Goal: Task Accomplishment & Management: Manage account settings

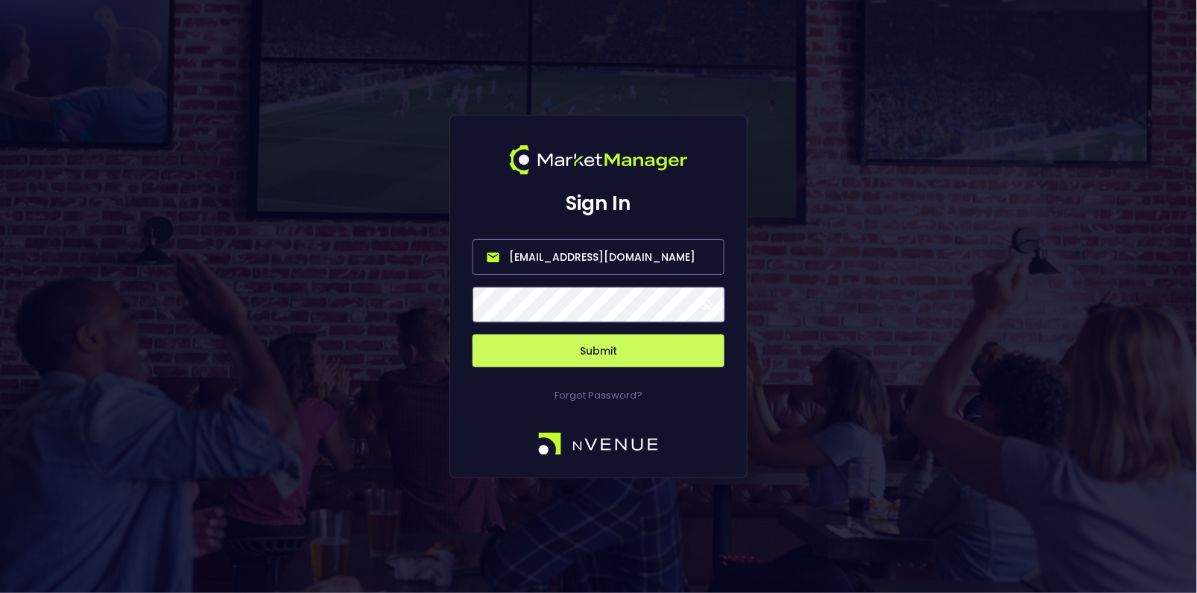
drag, startPoint x: 651, startPoint y: 261, endPoint x: 329, endPoint y: 261, distance: 321.9
click at [329, 261] on div "Sign In hayden@nvenue.com Submit Forgot Password?" at bounding box center [598, 296] width 1197 height 593
type input "[EMAIL_ADDRESS][DOMAIN_NAME]"
click at [619, 349] on button "Submit" at bounding box center [598, 351] width 252 height 33
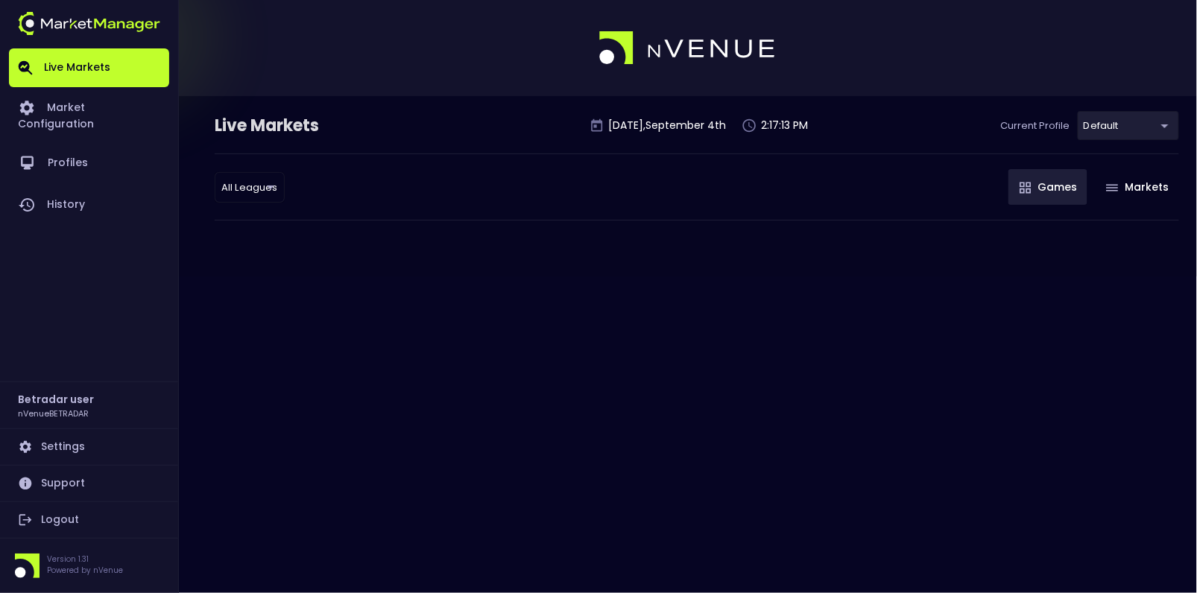
click at [290, 246] on div "Live Markets Thursday , September 4 th 2:17:13 PM Current Profile default 2aa9d…" at bounding box center [598, 186] width 1197 height 180
click at [72, 519] on link "Logout" at bounding box center [89, 520] width 160 height 36
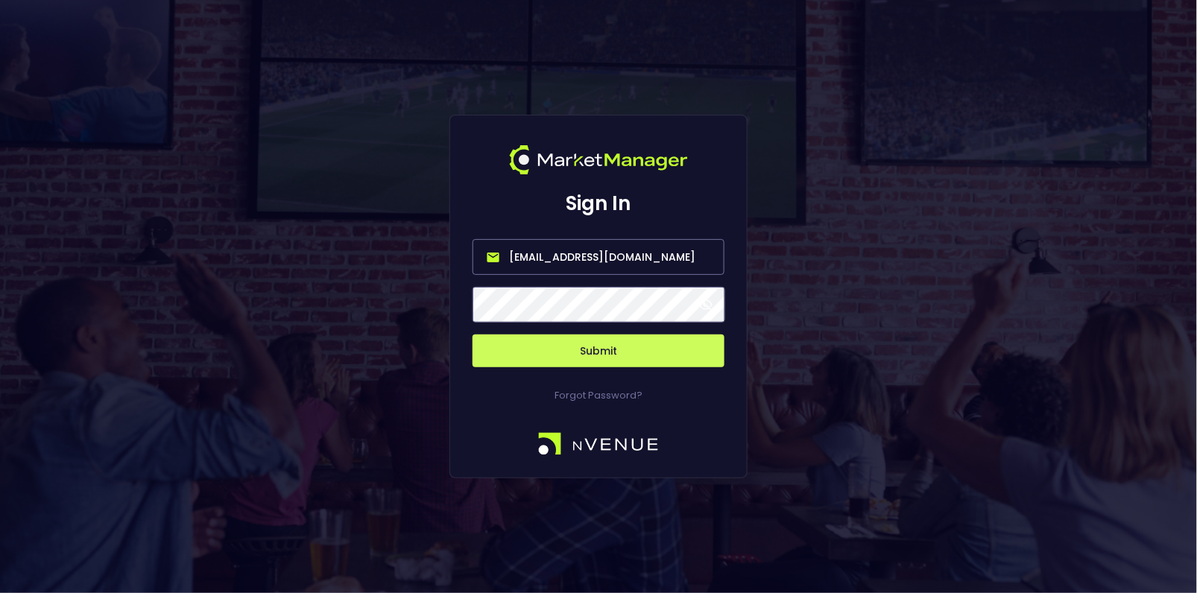
click at [553, 257] on input "[EMAIL_ADDRESS][DOMAIN_NAME]" at bounding box center [598, 257] width 252 height 36
type input "test@nvenuebetradar.com"
click at [601, 350] on button "Submit" at bounding box center [598, 351] width 252 height 33
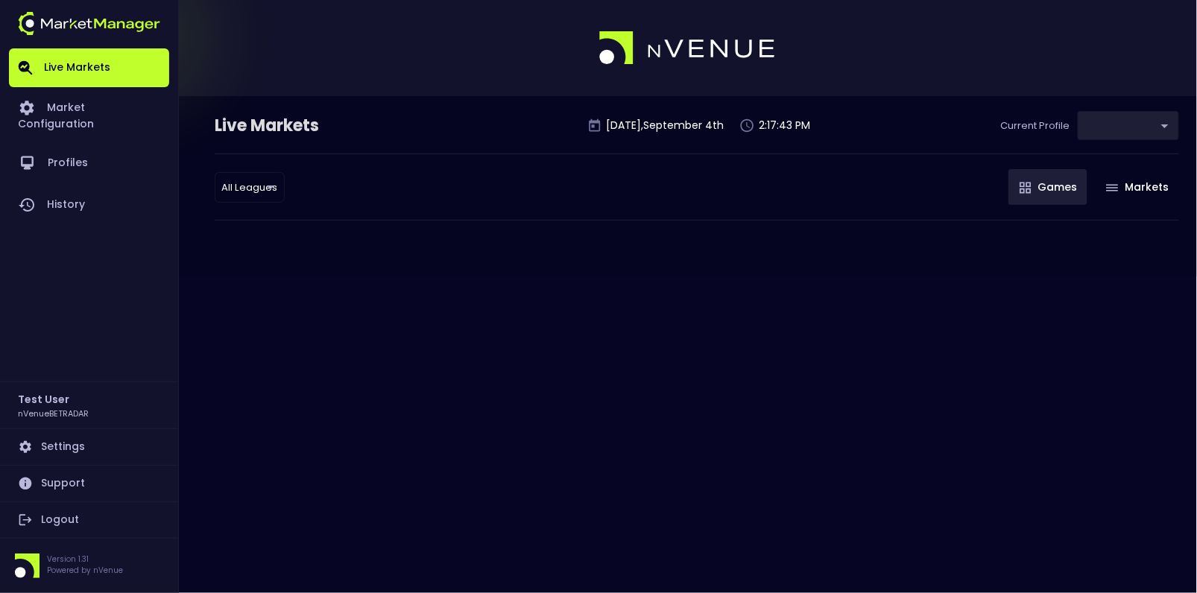
type input "2aa9daef-f03c-4b05-aaf3-b77c512ca207"
click at [75, 516] on link "Logout" at bounding box center [89, 520] width 160 height 36
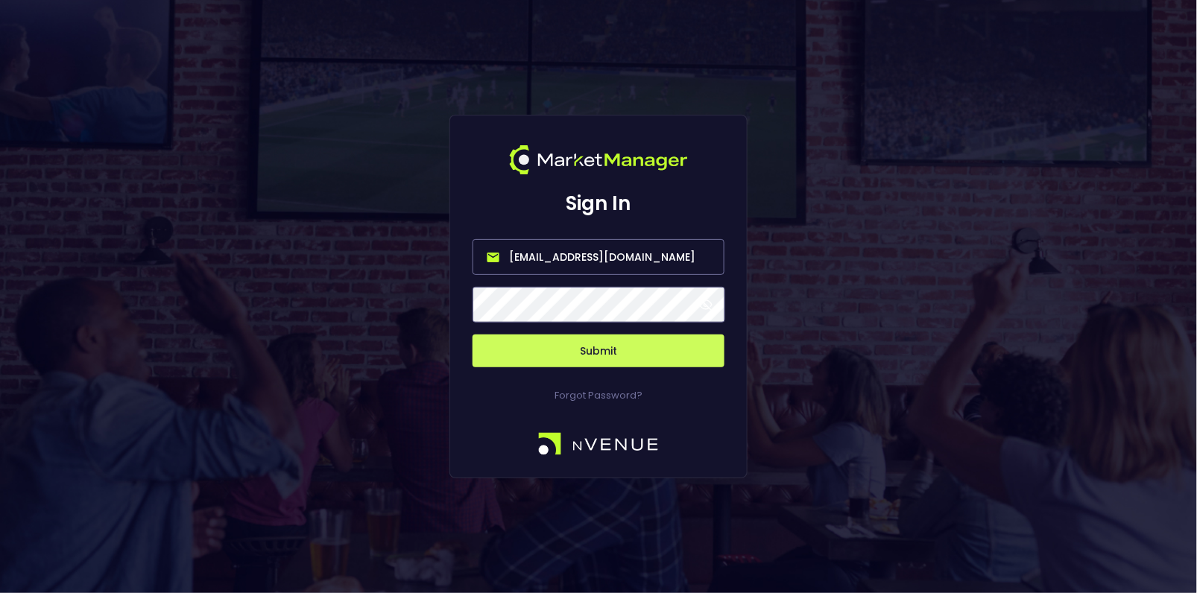
click at [642, 248] on input "[EMAIL_ADDRESS][DOMAIN_NAME]" at bounding box center [598, 257] width 252 height 36
click at [641, 247] on input "[EMAIL_ADDRESS][DOMAIN_NAME]" at bounding box center [598, 257] width 252 height 36
click at [616, 263] on input "[EMAIL_ADDRESS][DOMAIN_NAME]" at bounding box center [598, 257] width 252 height 36
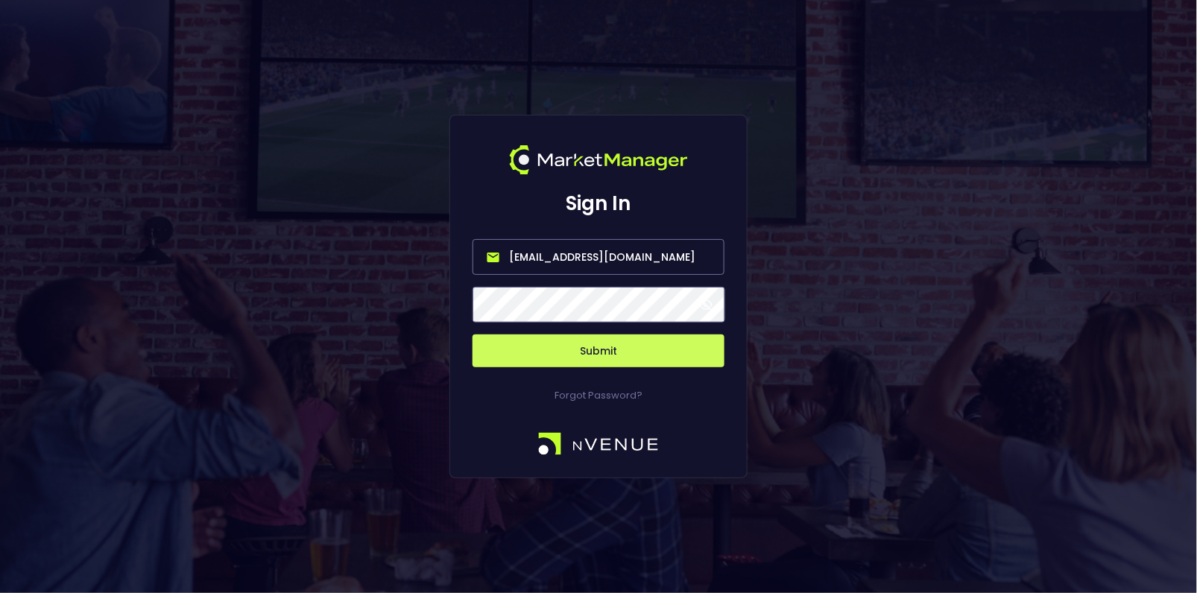
click at [616, 263] on input "[EMAIL_ADDRESS][DOMAIN_NAME]" at bounding box center [598, 257] width 252 height 36
type input "mik-test@nv-test.com"
click at [595, 352] on button "Submit" at bounding box center [598, 351] width 252 height 33
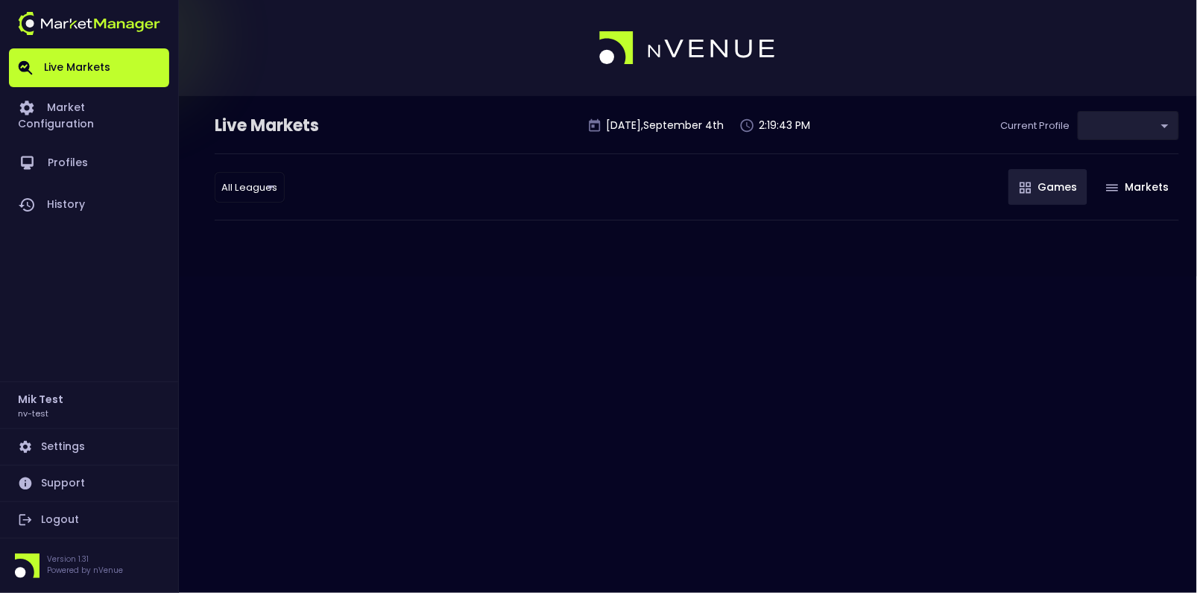
type input "09fadaac-cc0e-4d4b-87d9-0c679f548a1f"
click at [75, 516] on link "Logout" at bounding box center [89, 520] width 160 height 36
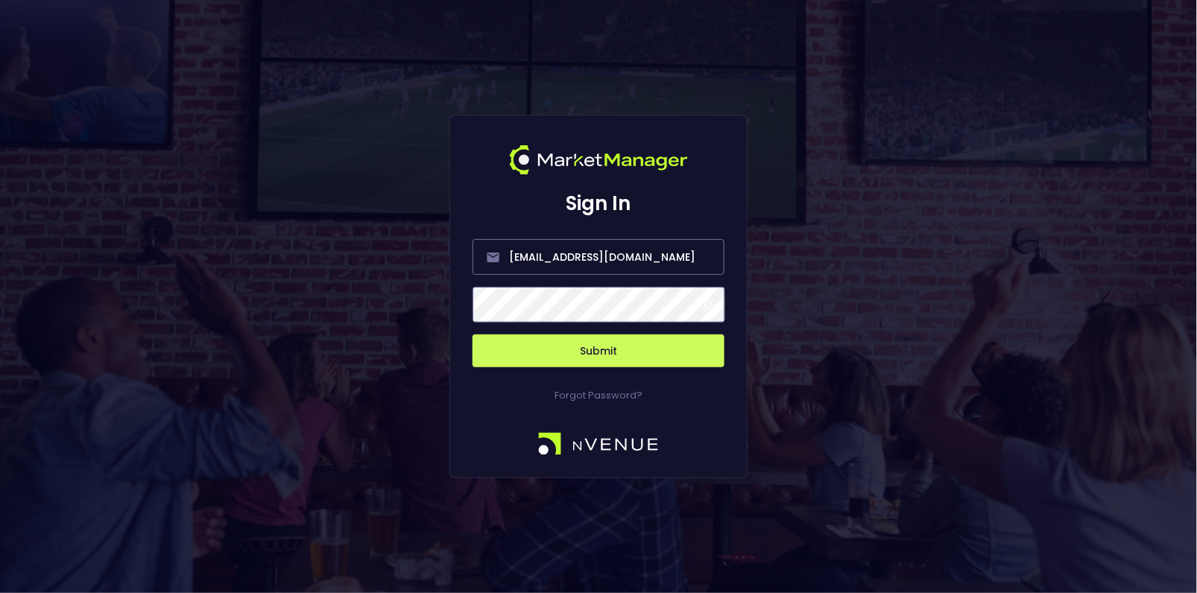
click at [358, 162] on div "Sign In nvenue@nvenuebetradar.com Submit Forgot Password?" at bounding box center [598, 296] width 1197 height 593
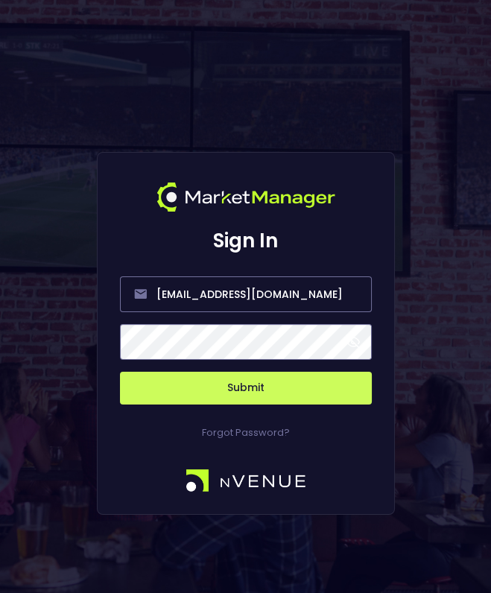
click at [377, 86] on div "Sign In nvenue@nvenuebetradar.com Submit Forgot Password?" at bounding box center [245, 333] width 491 height 667
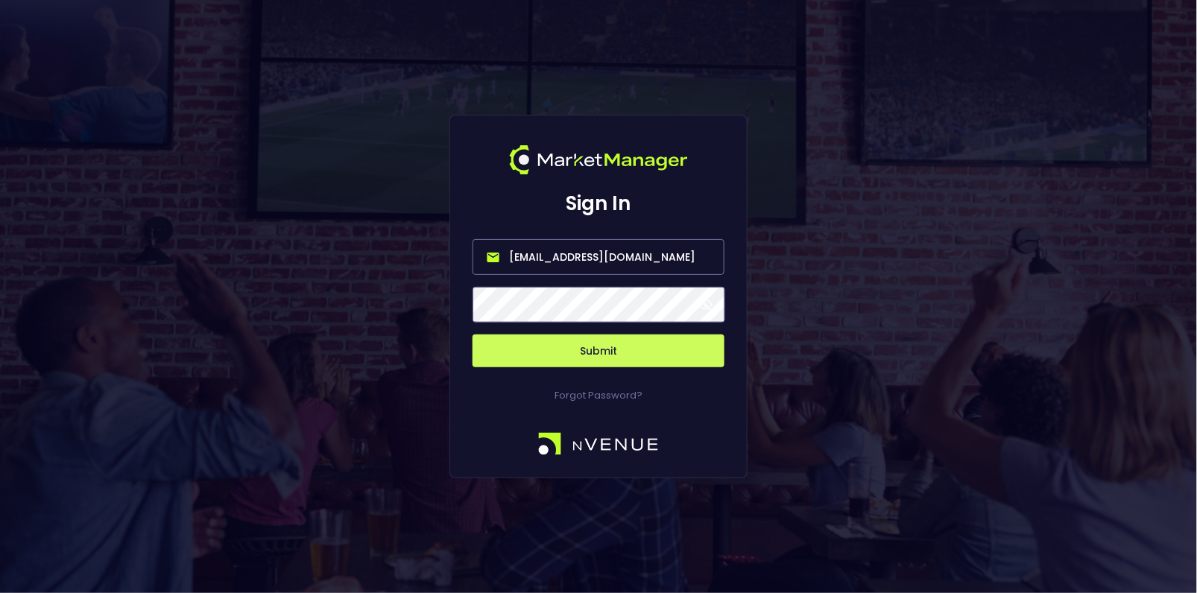
click at [686, 257] on input "[EMAIL_ADDRESS][DOMAIN_NAME]" at bounding box center [598, 257] width 252 height 36
type input "hayden@nvenue.com"
click at [615, 348] on button "Submit" at bounding box center [598, 351] width 252 height 33
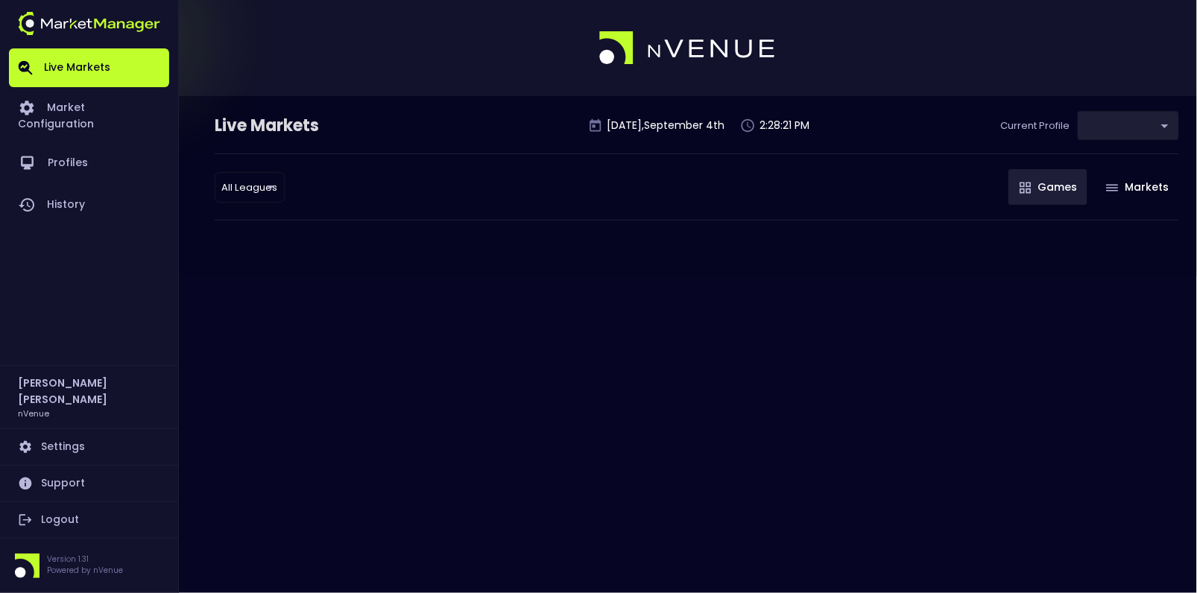
type input "d66ee90f-df8e-430e-a05c-aaf70ad95ad9"
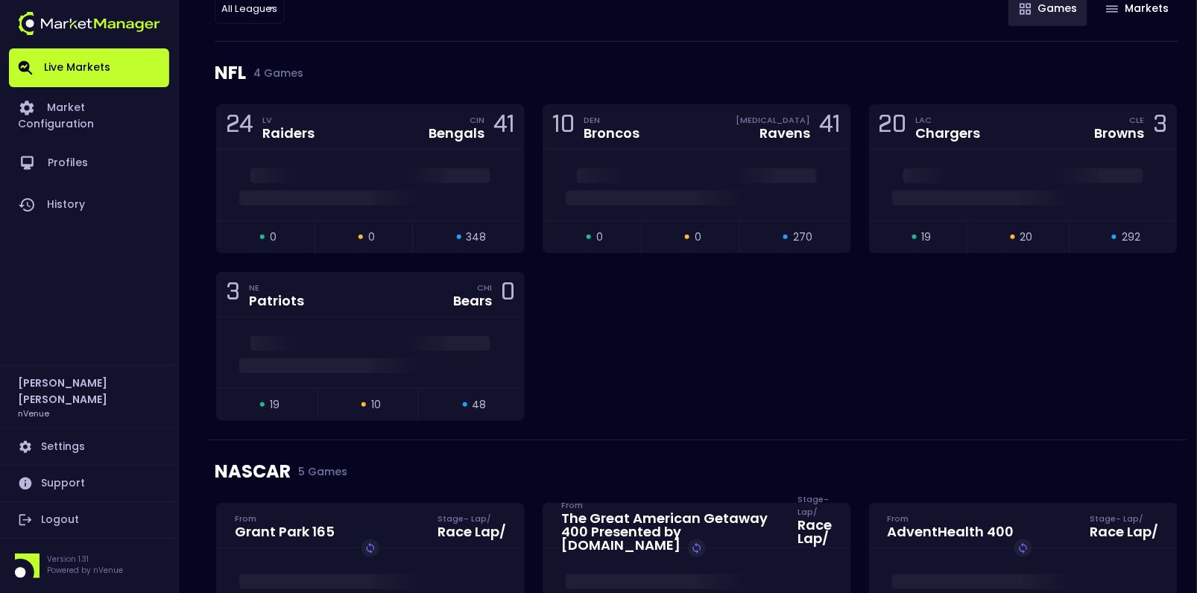
scroll to position [177, 0]
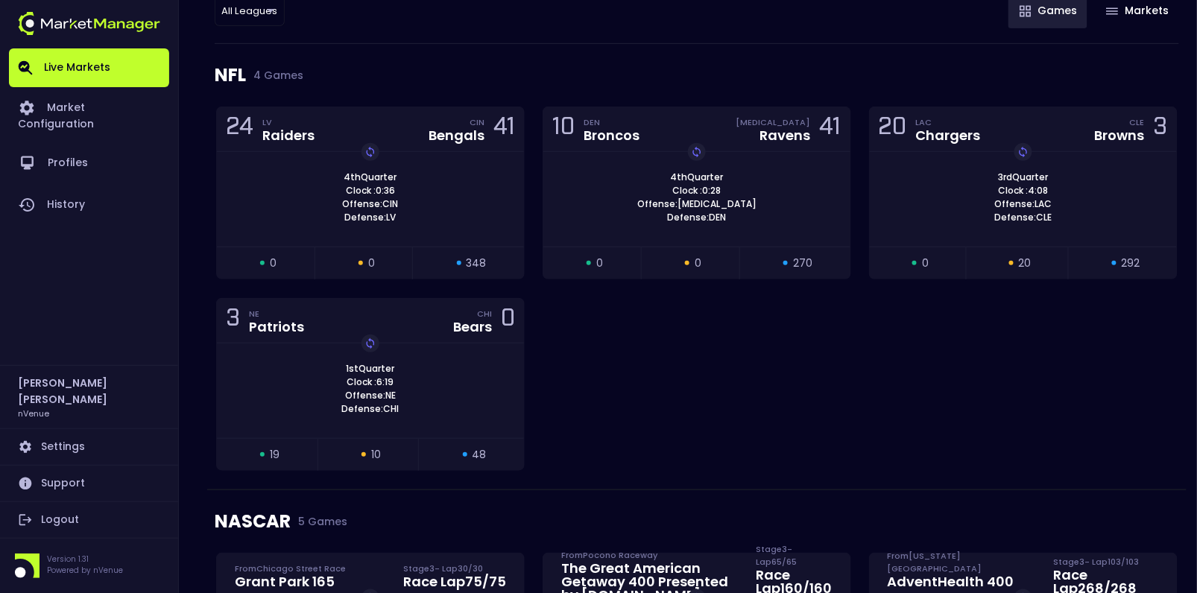
click at [72, 517] on link "Logout" at bounding box center [89, 520] width 160 height 36
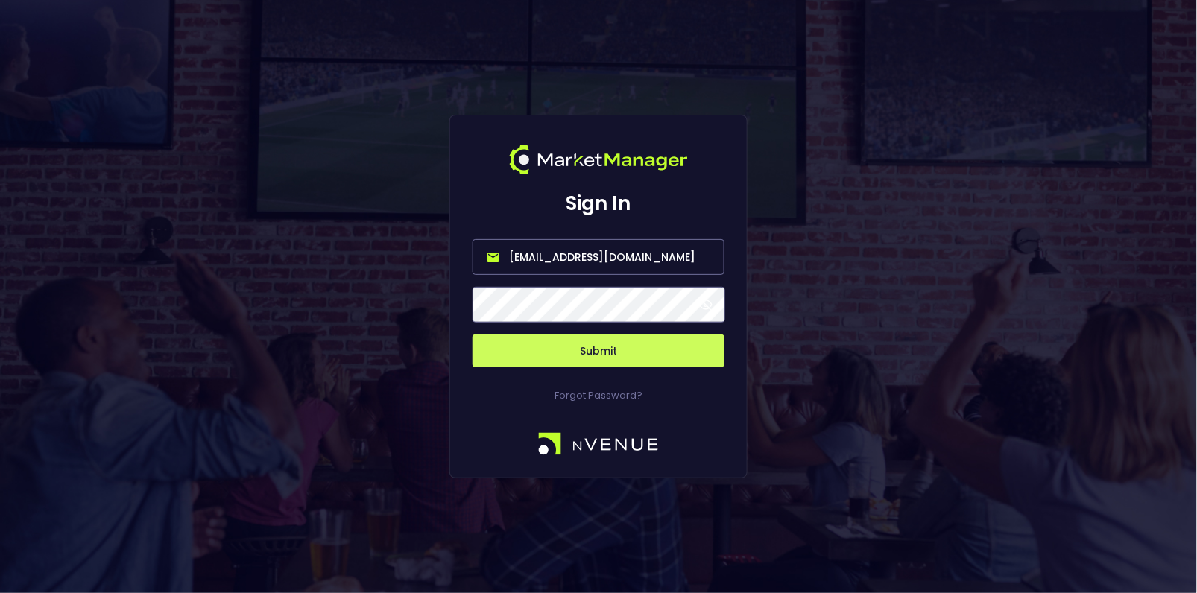
drag, startPoint x: 681, startPoint y: 268, endPoint x: 311, endPoint y: 240, distance: 370.7
click at [311, 240] on div "Sign In hayden@nvenue.com Submit Forgot Password?" at bounding box center [598, 296] width 1197 height 593
type input "test@nvenuebetradar.com"
click at [602, 358] on button "Submit" at bounding box center [598, 351] width 252 height 33
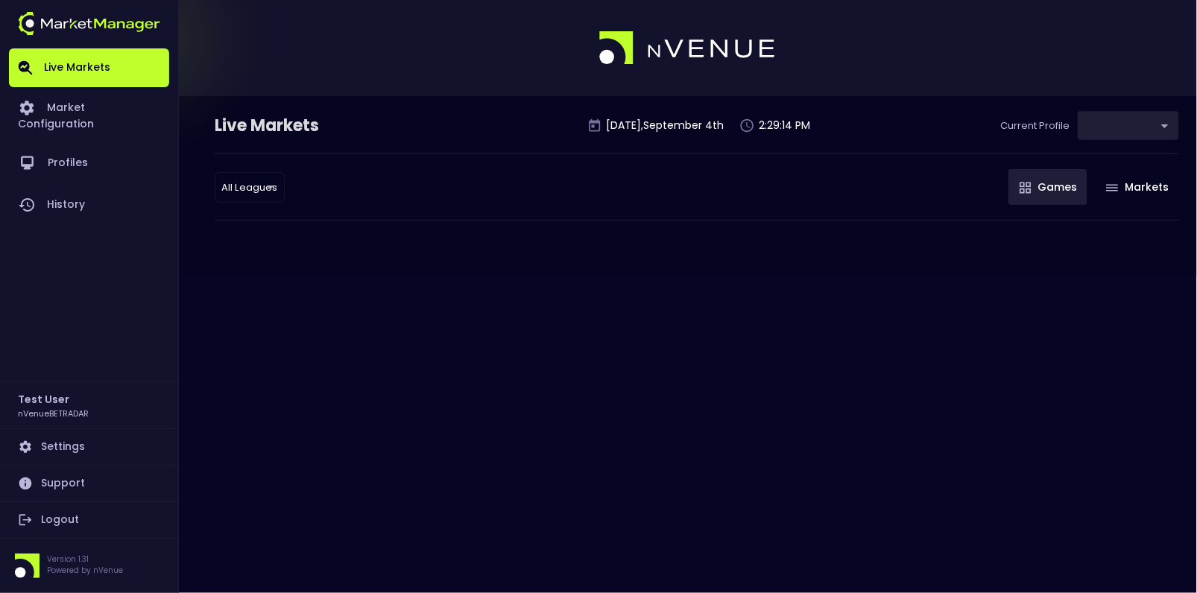
type input "2aa9daef-f03c-4b05-aaf3-b77c512ca207"
click at [48, 510] on link "Logout" at bounding box center [89, 520] width 160 height 36
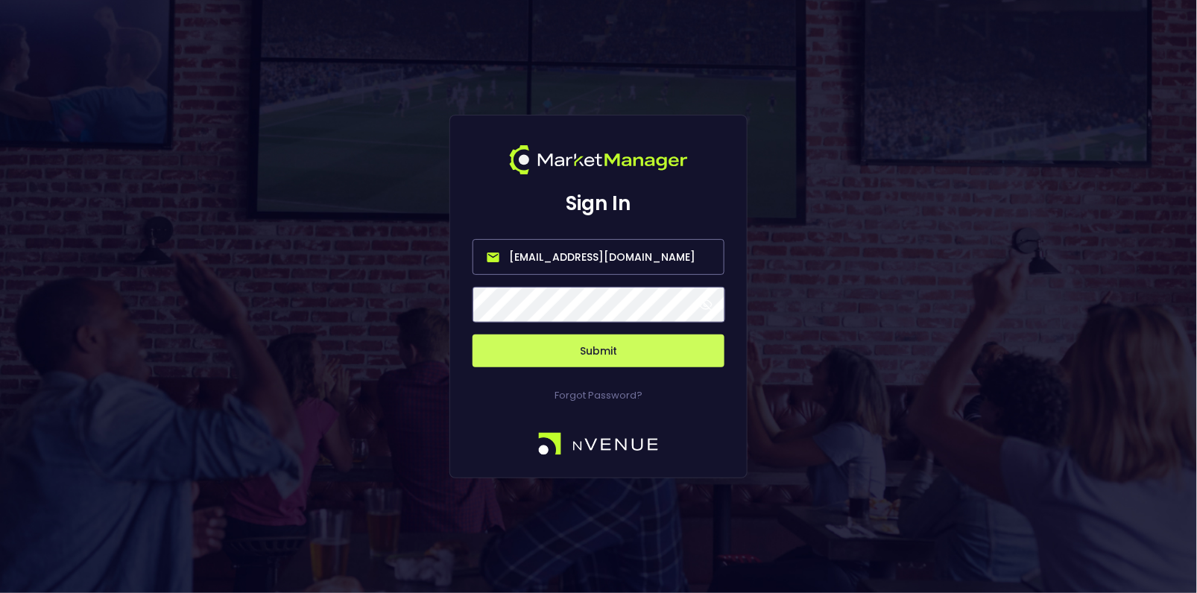
drag, startPoint x: 645, startPoint y: 258, endPoint x: 317, endPoint y: 256, distance: 327.9
click at [323, 256] on div "Sign In hayden@nvenue.com Submit Forgot Password?" at bounding box center [598, 296] width 1197 height 593
type input "[EMAIL_ADDRESS][DOMAIN_NAME]"
click at [630, 344] on button "Submit" at bounding box center [598, 351] width 252 height 33
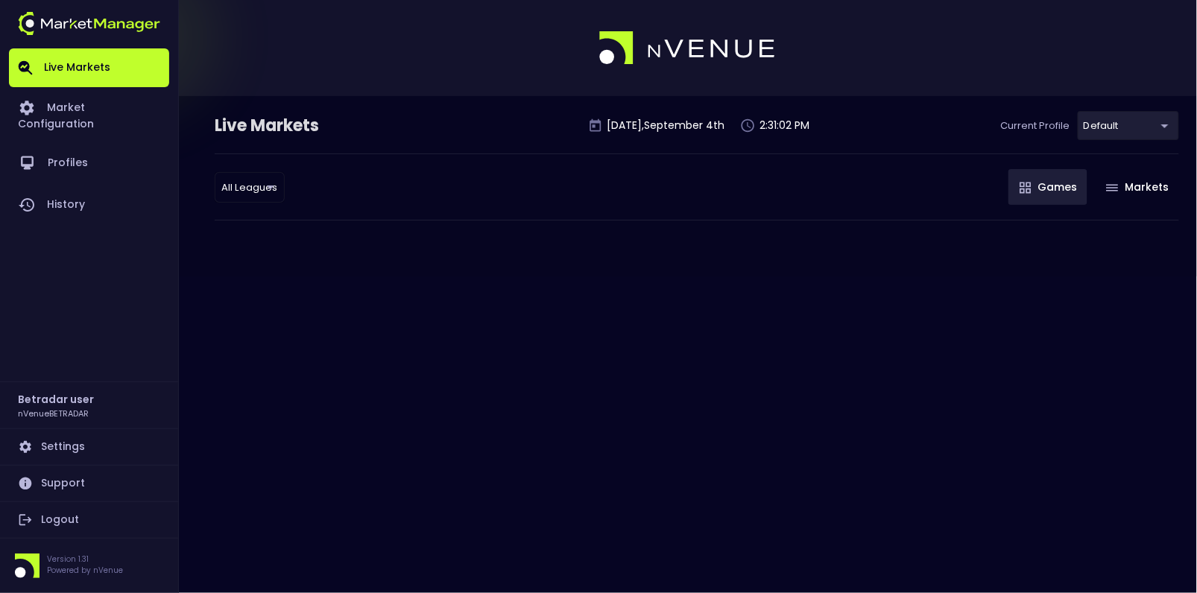
click at [58, 507] on link "Logout" at bounding box center [89, 520] width 160 height 36
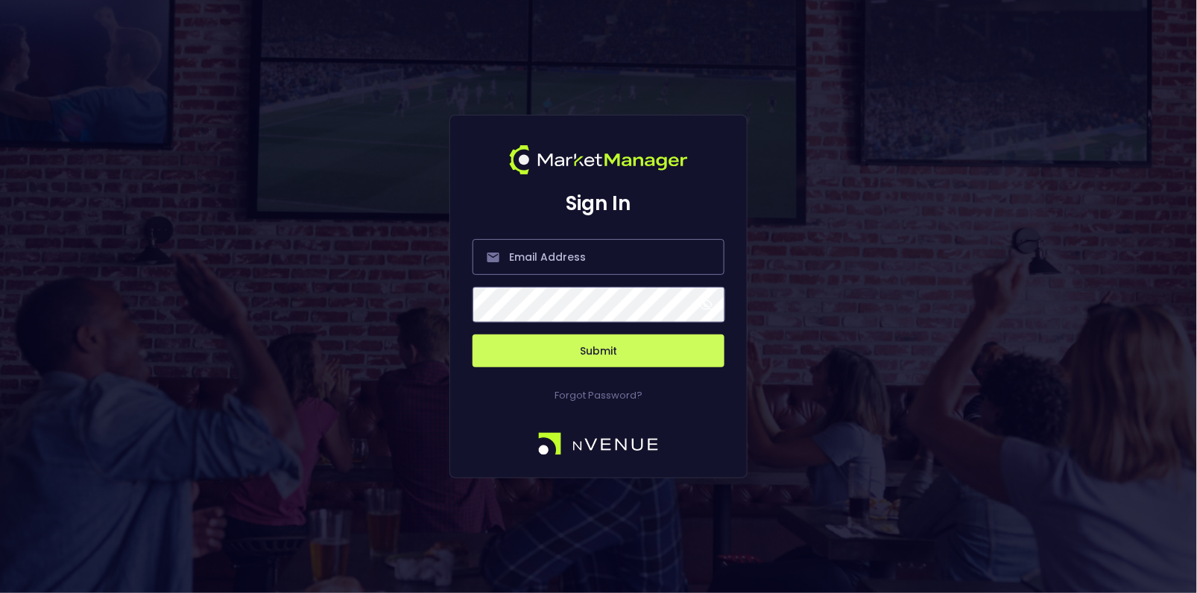
type input "[EMAIL_ADDRESS][DOMAIN_NAME]"
click at [574, 352] on button "Submit" at bounding box center [598, 351] width 252 height 33
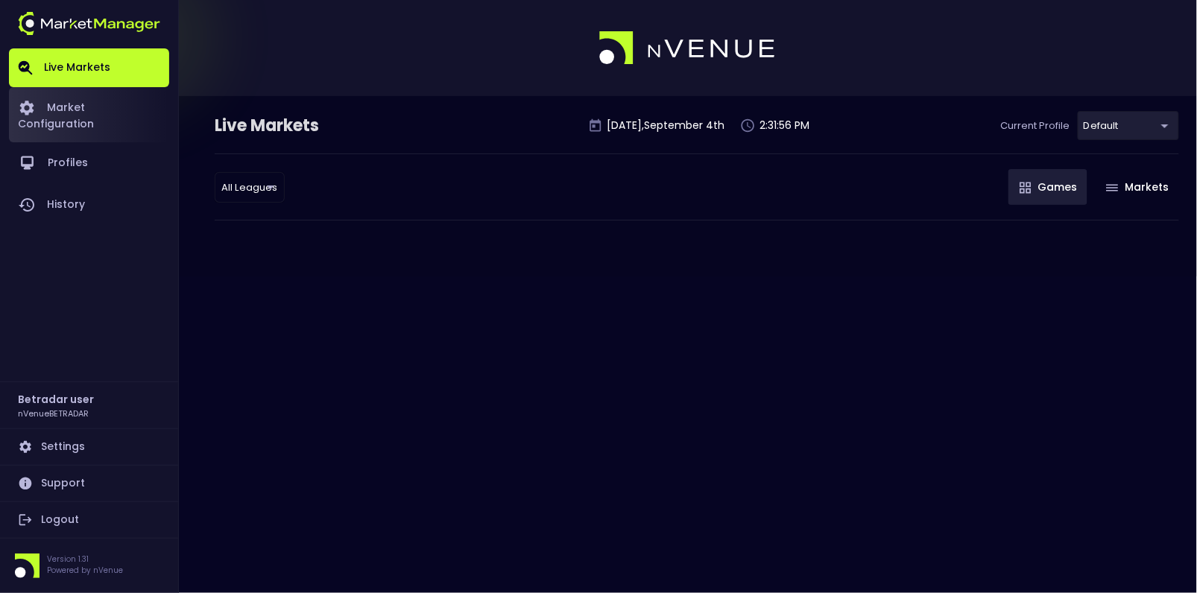
click at [79, 104] on link "Market Configuration" at bounding box center [89, 114] width 160 height 55
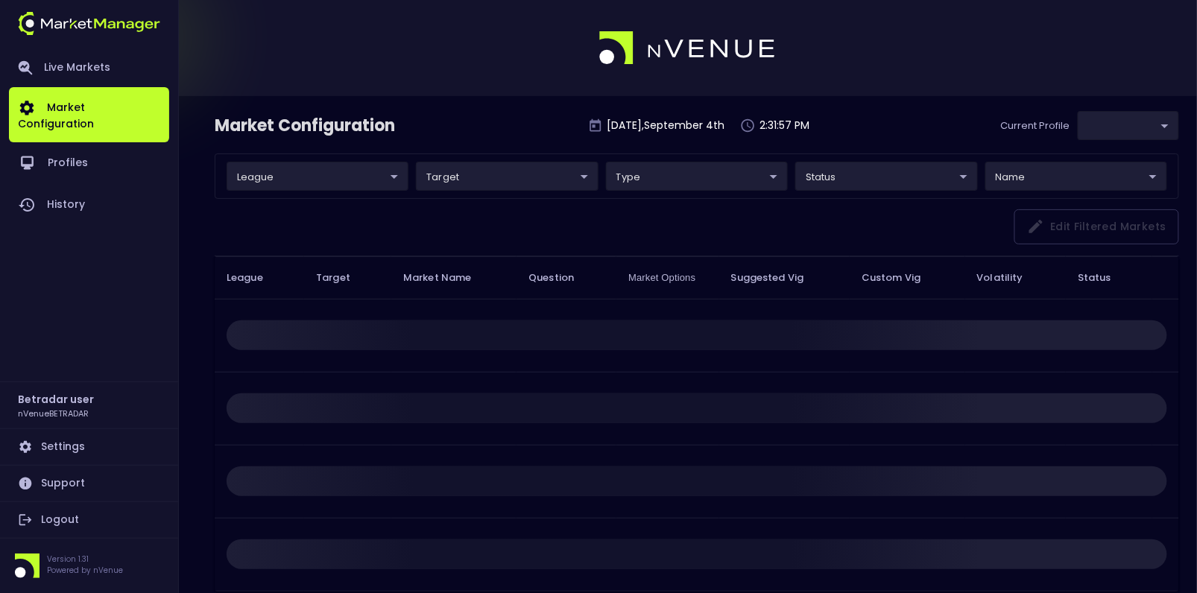
type input "2aa9daef-f03c-4b05-aaf3-b77c512ca207"
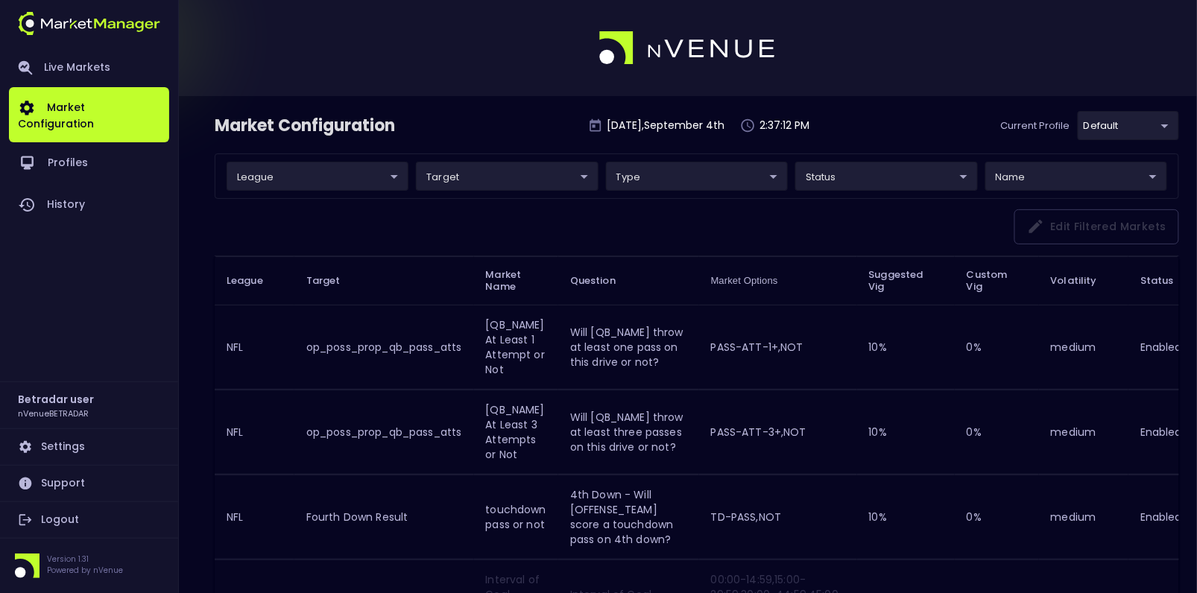
click at [62, 518] on link "Logout" at bounding box center [89, 520] width 160 height 36
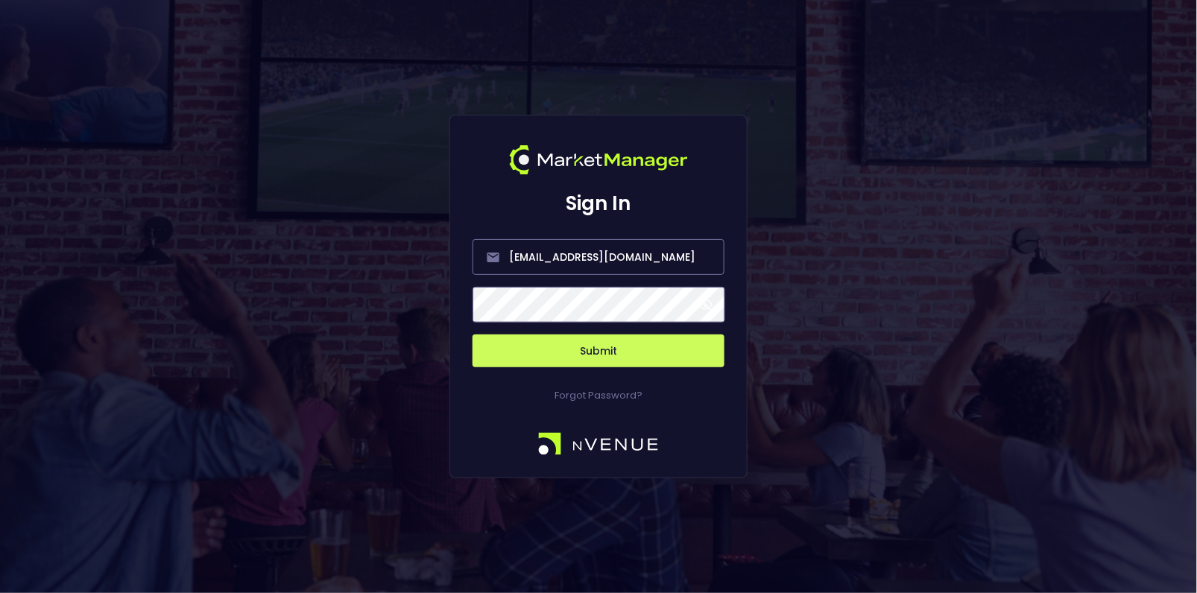
click at [615, 351] on button "Submit" at bounding box center [598, 351] width 252 height 33
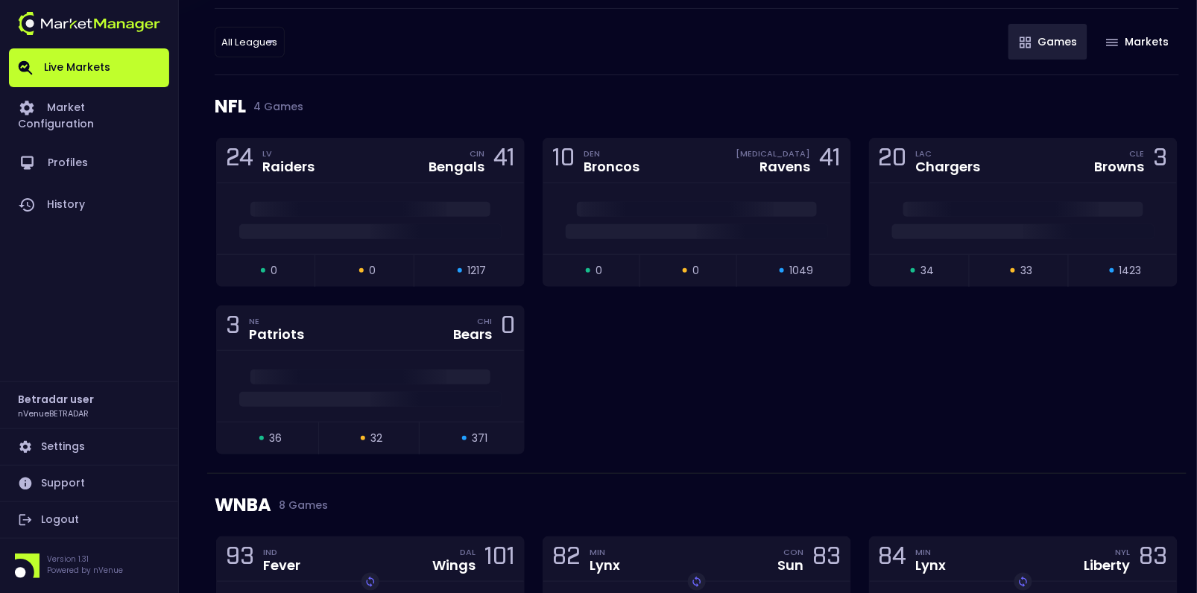
scroll to position [147, 0]
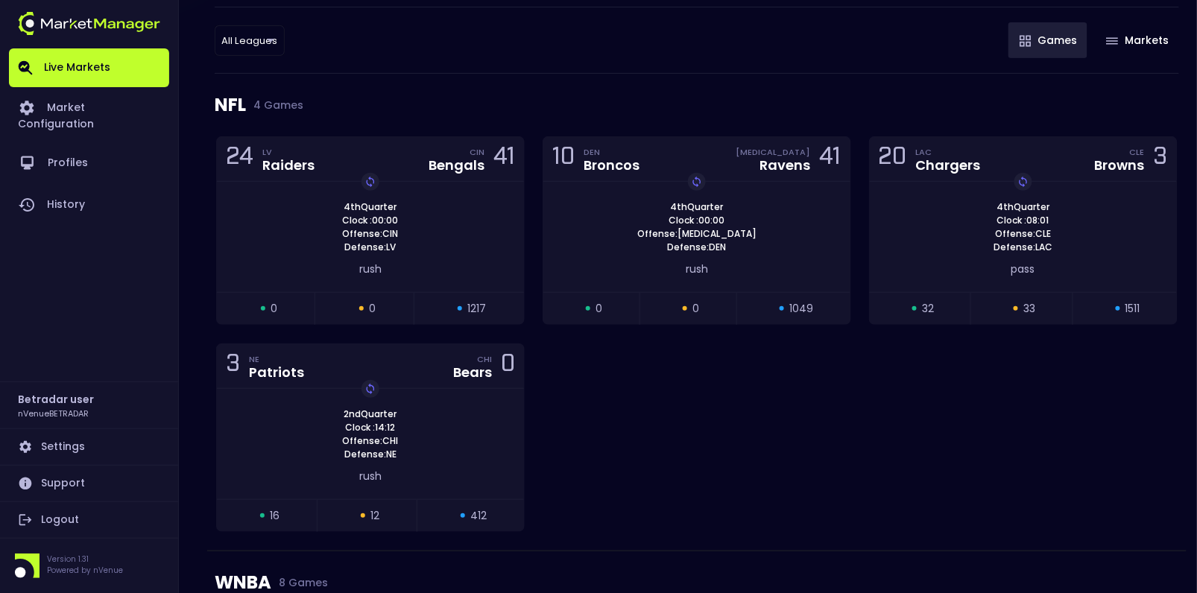
click at [56, 519] on link "Logout" at bounding box center [89, 520] width 160 height 36
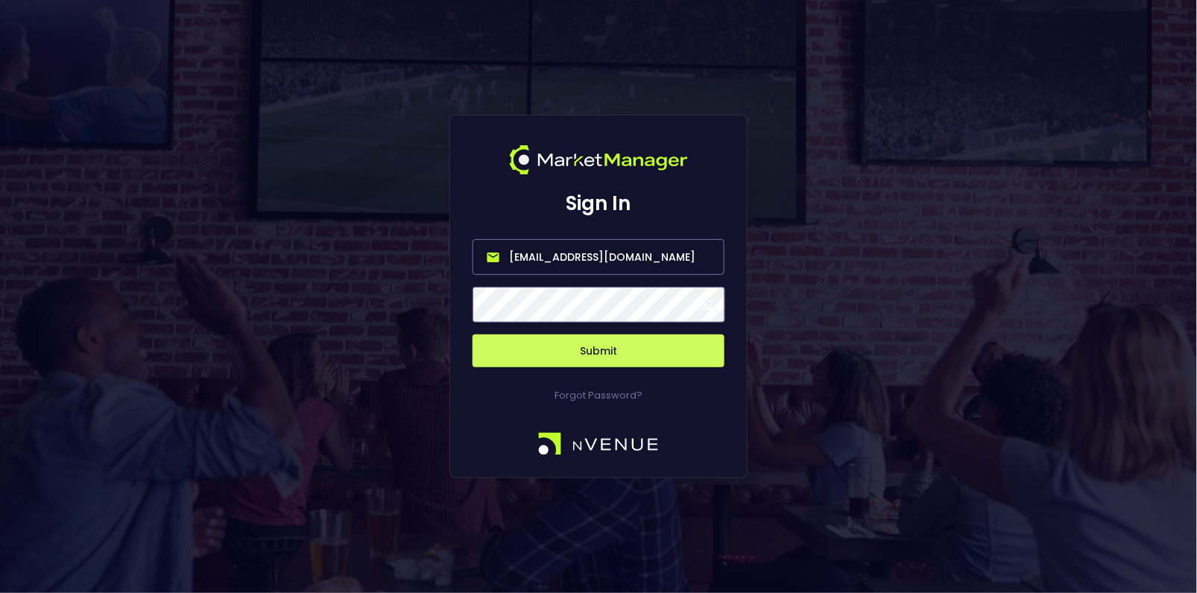
click at [588, 245] on input "[EMAIL_ADDRESS][DOMAIN_NAME]" at bounding box center [598, 257] width 252 height 36
click at [472, 335] on button "Submit" at bounding box center [598, 351] width 252 height 33
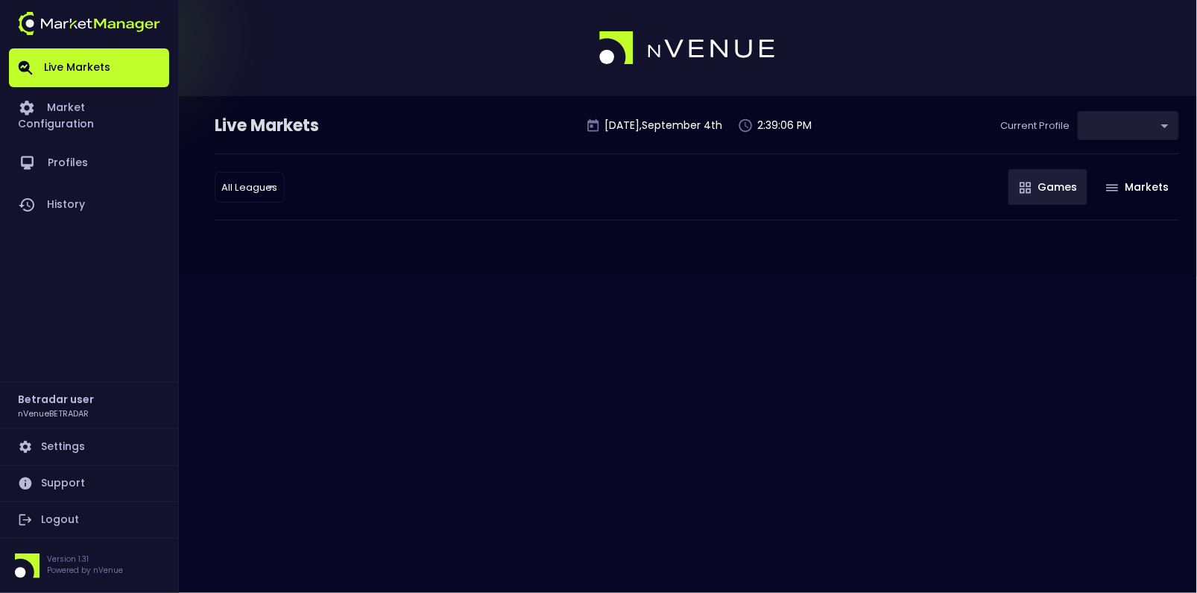
type input "2aa9daef-f03c-4b05-aaf3-b77c512ca207"
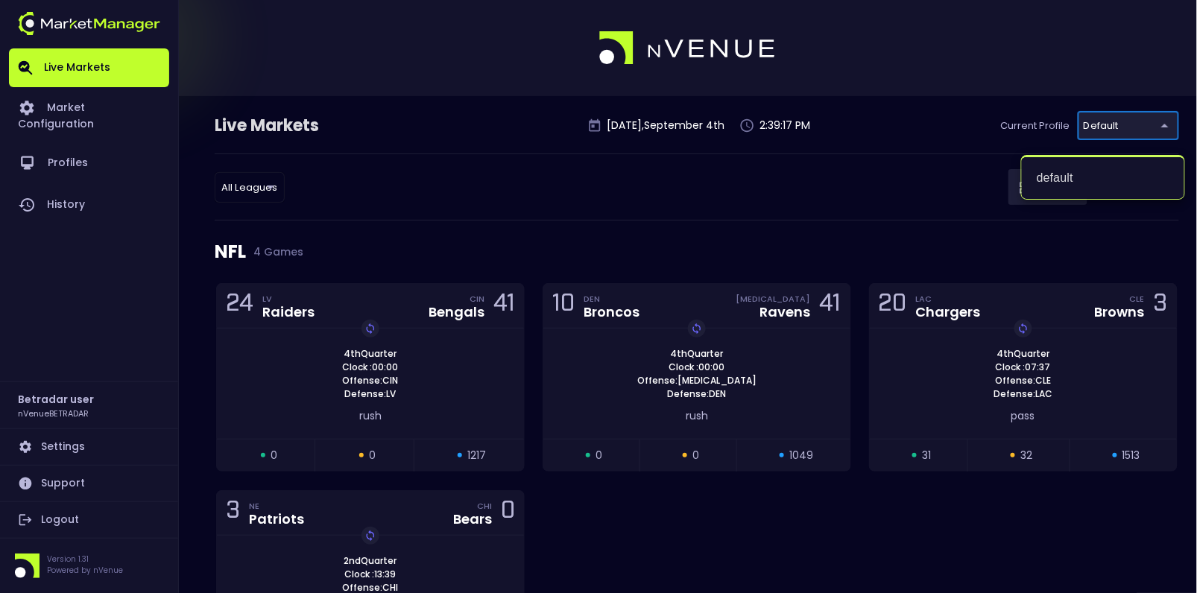
click at [897, 134] on div at bounding box center [598, 296] width 1197 height 593
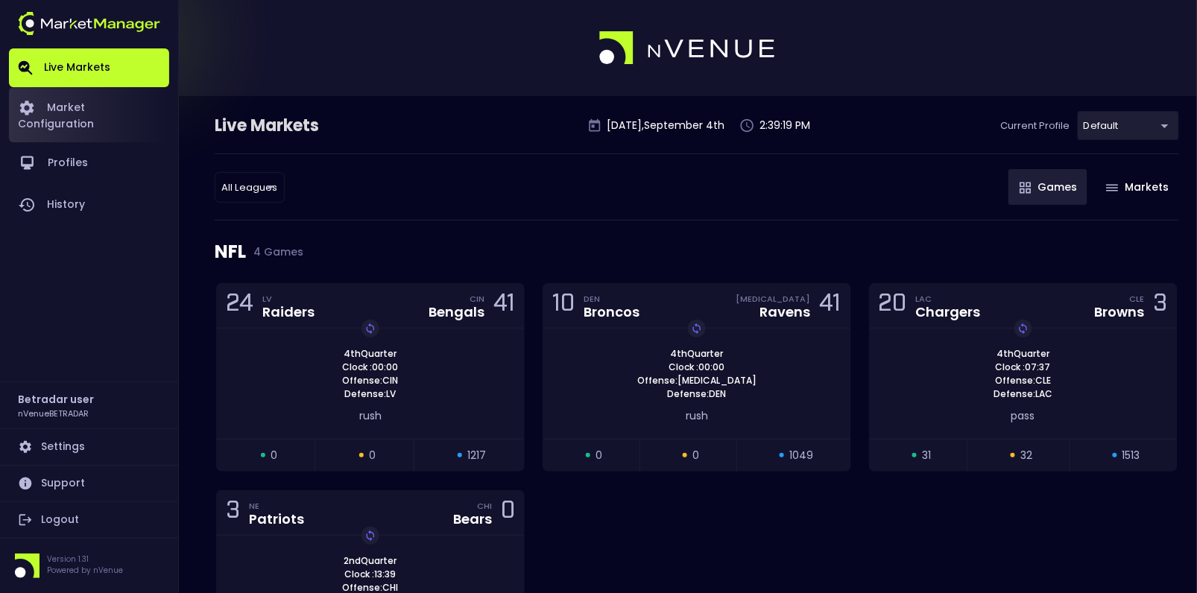
click at [119, 114] on link "Market Configuration" at bounding box center [89, 114] width 160 height 55
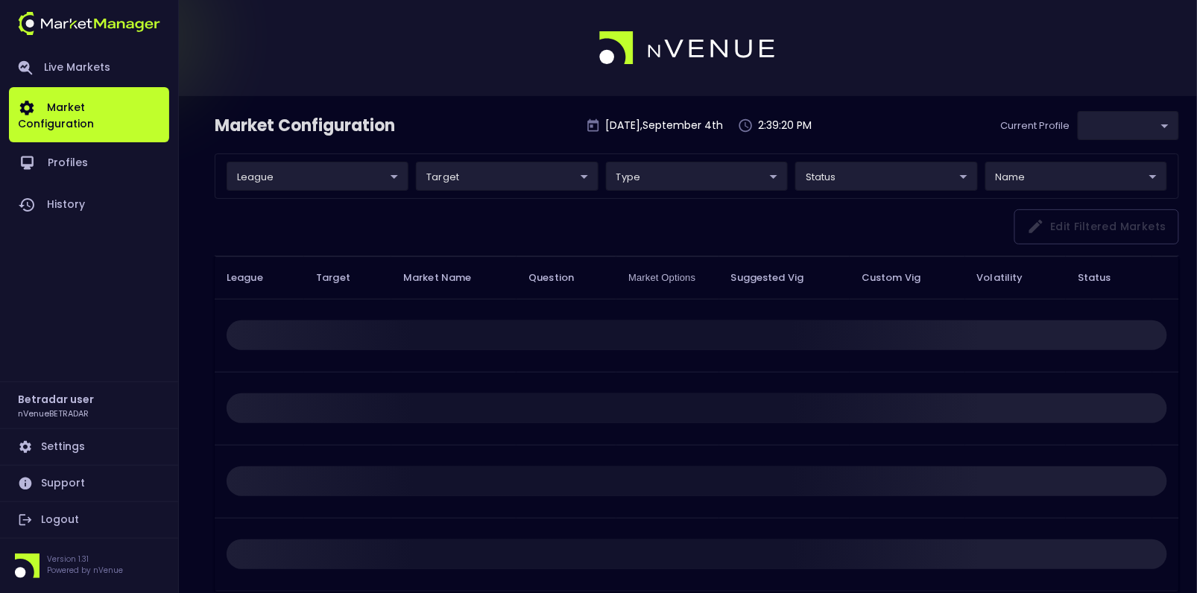
type input "2aa9daef-f03c-4b05-aaf3-b77c512ca207"
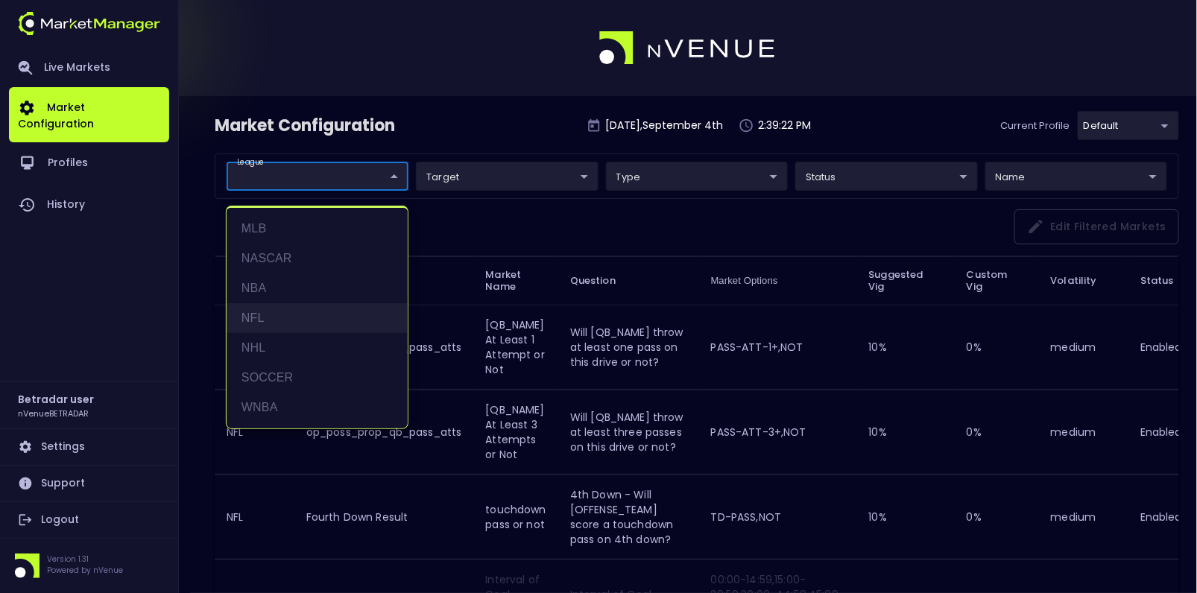
click at [260, 312] on li "NFL" at bounding box center [317, 318] width 181 height 30
type input "NFL"
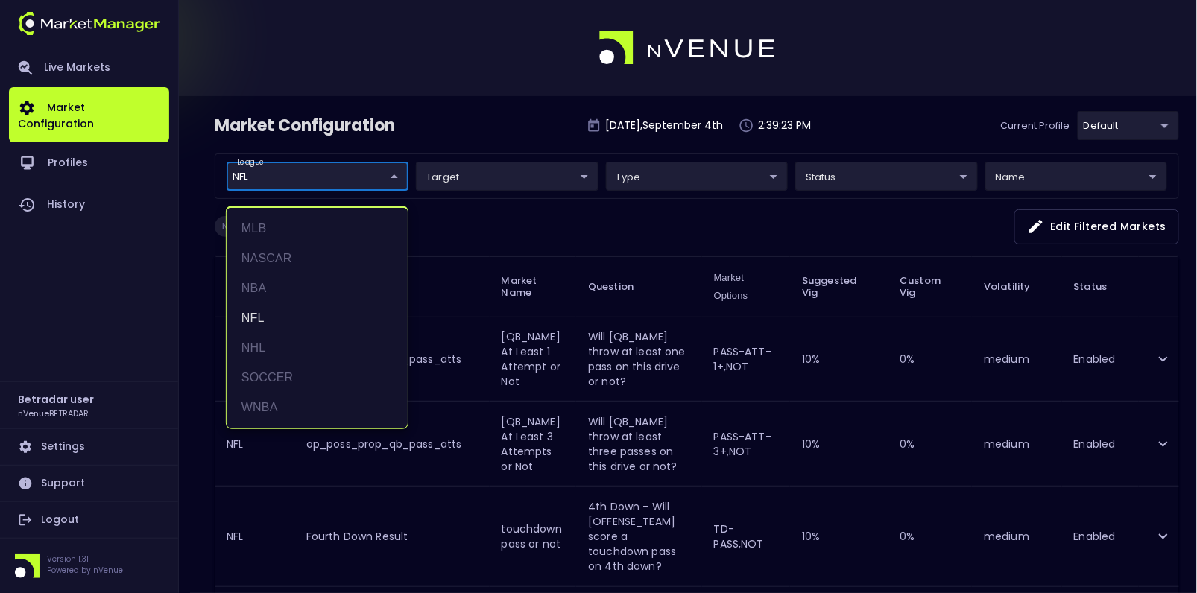
click at [540, 211] on div at bounding box center [598, 296] width 1197 height 593
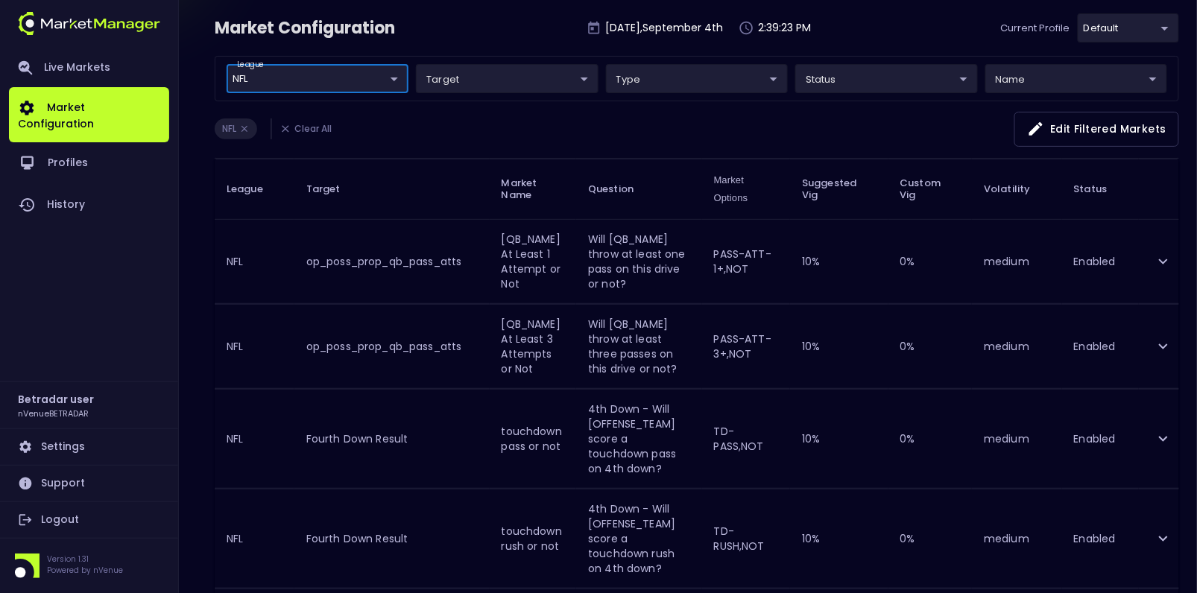
scroll to position [136, 0]
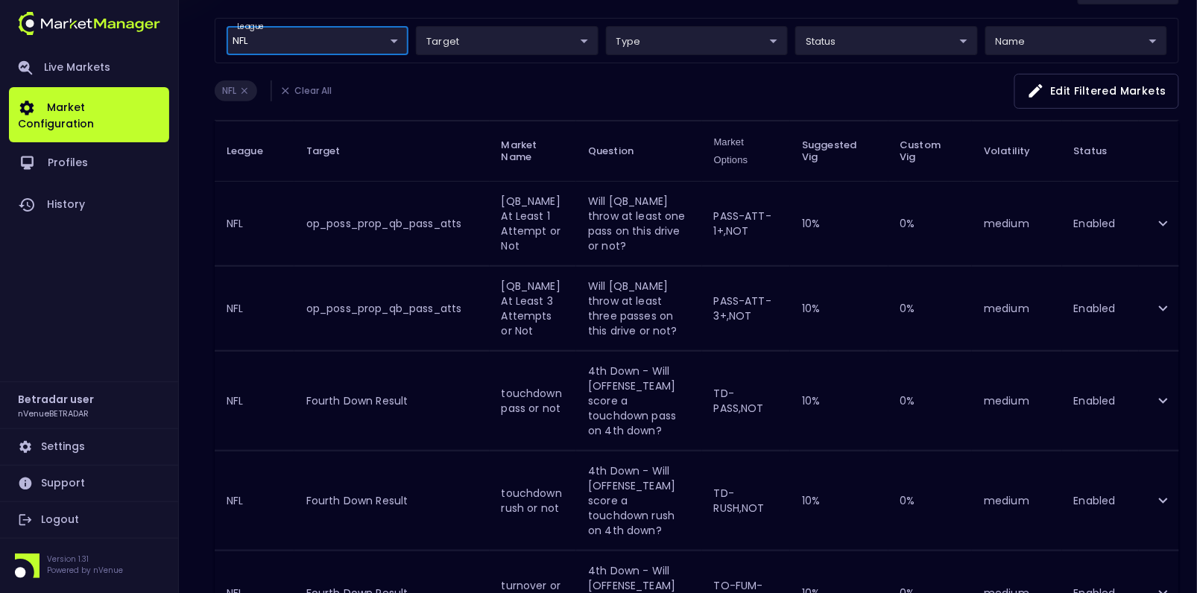
click at [1151, 221] on button "expand row" at bounding box center [1163, 223] width 25 height 25
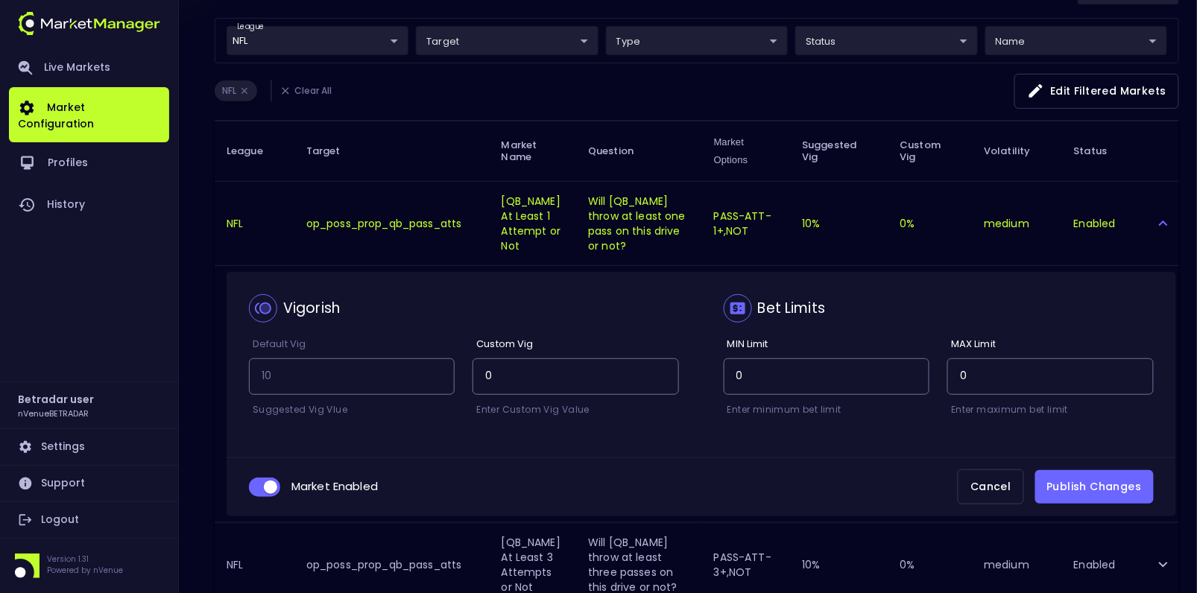
click at [260, 487] on input "collapsible table" at bounding box center [270, 487] width 40 height 13
checkbox input "false"
click at [1090, 481] on button "Publish Changes" at bounding box center [1094, 487] width 118 height 34
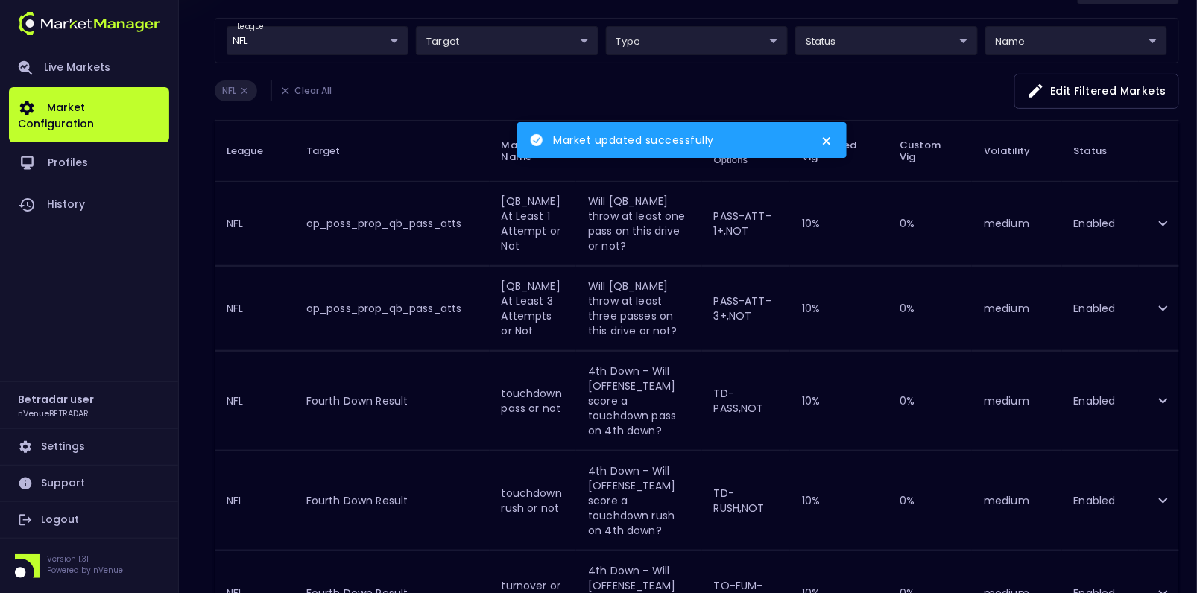
click at [1164, 308] on icon "expand row" at bounding box center [1163, 309] width 18 height 18
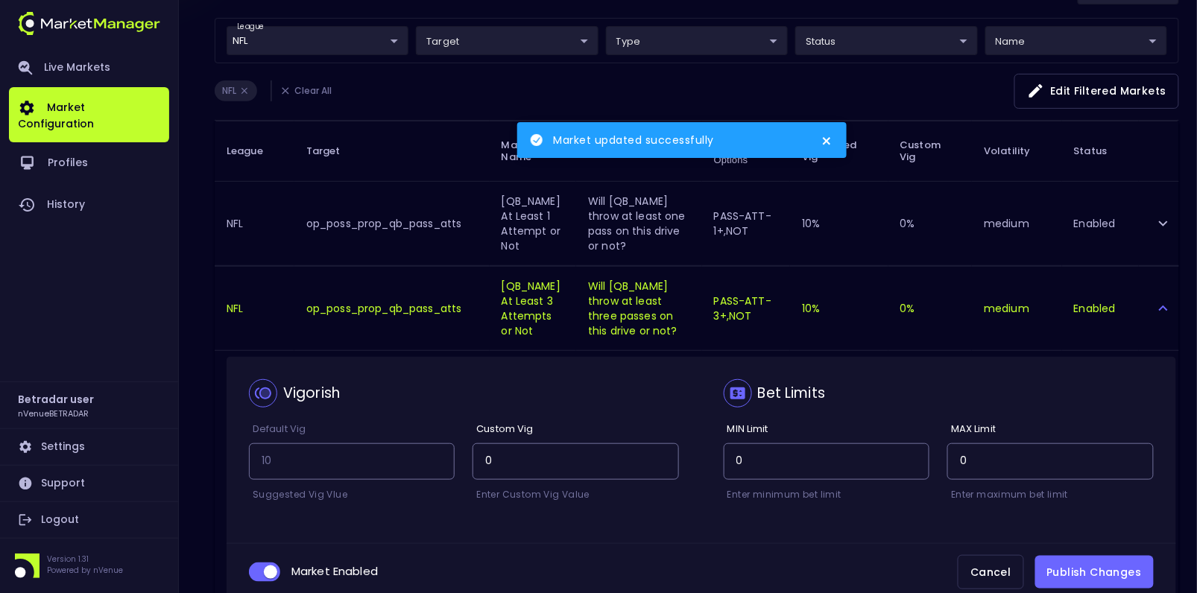
click at [268, 574] on span "collapsible table" at bounding box center [264, 572] width 31 height 19
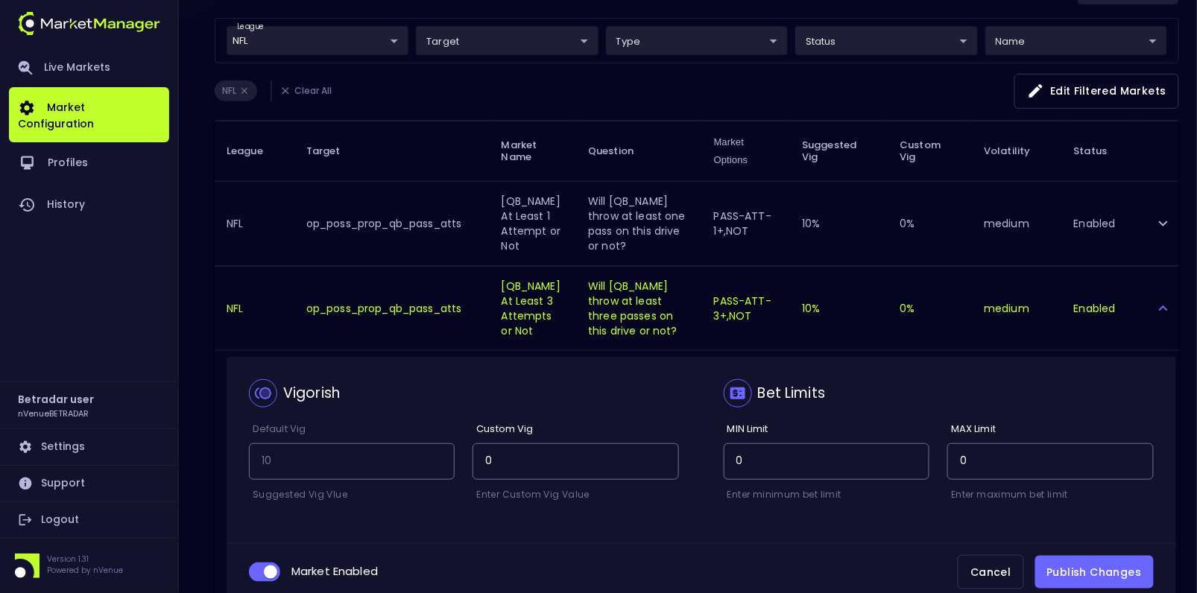
click at [268, 566] on input "collapsible table" at bounding box center [270, 572] width 40 height 13
checkbox input "false"
click at [1069, 561] on button "Publish Changes" at bounding box center [1094, 573] width 118 height 34
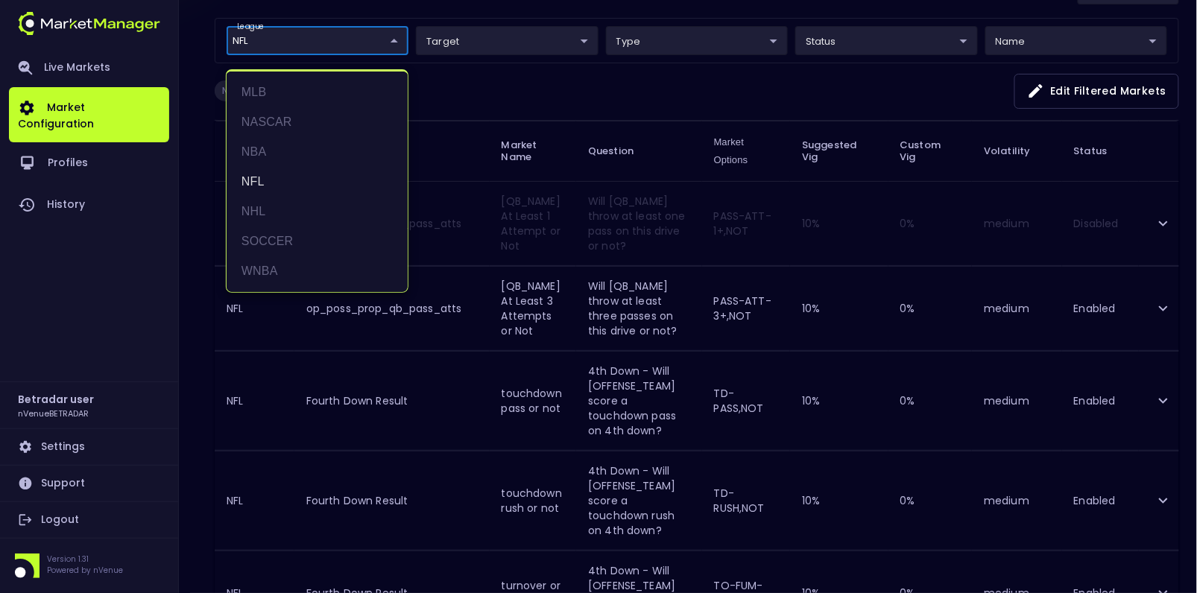
click at [507, 103] on div at bounding box center [598, 296] width 1197 height 593
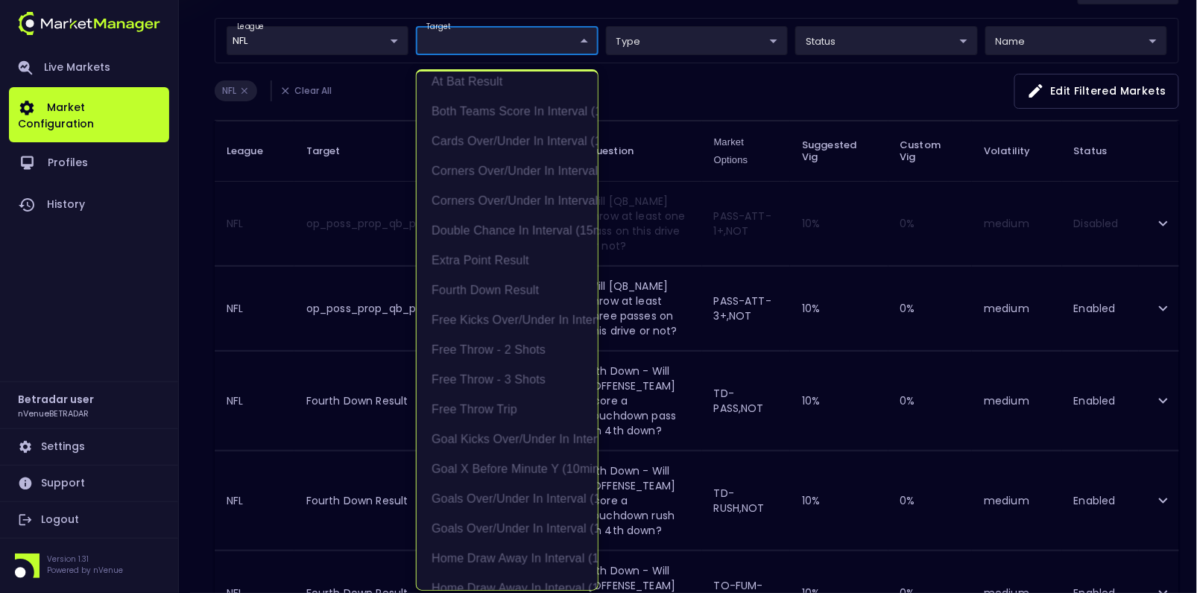
scroll to position [618, 0]
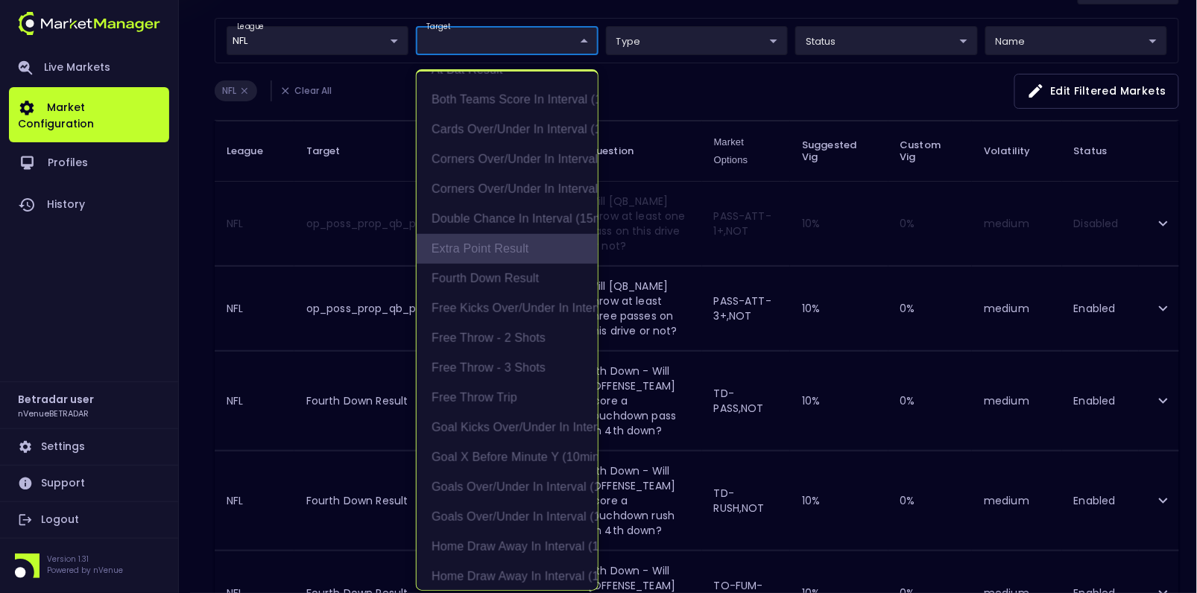
click at [479, 248] on li "Extra Point Result" at bounding box center [507, 249] width 181 height 30
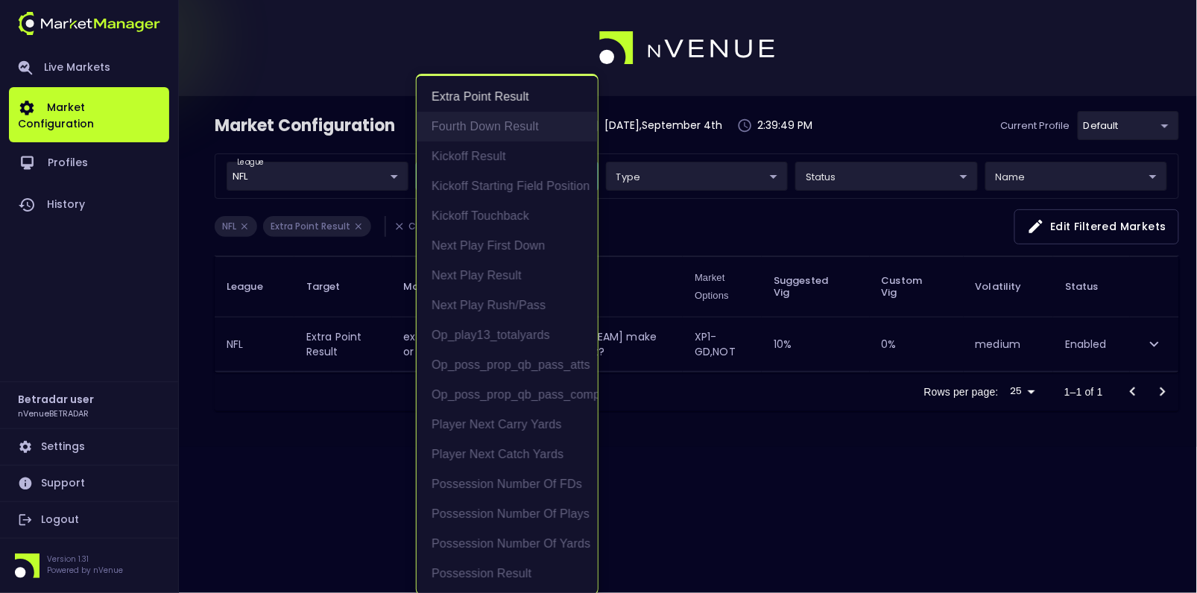
click at [478, 128] on li "Fourth Down Result" at bounding box center [507, 127] width 181 height 30
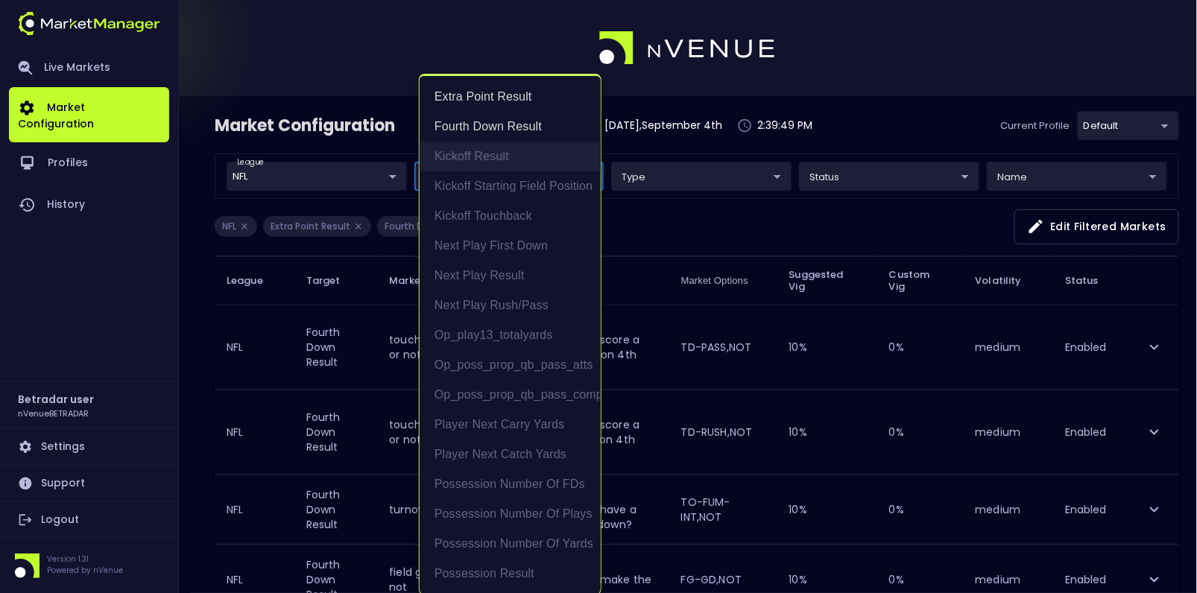
click at [476, 154] on li "Kickoff Result" at bounding box center [510, 157] width 181 height 30
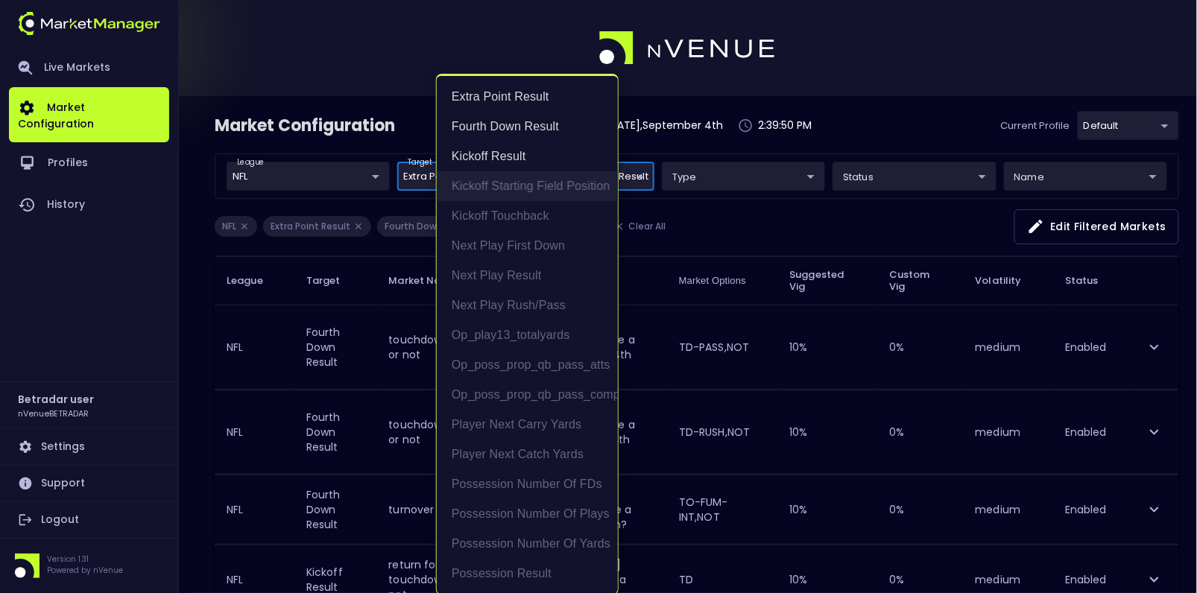
click at [494, 184] on li "Kickoff Starting Field Position" at bounding box center [527, 186] width 181 height 30
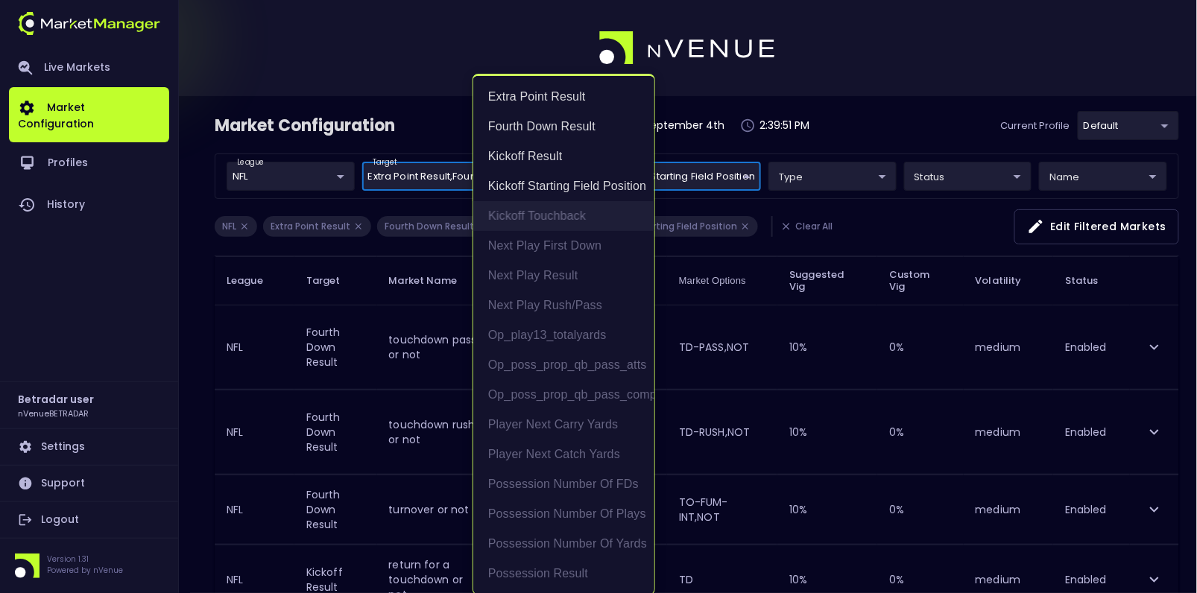
click at [522, 221] on li "Kickoff Touchback" at bounding box center [563, 216] width 181 height 30
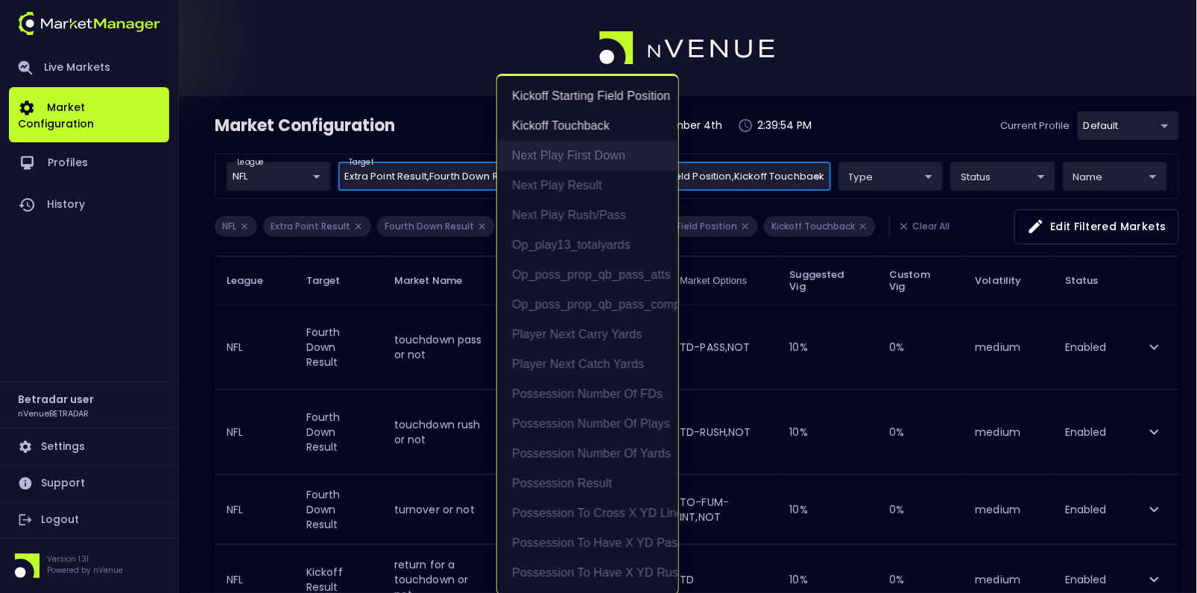
scroll to position [100, 0]
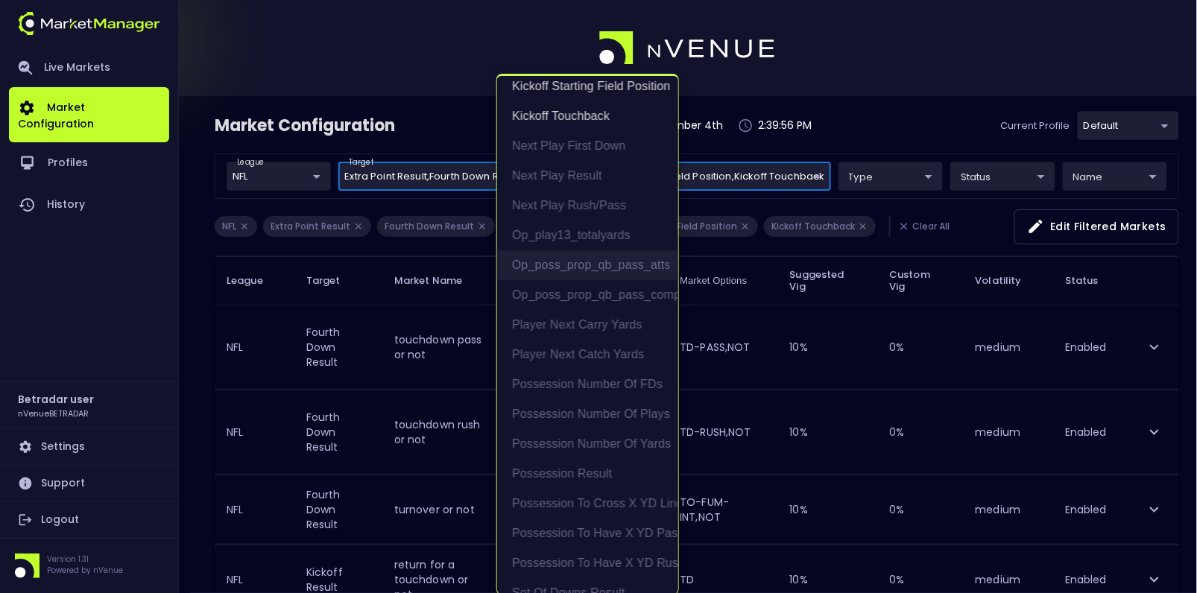
click at [566, 259] on li "op_poss_prop_qb_pass_atts" at bounding box center [587, 265] width 181 height 30
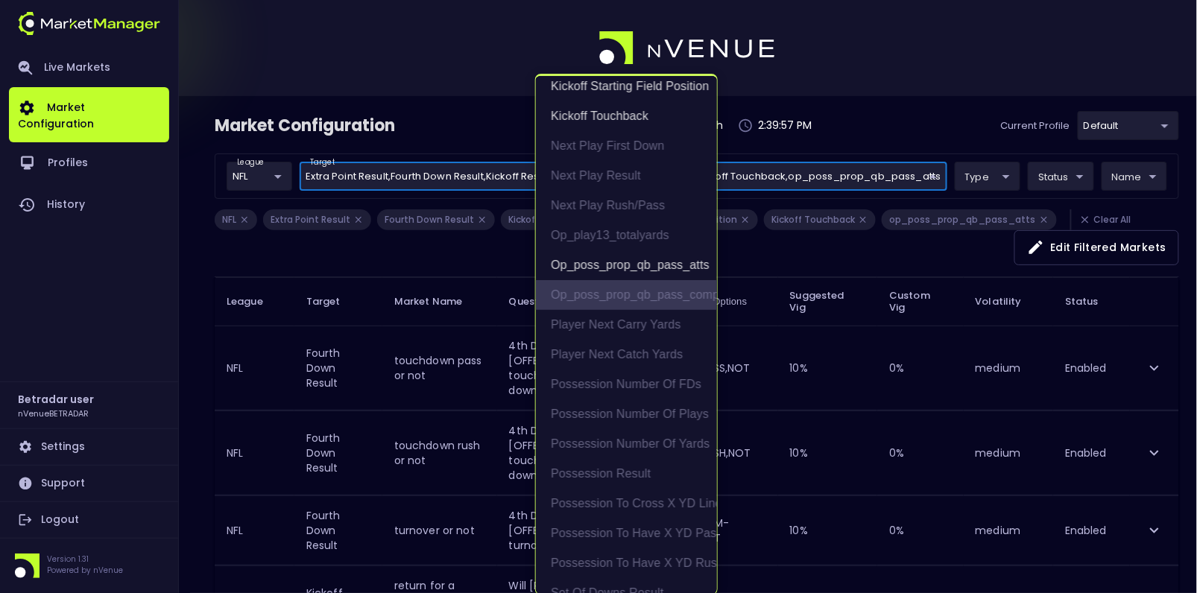
click at [596, 293] on li "op_poss_prop_qb_pass_comps" at bounding box center [626, 295] width 181 height 30
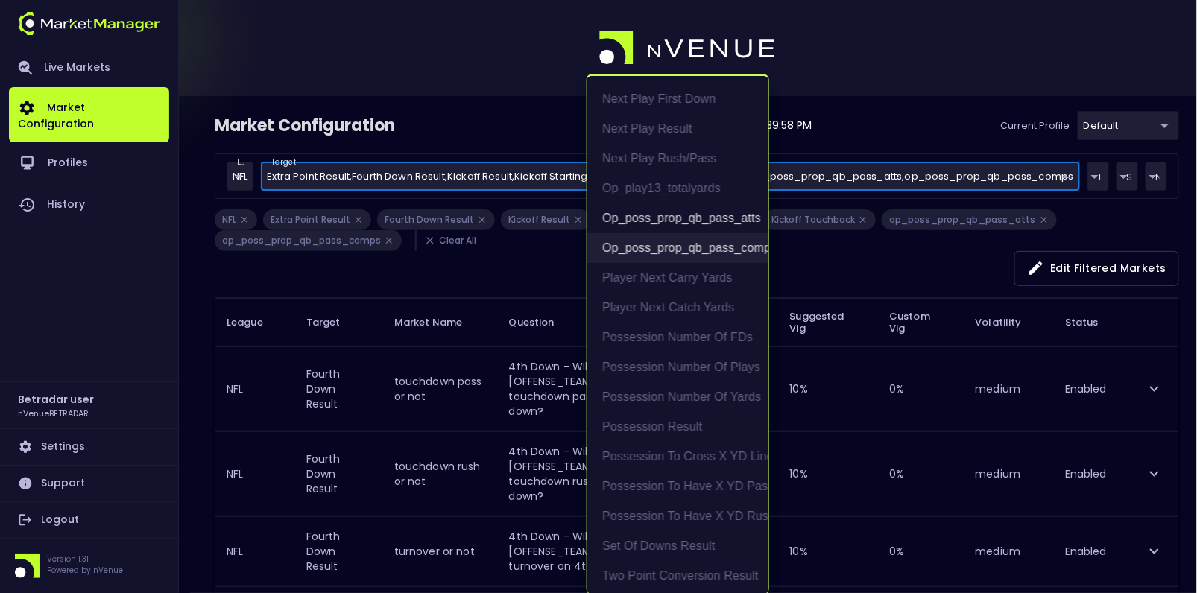
scroll to position [148, 0]
click at [692, 540] on li "Set of Downs Result" at bounding box center [677, 546] width 181 height 30
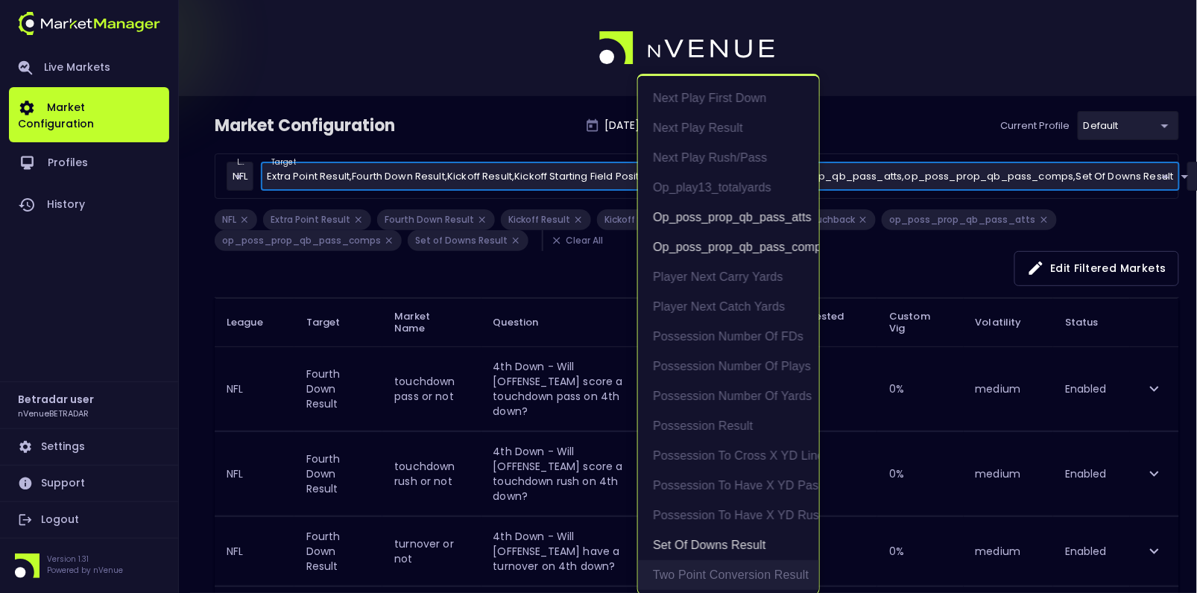
click at [709, 563] on li "Two Point Conversion Result" at bounding box center [728, 575] width 181 height 30
type input "Extra Point Result,Fourth Down Result,Kickoff Result,Kickoff Starting Field Pos…"
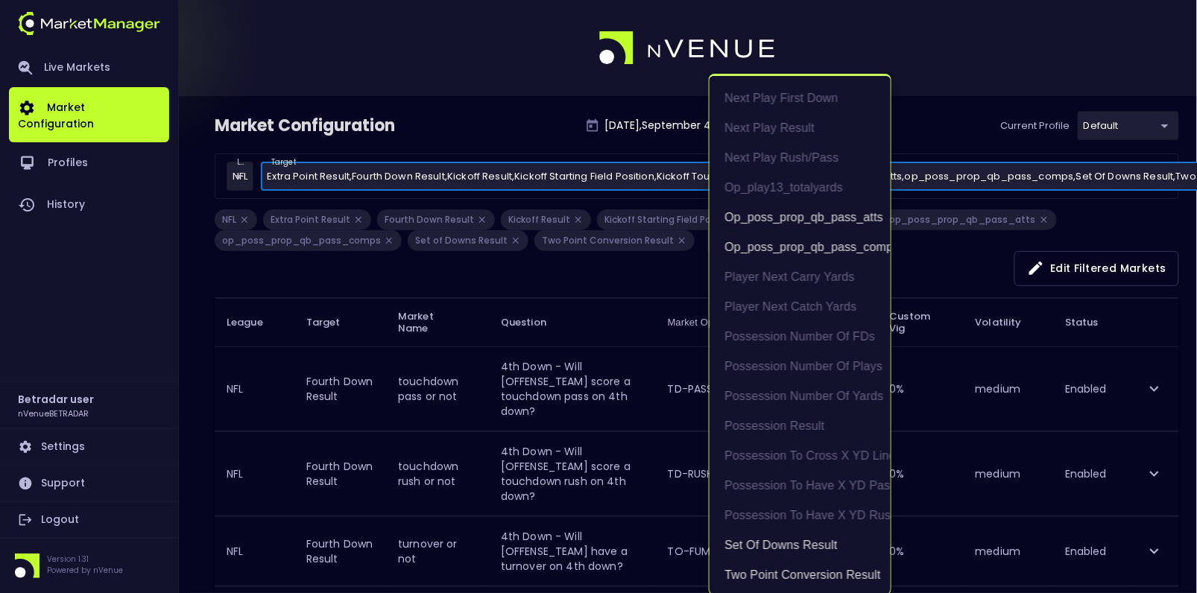
click at [542, 358] on div at bounding box center [598, 296] width 1197 height 593
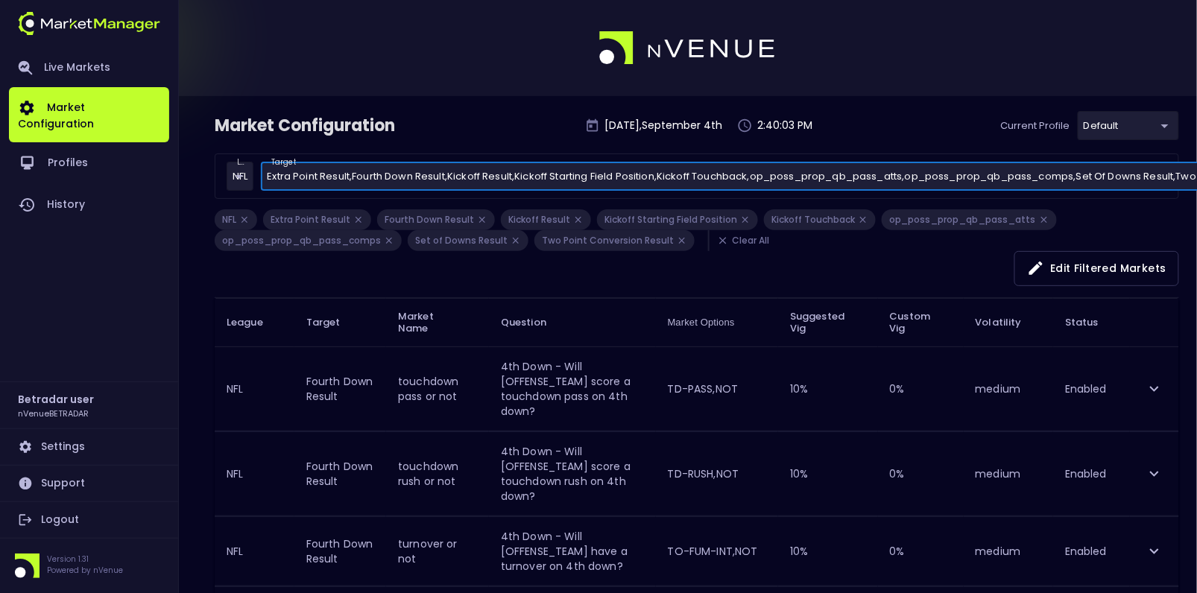
scroll to position [0, 0]
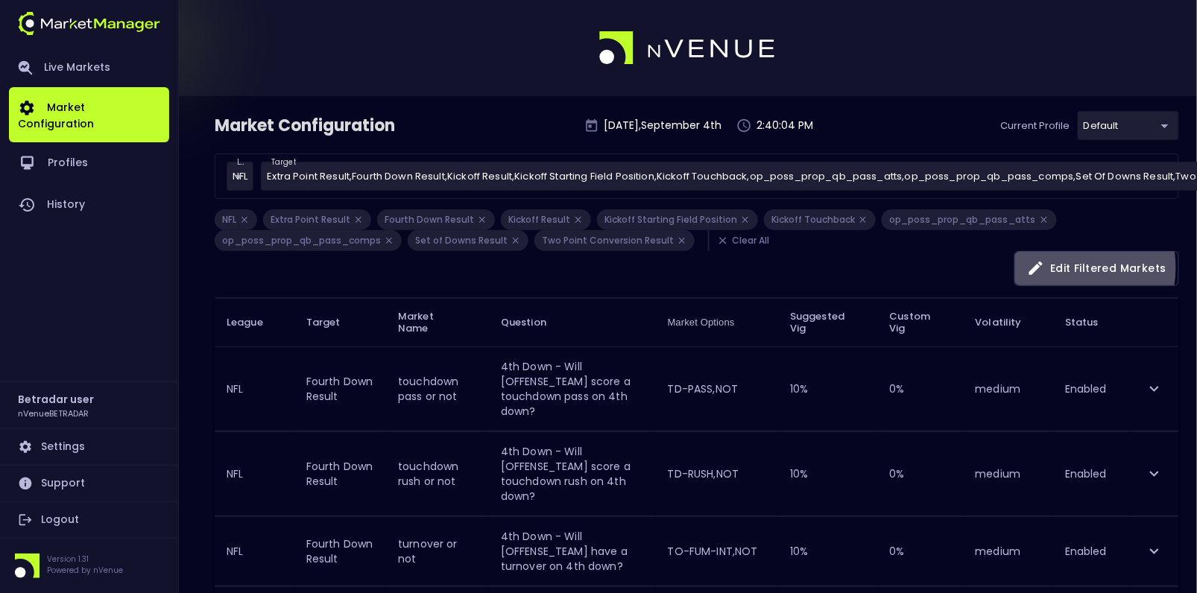
click at [1067, 267] on button "Edit filtered markets" at bounding box center [1096, 268] width 165 height 35
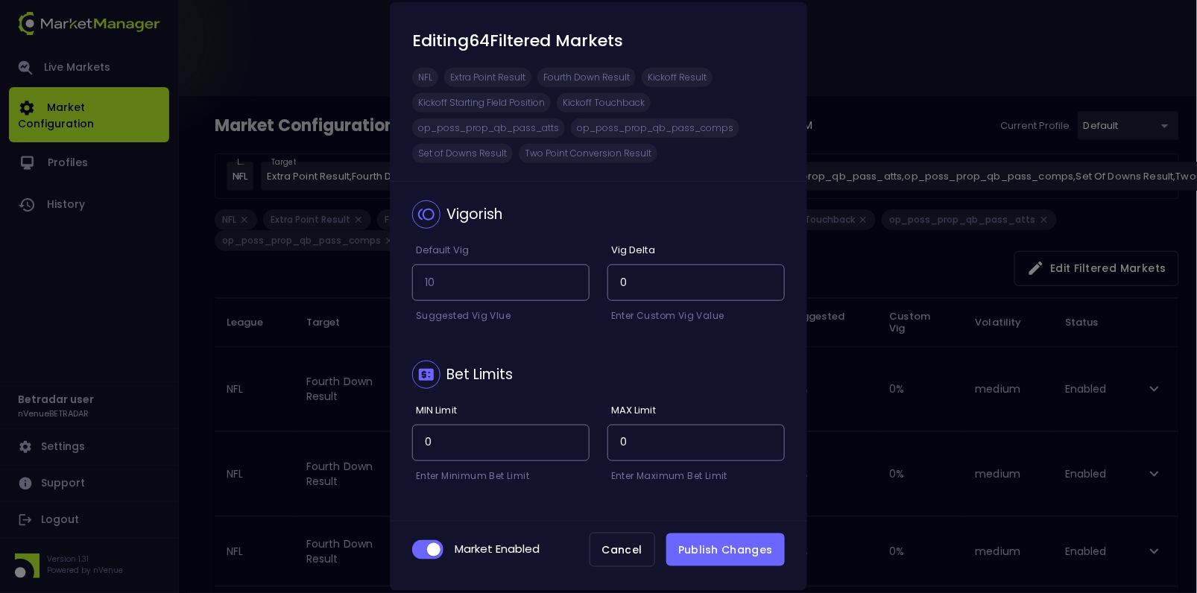
click at [431, 551] on input "checkbox" at bounding box center [434, 549] width 40 height 13
checkbox input "false"
click at [738, 553] on button "Publish Changes" at bounding box center [725, 551] width 118 height 34
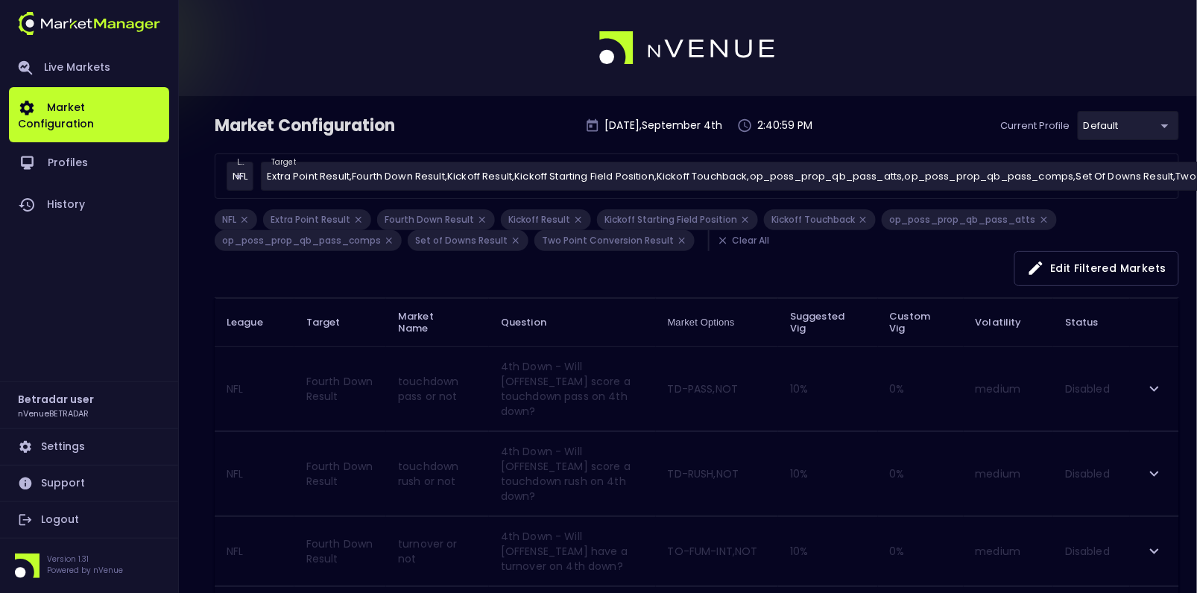
click at [721, 242] on li "Clear All" at bounding box center [742, 240] width 69 height 21
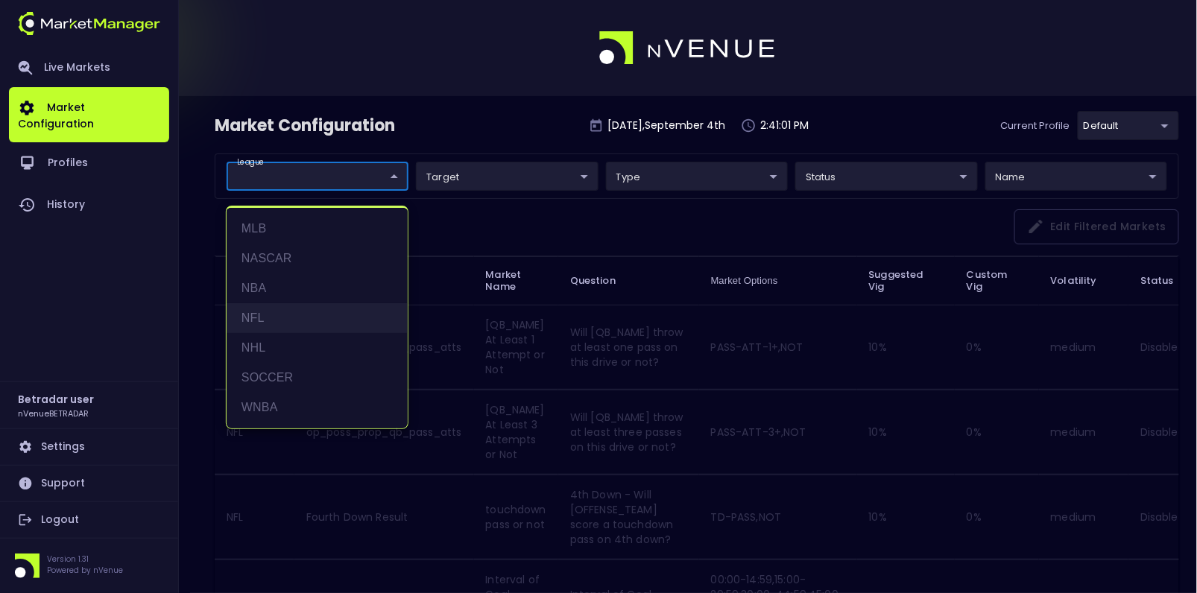
click at [262, 320] on li "NFL" at bounding box center [317, 318] width 181 height 30
type input "NFL"
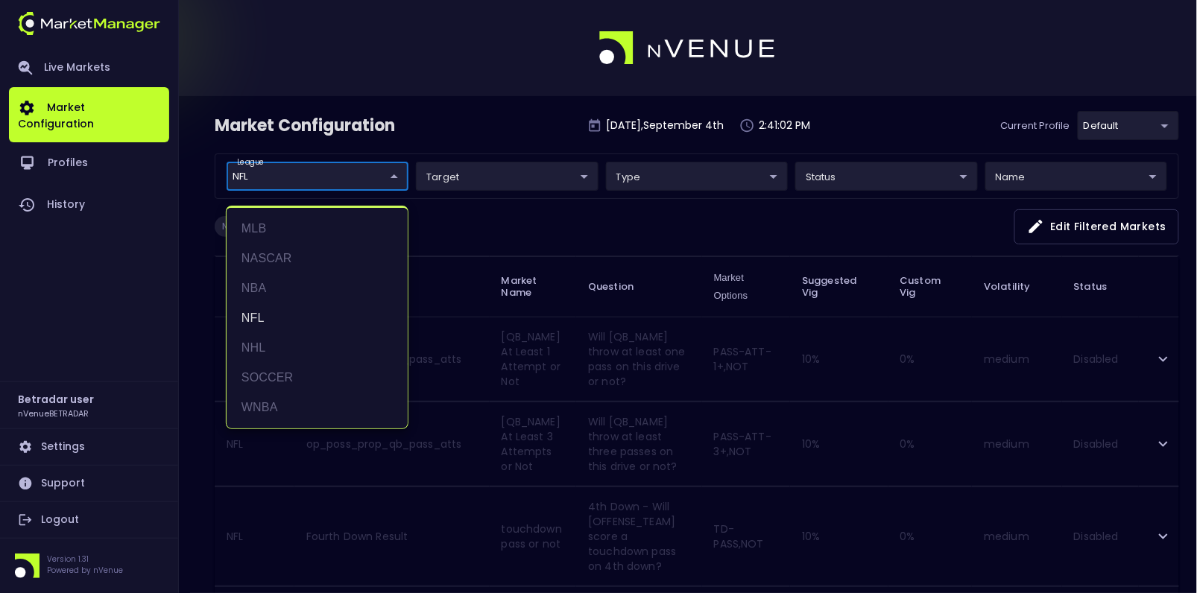
click at [546, 225] on div at bounding box center [598, 296] width 1197 height 593
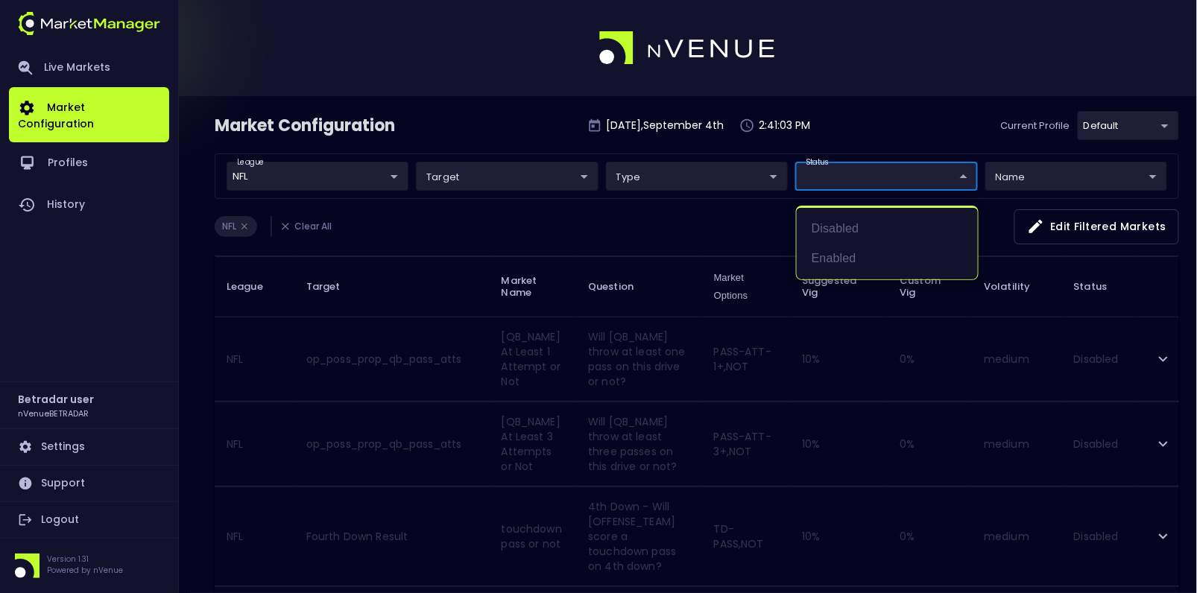
click at [840, 254] on li "Enabled" at bounding box center [887, 259] width 181 height 30
type input "Enabled"
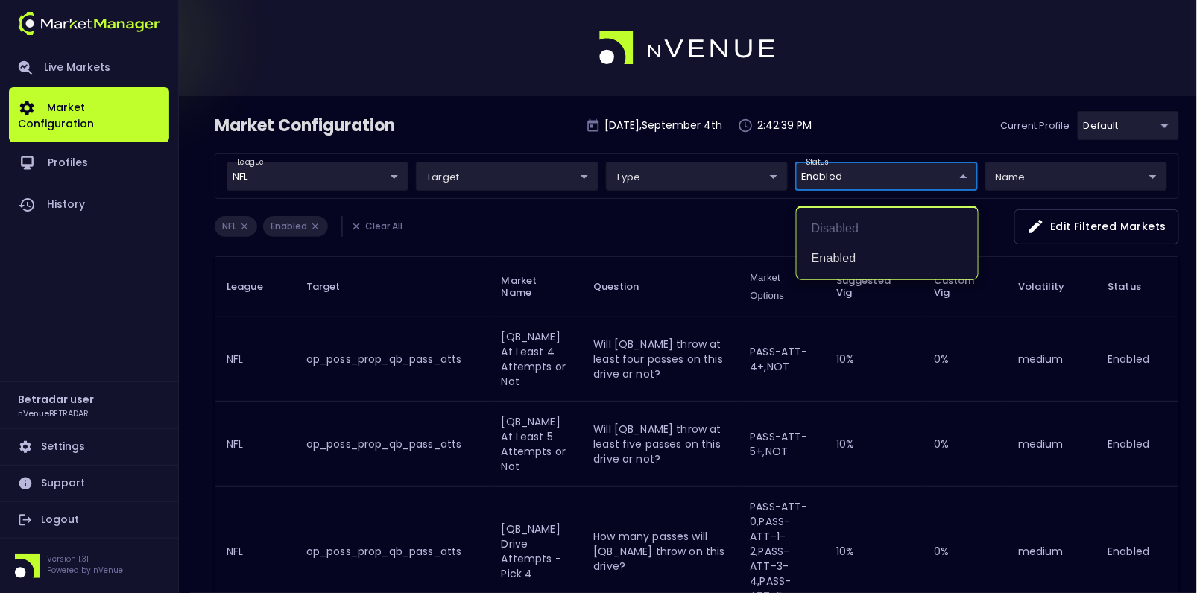
click at [604, 214] on div at bounding box center [598, 296] width 1197 height 593
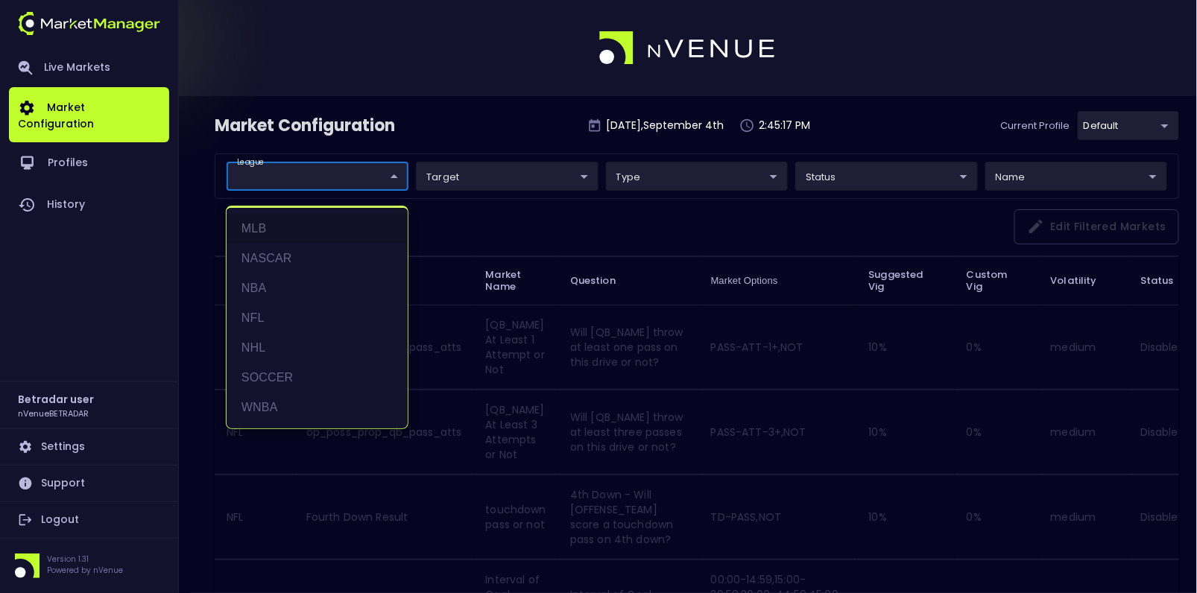
click at [278, 312] on li "NFL" at bounding box center [317, 318] width 181 height 30
type input "NFL"
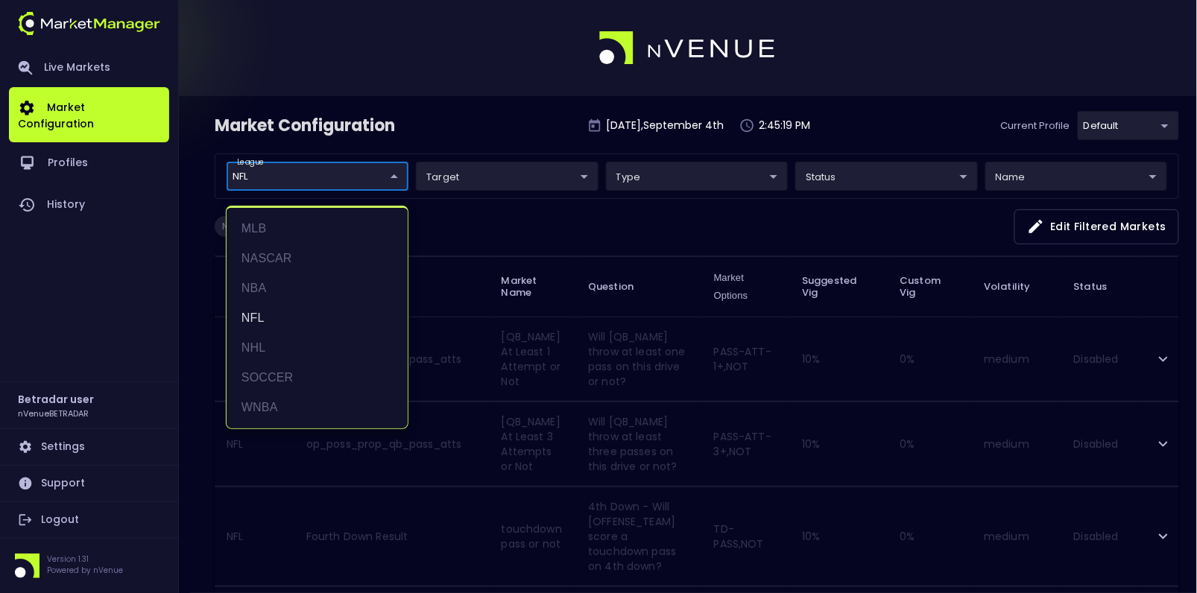
click at [551, 224] on div at bounding box center [598, 296] width 1197 height 593
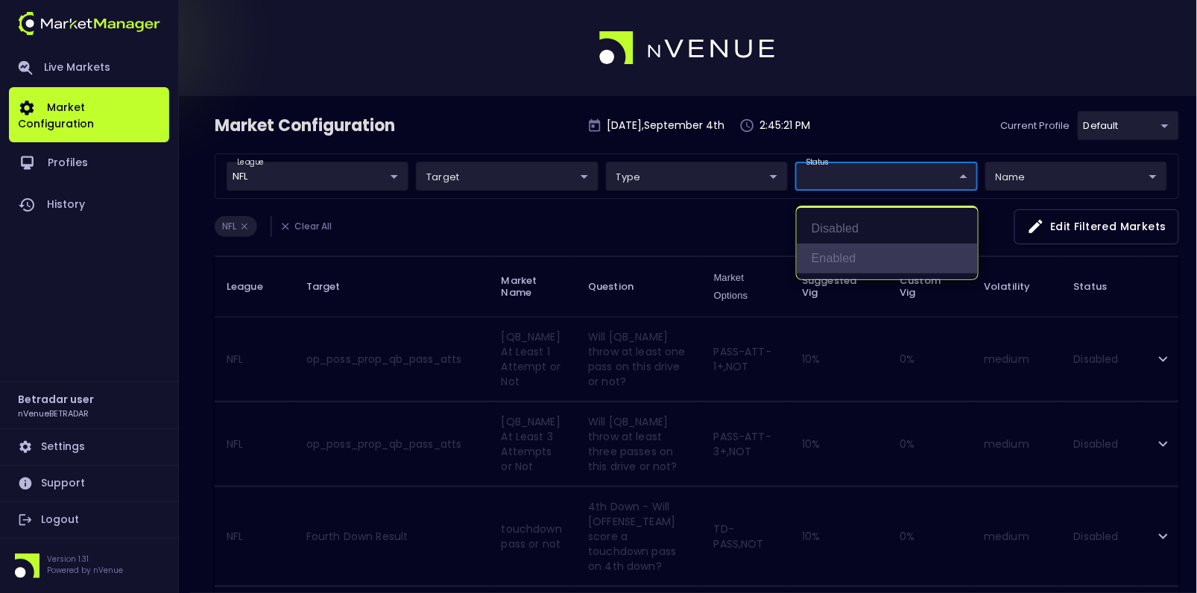
click at [829, 259] on li "Enabled" at bounding box center [887, 259] width 181 height 30
type input "Enabled"
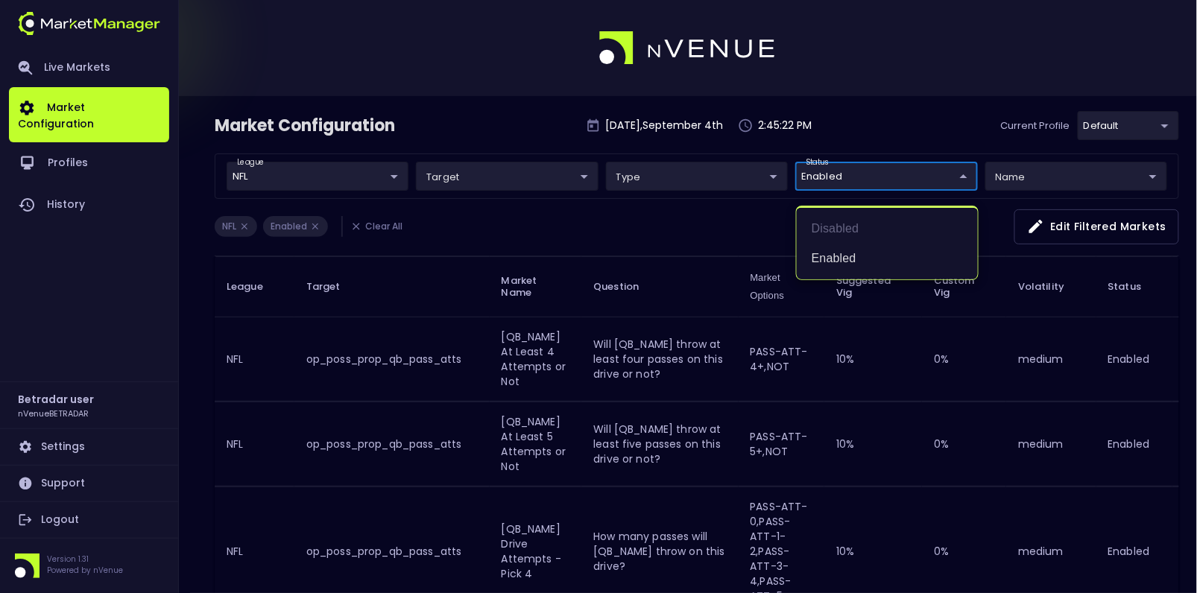
click at [649, 222] on div at bounding box center [598, 296] width 1197 height 593
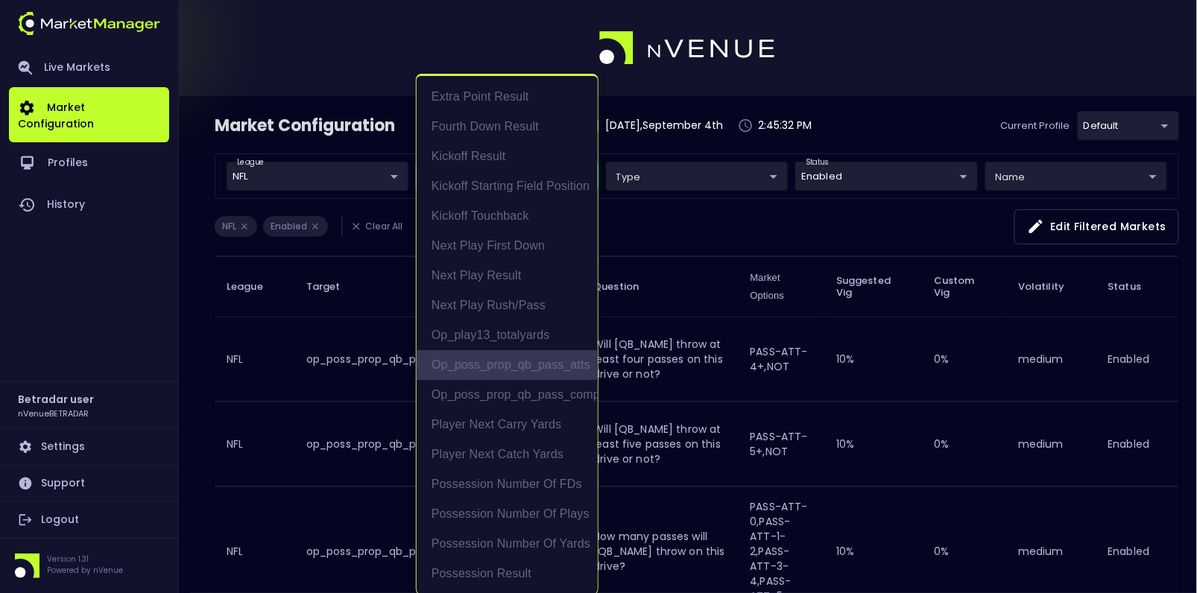
click at [504, 364] on li "op_poss_prop_qb_pass_atts" at bounding box center [507, 365] width 181 height 30
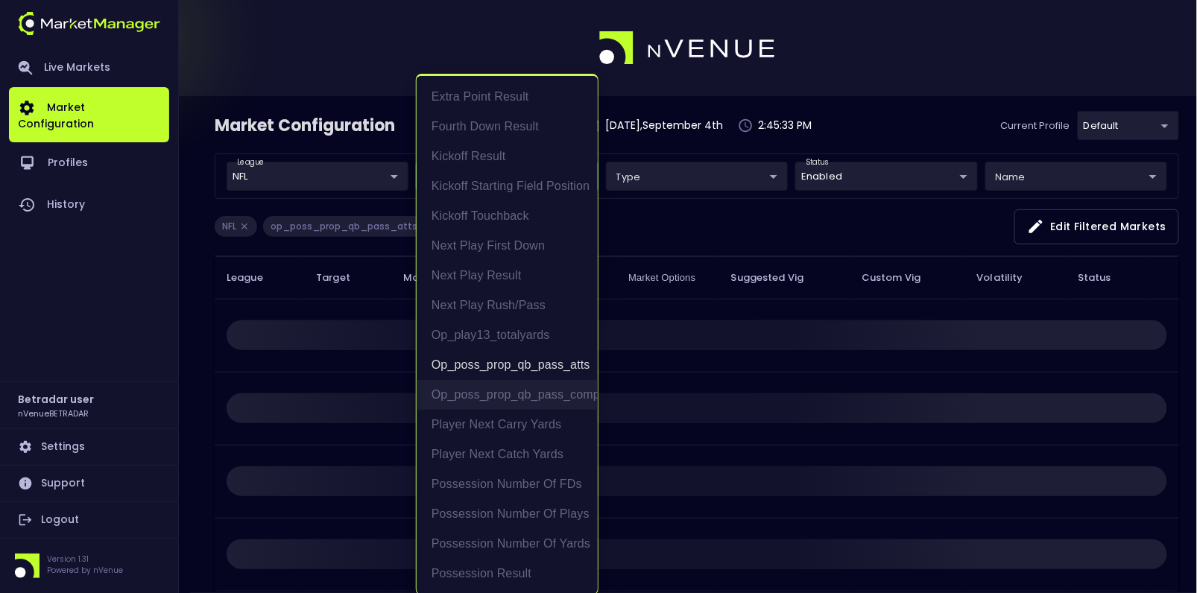
click at [507, 394] on li "op_poss_prop_qb_pass_comps" at bounding box center [507, 395] width 181 height 30
type input "op_poss_prop_qb_pass_atts,op_poss_prop_qb_pass_comps"
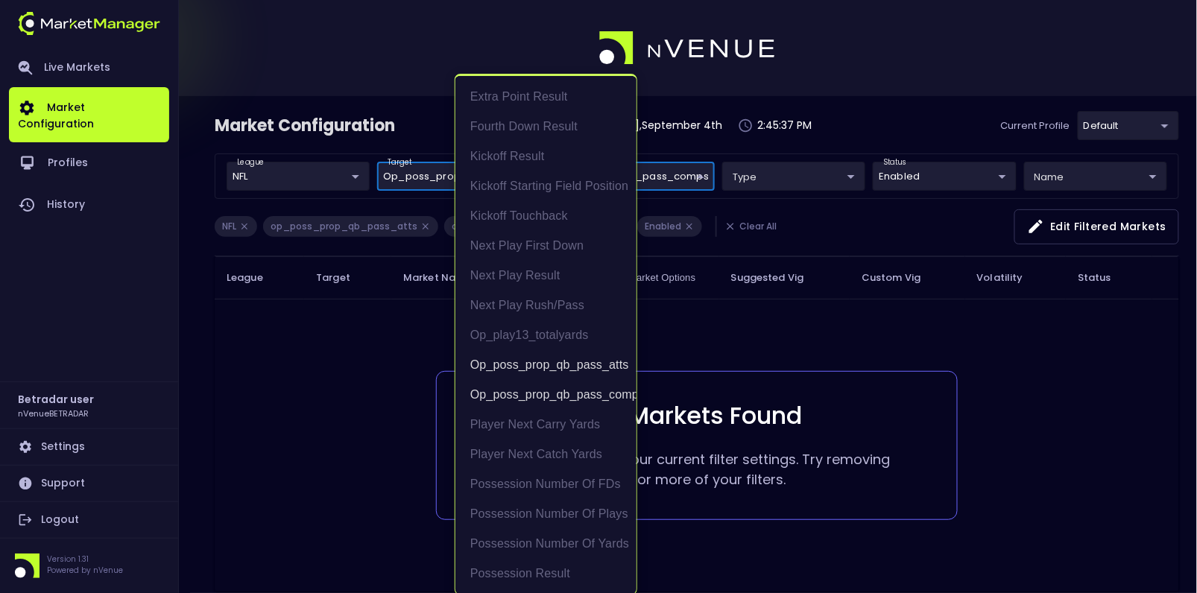
scroll to position [1, 0]
click at [338, 368] on div at bounding box center [598, 296] width 1197 height 593
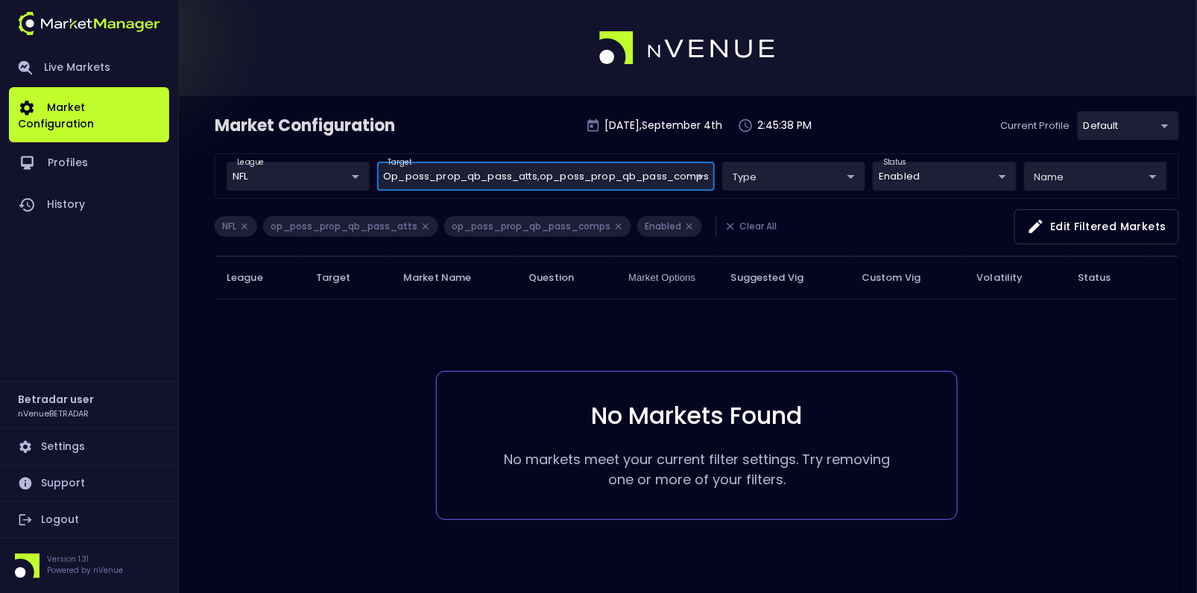
scroll to position [0, 0]
click at [684, 221] on icon at bounding box center [689, 226] width 10 height 10
click at [684, 229] on icon at bounding box center [689, 226] width 10 height 10
click at [922, 178] on body "Live Markets Market Configuration Profiles History Betradar user nVenueBETRADAR…" at bounding box center [598, 333] width 1197 height 666
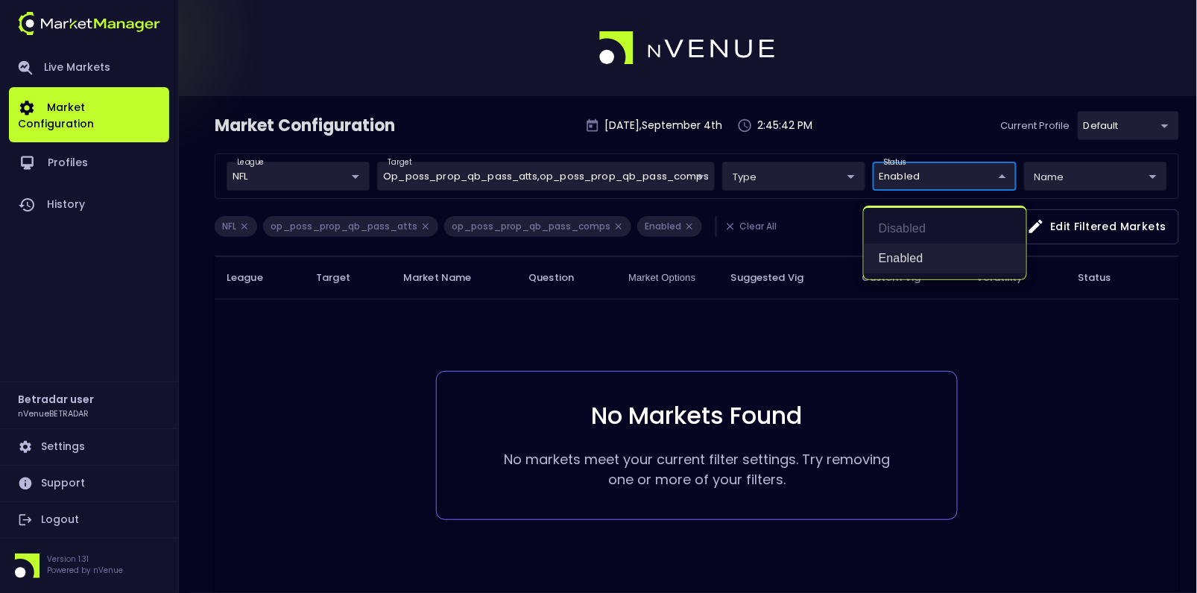
click at [910, 262] on li "Enabled" at bounding box center [945, 259] width 162 height 30
click at [455, 121] on div at bounding box center [598, 296] width 1197 height 593
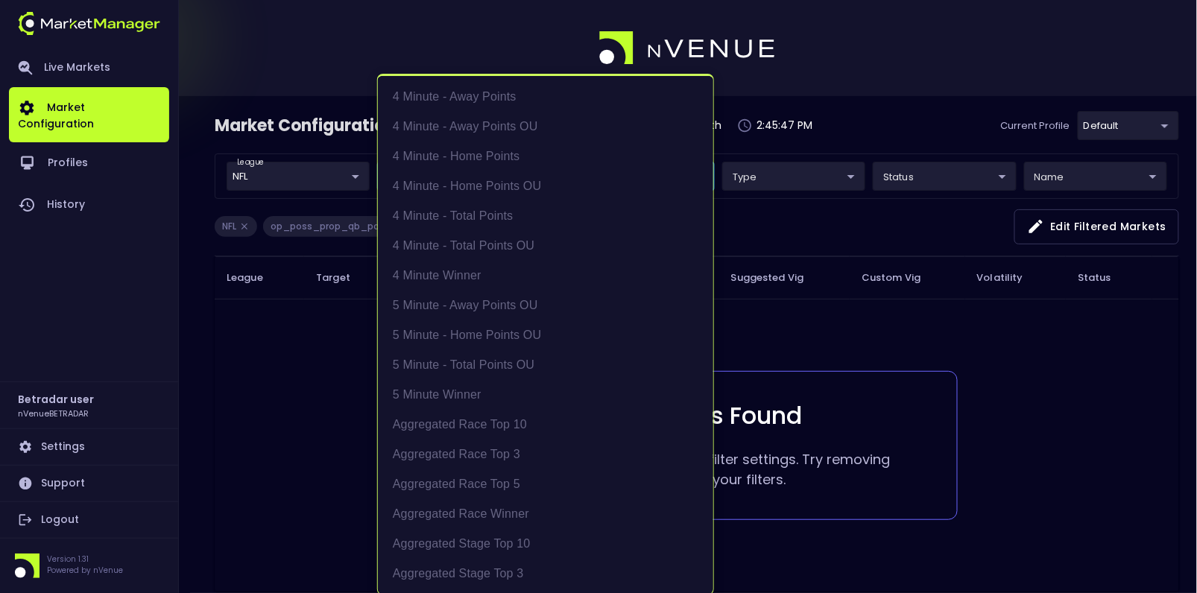
click at [504, 178] on body "Live Markets Market Configuration Profiles History Betradar user nVenueBETRADAR…" at bounding box center [598, 333] width 1197 height 666
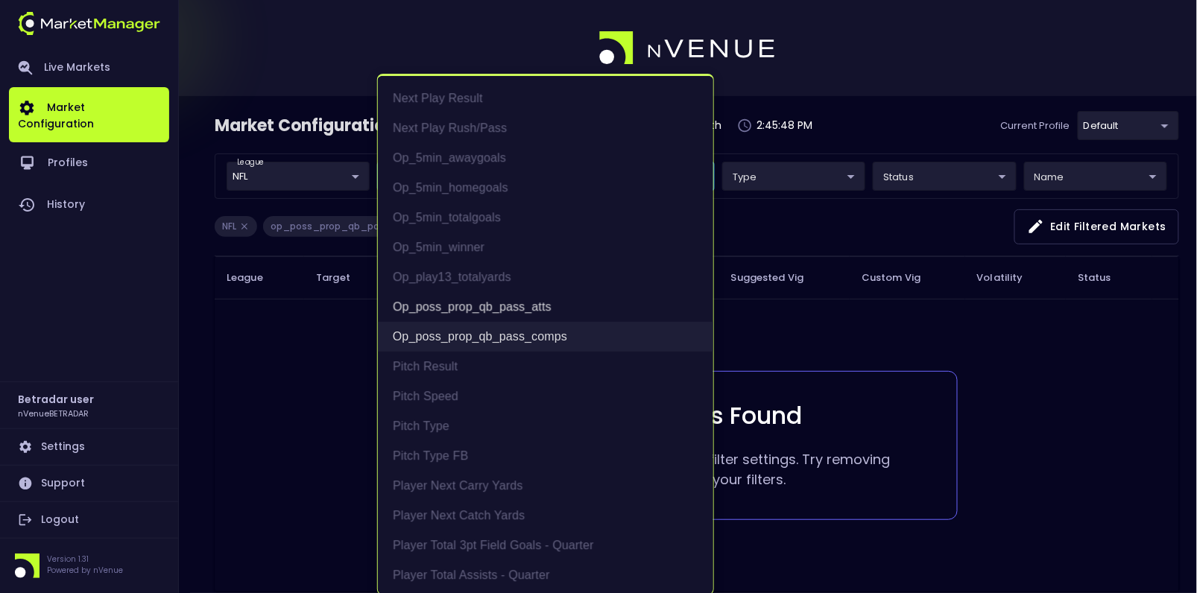
click at [507, 341] on li "op_poss_prop_qb_pass_comps" at bounding box center [545, 337] width 335 height 30
type input "op_poss_prop_qb_pass_atts"
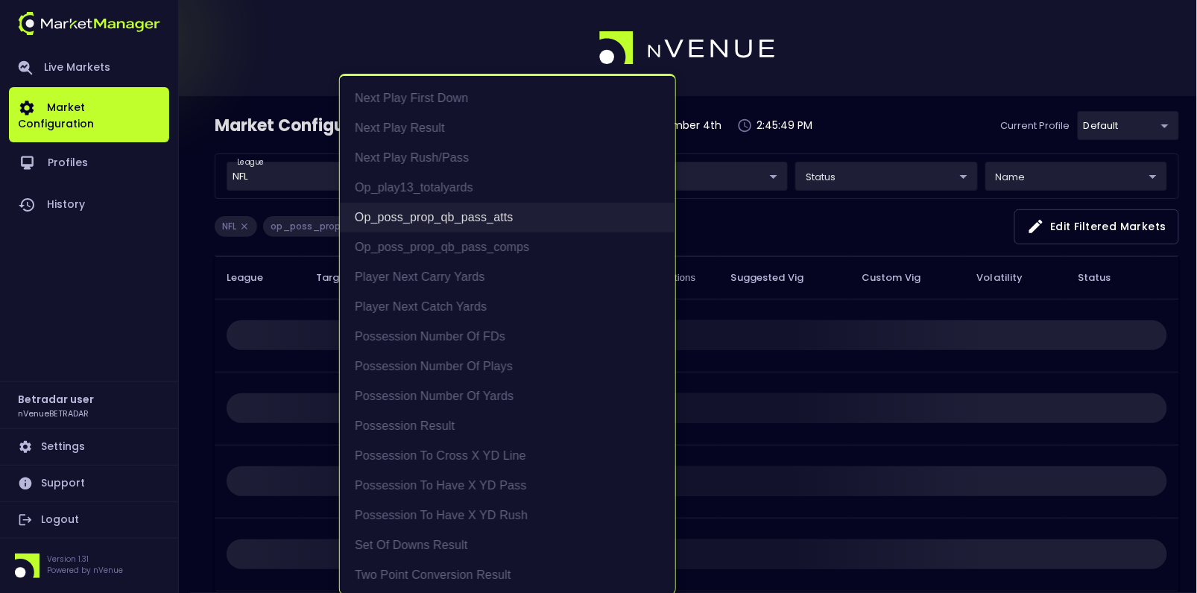
click at [469, 224] on li "op_poss_prop_qb_pass_atts" at bounding box center [507, 218] width 335 height 30
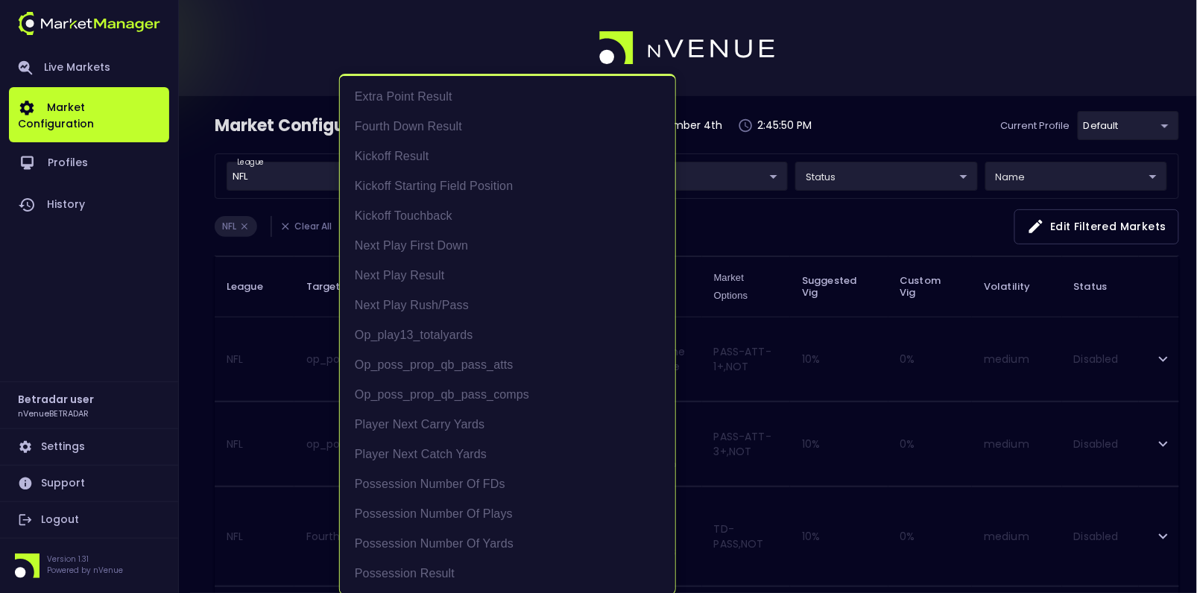
scroll to position [1, 0]
click at [829, 223] on div at bounding box center [598, 296] width 1197 height 593
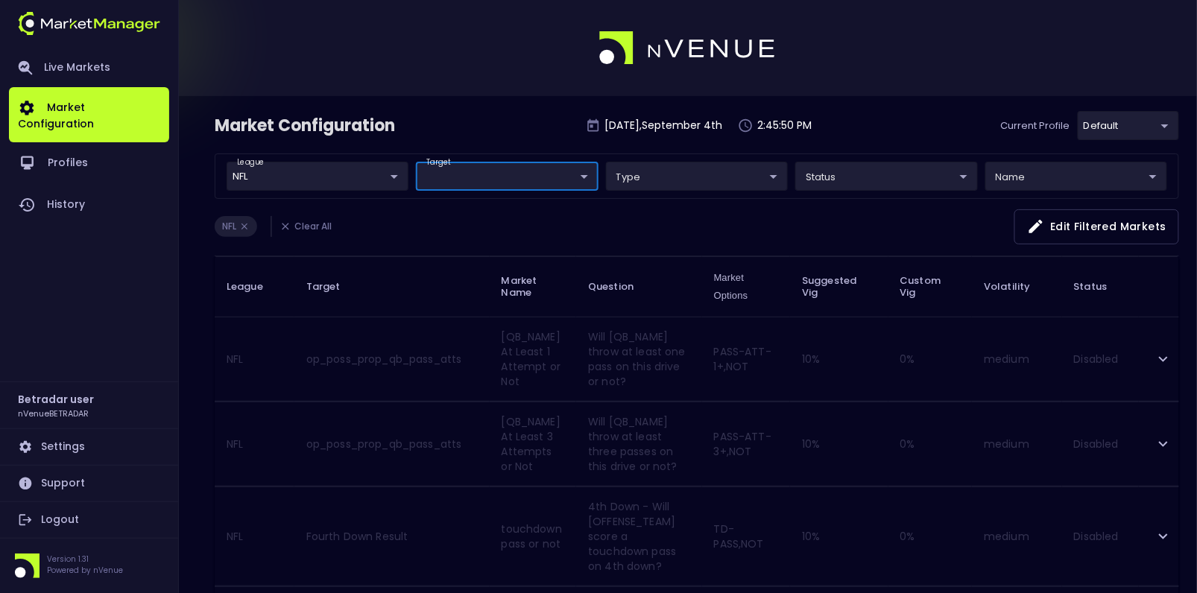
scroll to position [0, 0]
click at [475, 352] on td "op_poss_prop_qb_pass_atts" at bounding box center [391, 359] width 195 height 84
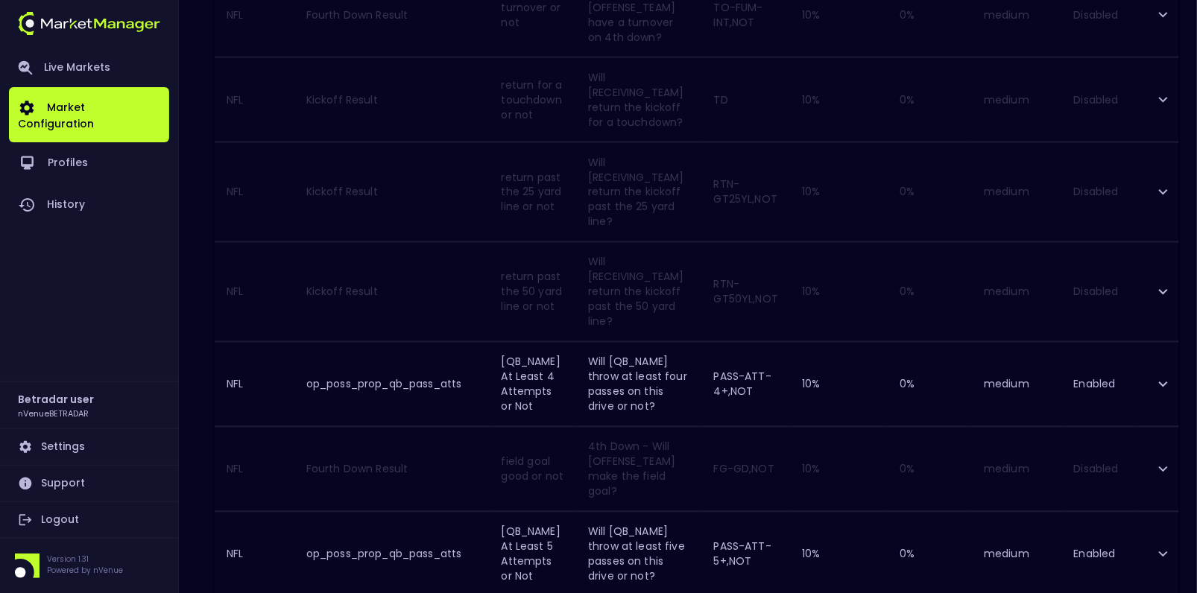
scroll to position [742, 0]
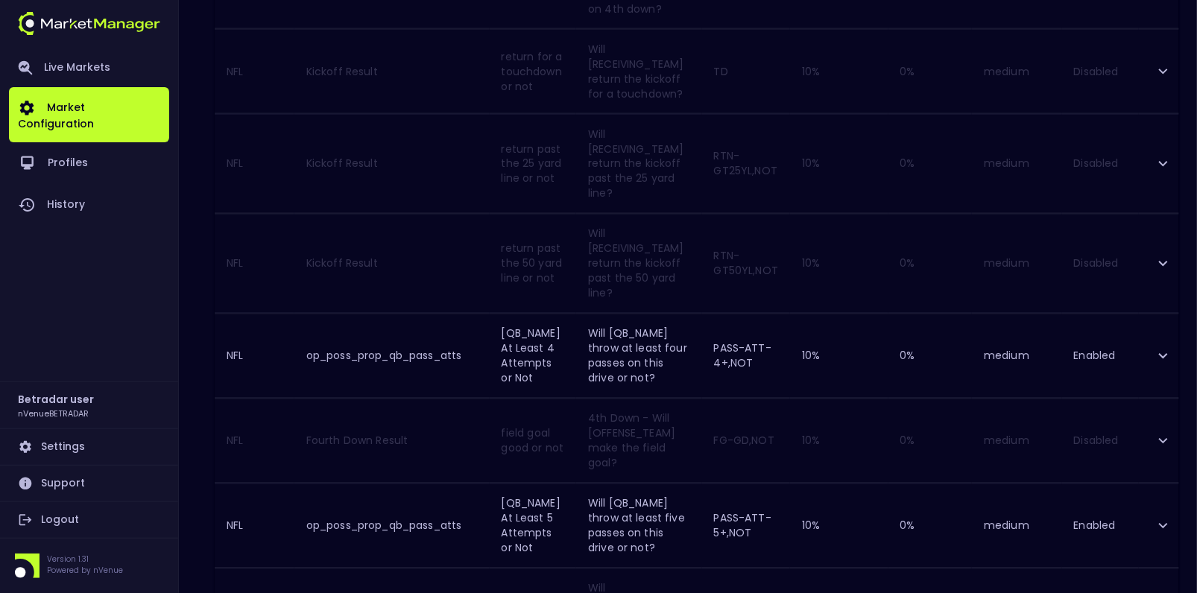
click at [1159, 347] on icon "expand row" at bounding box center [1163, 356] width 18 height 18
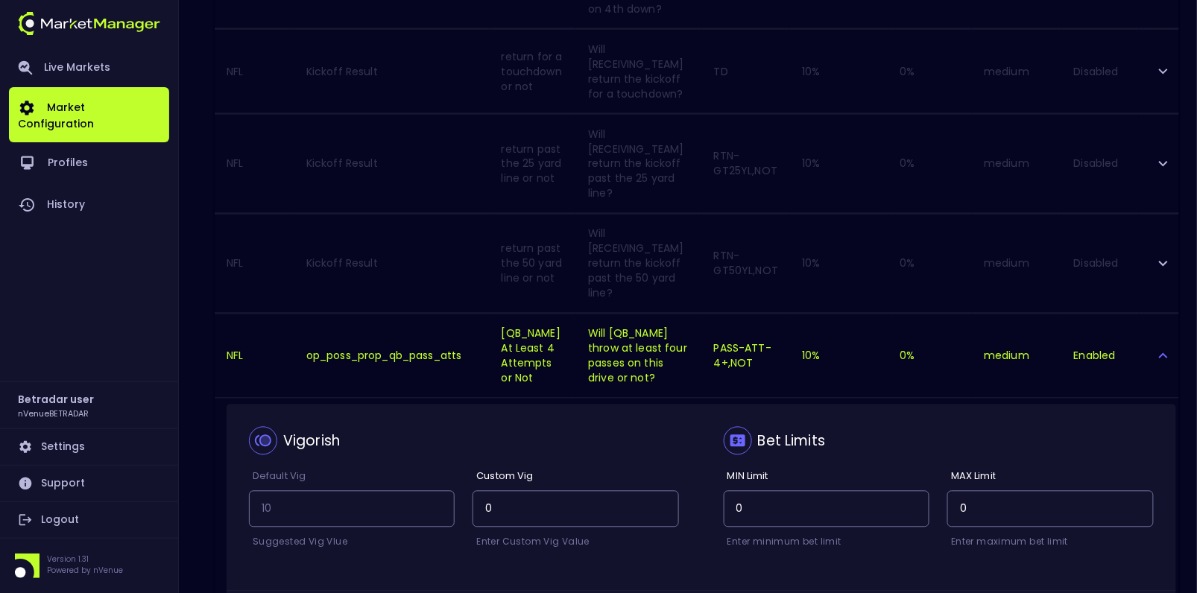
checkbox input "false"
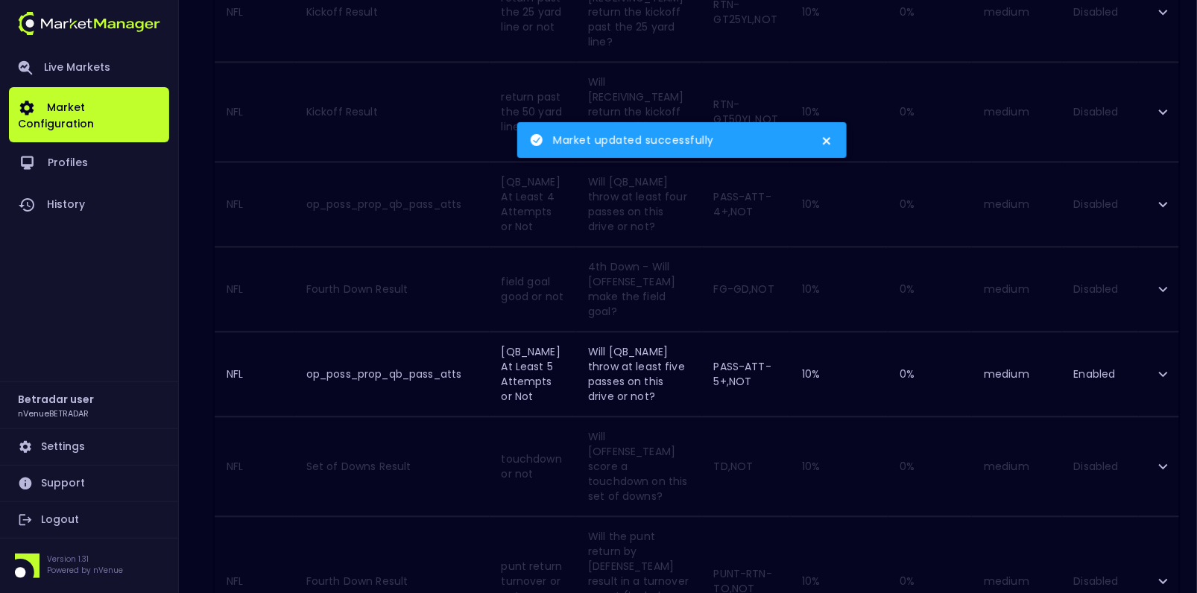
scroll to position [896, 0]
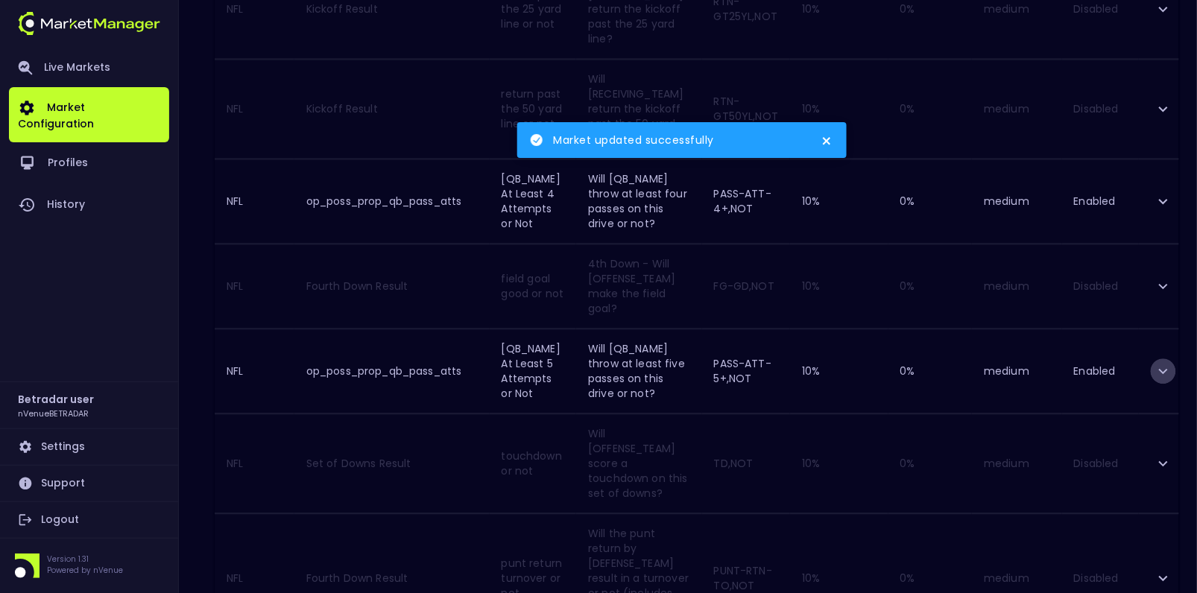
click at [1159, 370] on icon "expand row" at bounding box center [1163, 372] width 9 height 5
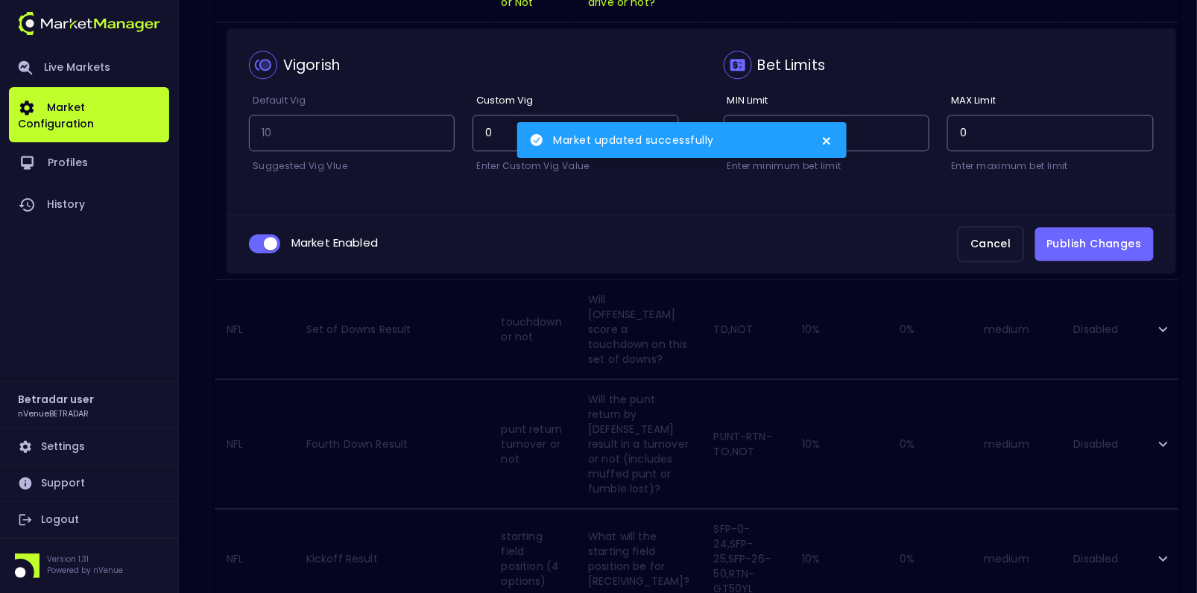
scroll to position [1306, 0]
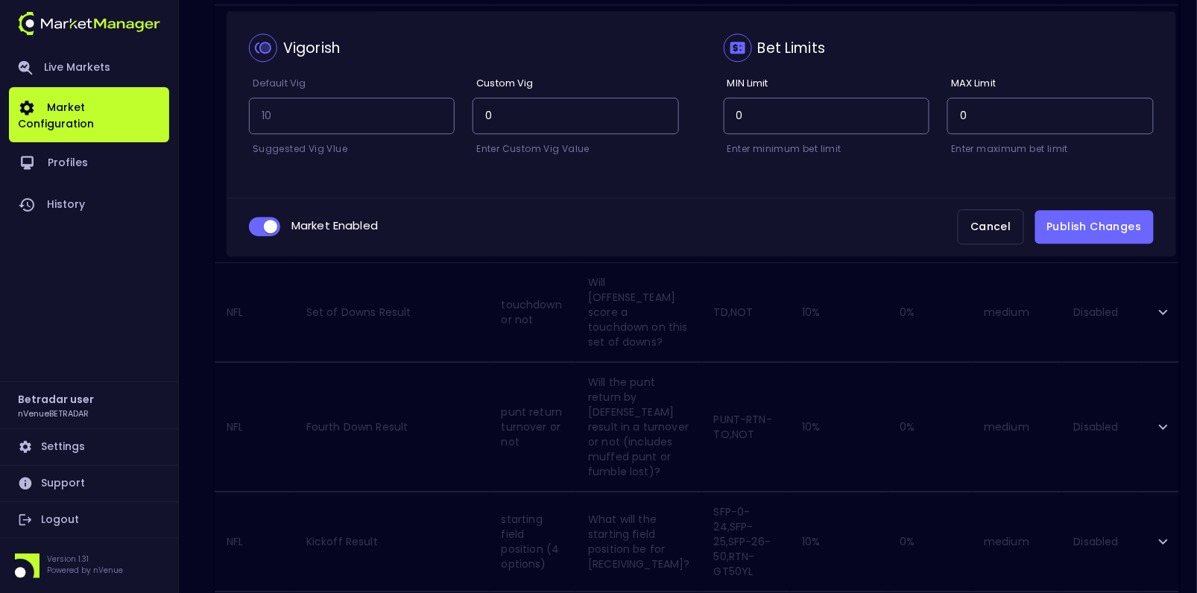
click at [268, 220] on input "collapsible table" at bounding box center [270, 226] width 40 height 13
checkbox input "false"
click at [1096, 210] on button "Publish Changes" at bounding box center [1094, 227] width 118 height 34
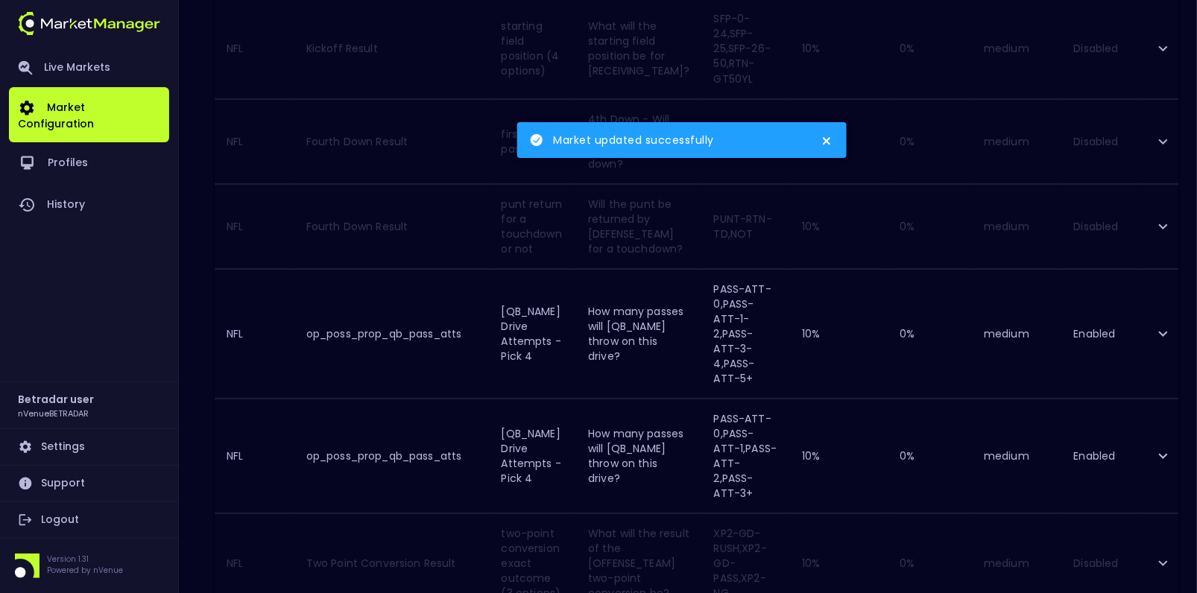
scroll to position [1559, 0]
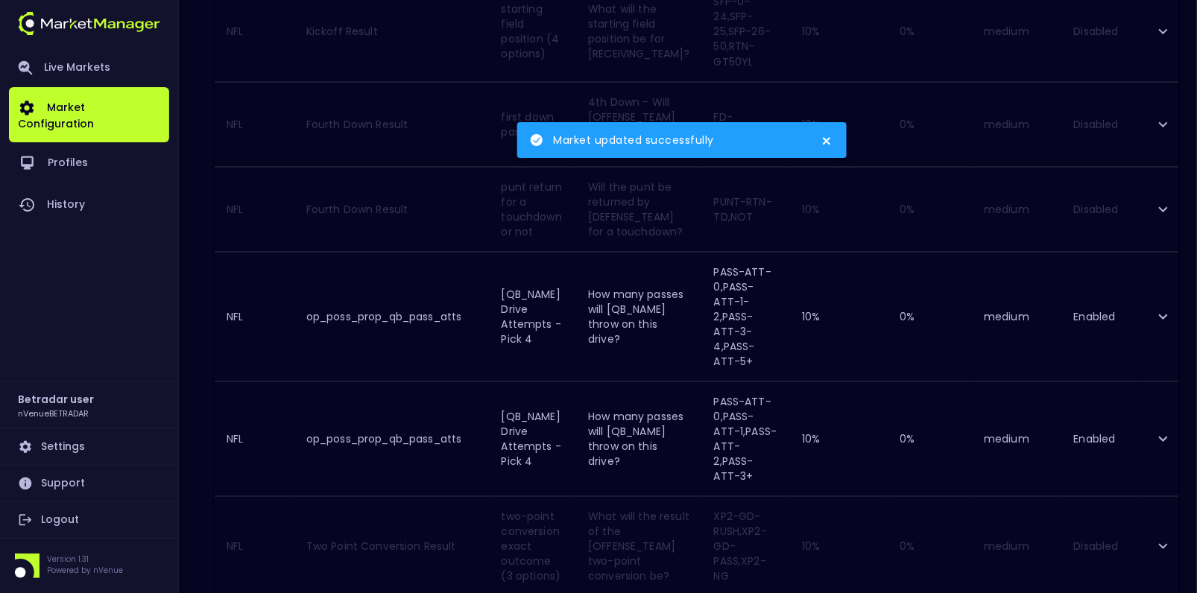
click at [1160, 308] on icon "expand row" at bounding box center [1163, 317] width 18 height 18
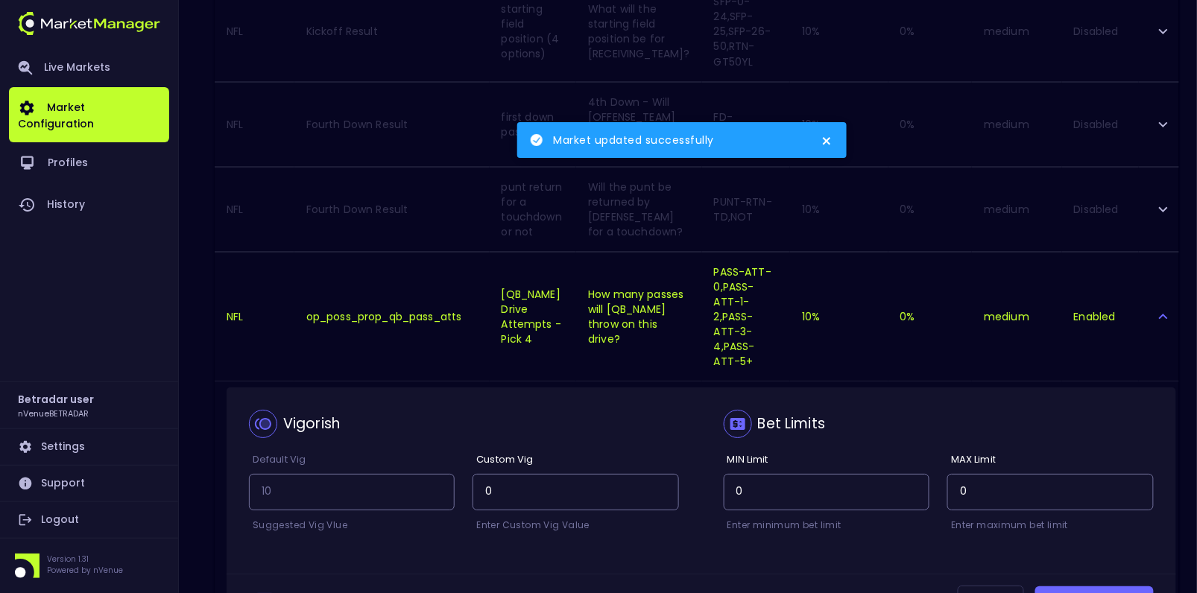
click at [262, 592] on input "collapsible table" at bounding box center [270, 602] width 40 height 13
checkbox input "false"
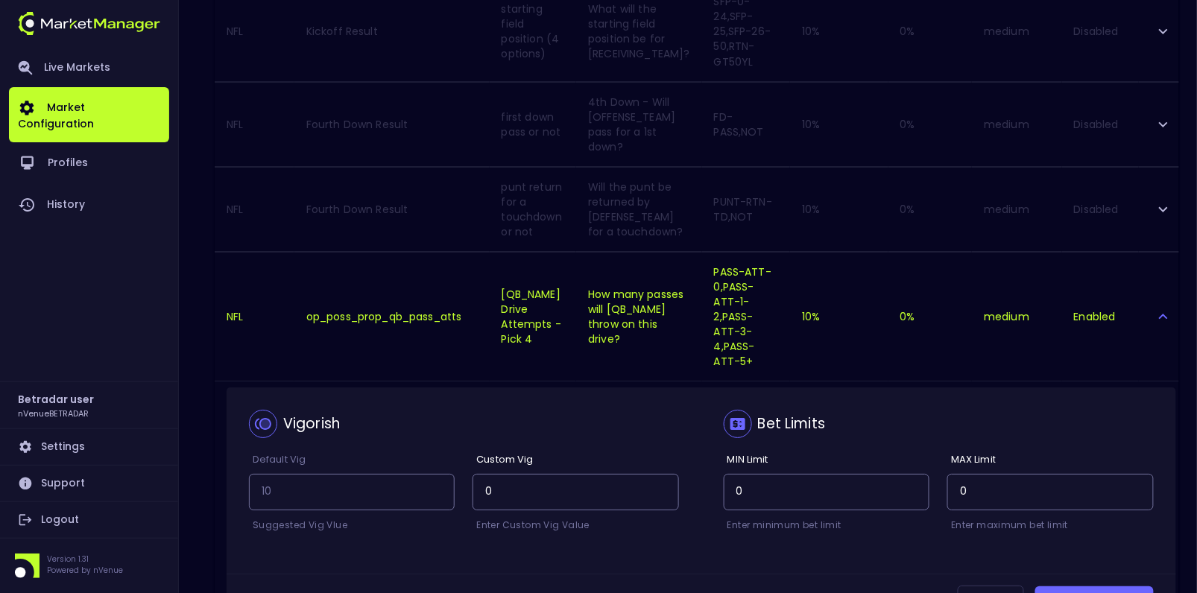
click at [1115, 586] on button "Publish Changes" at bounding box center [1094, 603] width 118 height 34
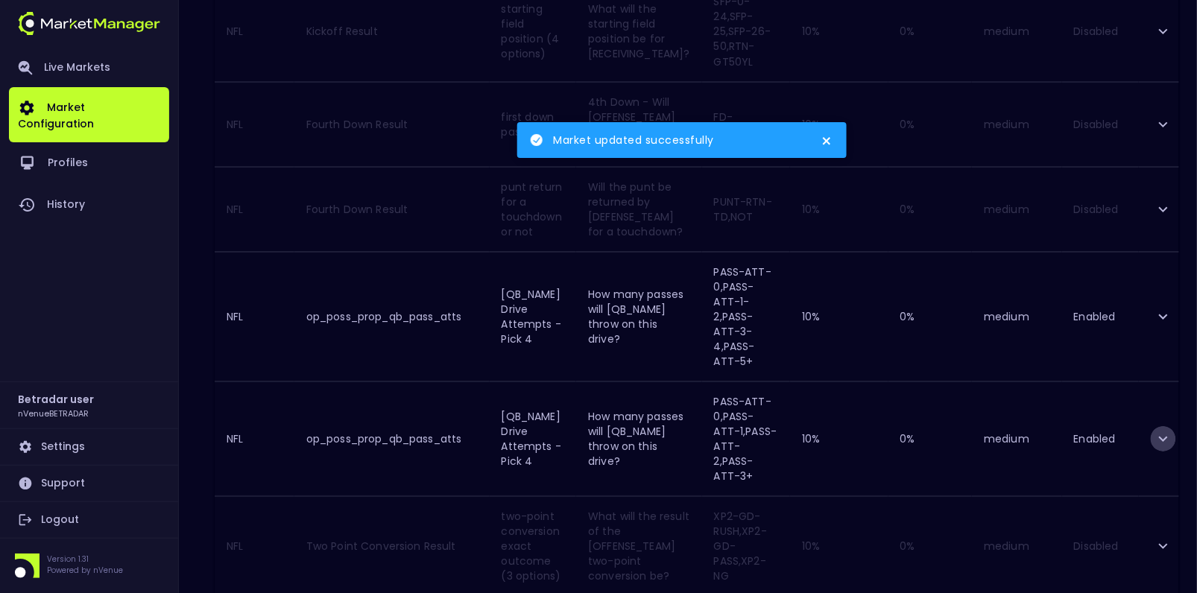
click at [1168, 430] on icon "expand row" at bounding box center [1163, 439] width 18 height 18
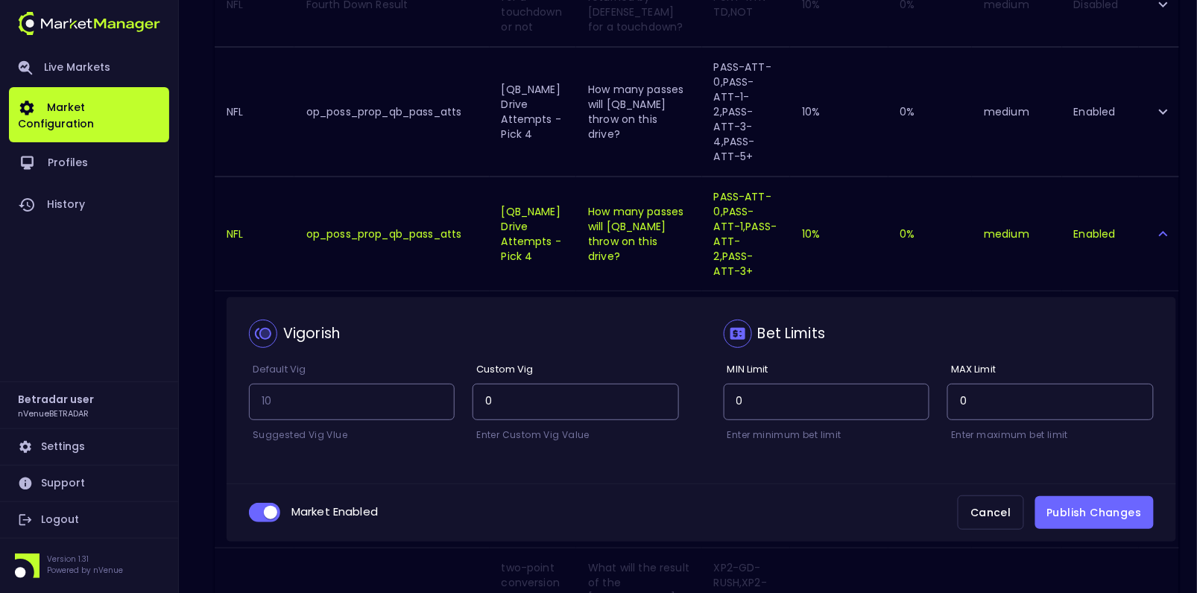
scroll to position [1765, 0]
click at [260, 504] on input "collapsible table" at bounding box center [270, 510] width 40 height 13
checkbox input "false"
click at [1089, 495] on button "Publish Changes" at bounding box center [1094, 512] width 118 height 34
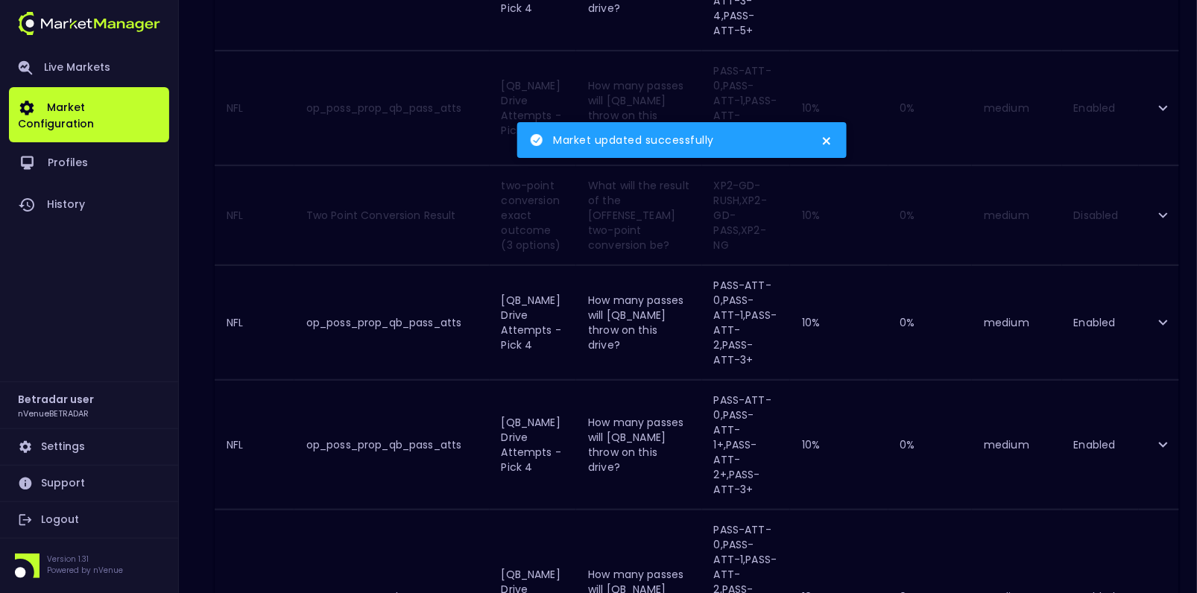
scroll to position [1899, 0]
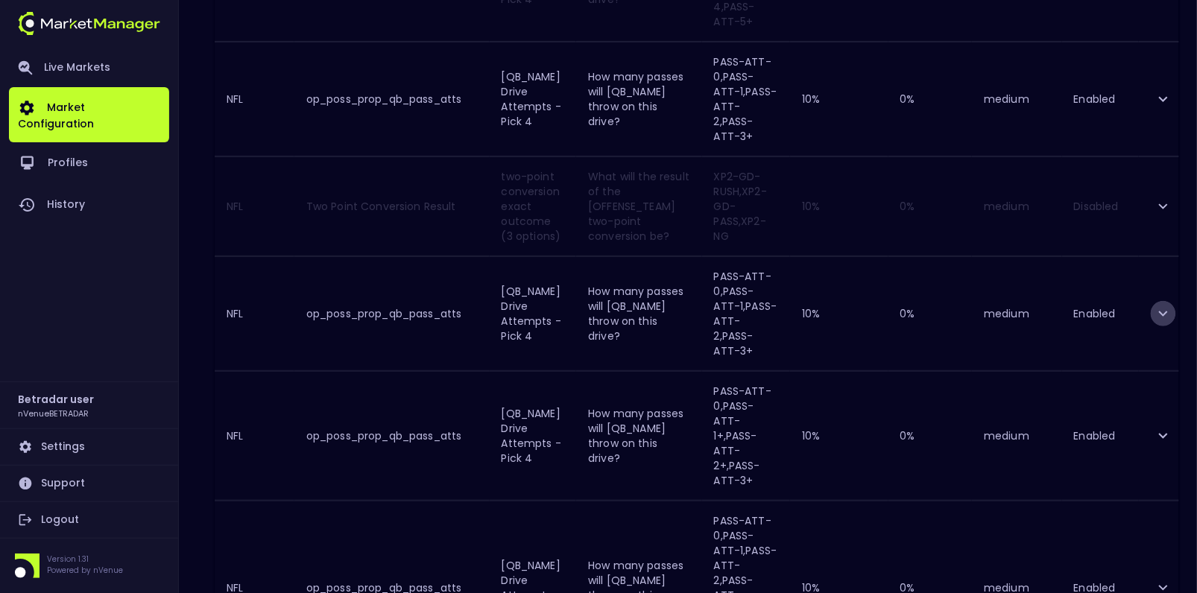
click at [1160, 311] on icon "expand row" at bounding box center [1163, 313] width 9 height 5
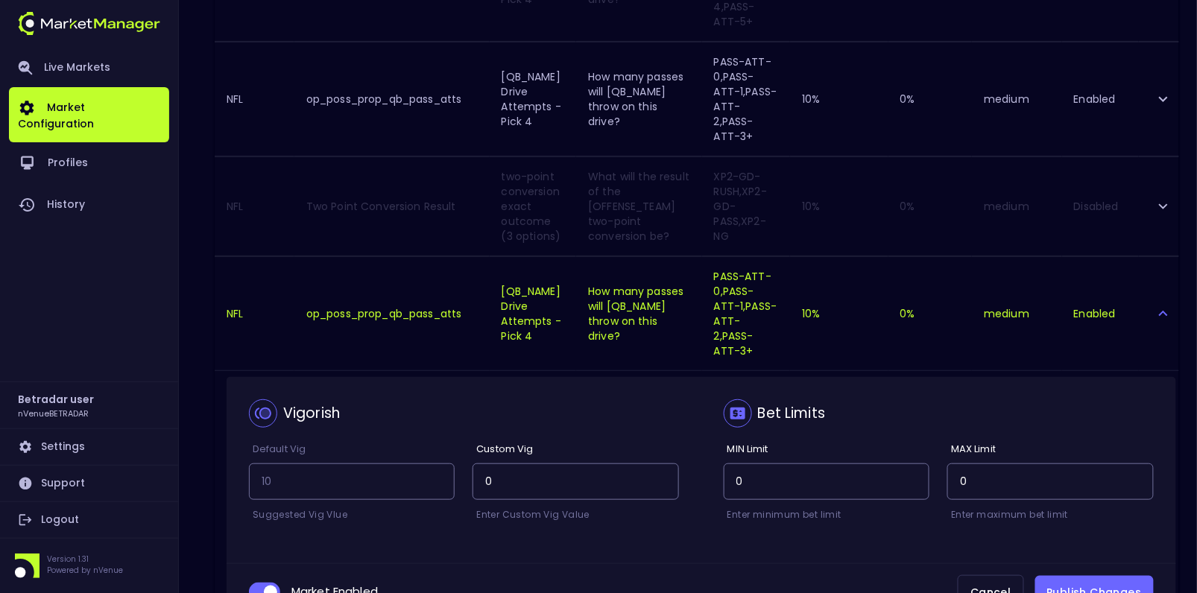
click at [253, 586] on input "collapsible table" at bounding box center [270, 592] width 40 height 13
checkbox input "false"
click at [1068, 576] on button "Publish Changes" at bounding box center [1094, 593] width 118 height 34
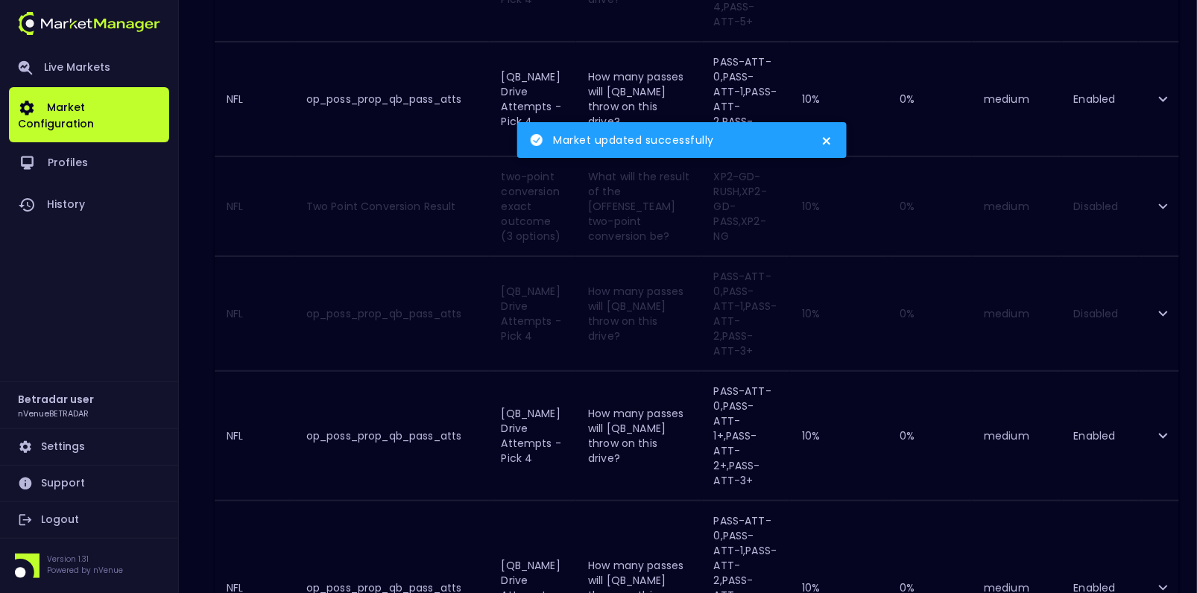
click at [1166, 427] on icon "expand row" at bounding box center [1163, 436] width 18 height 18
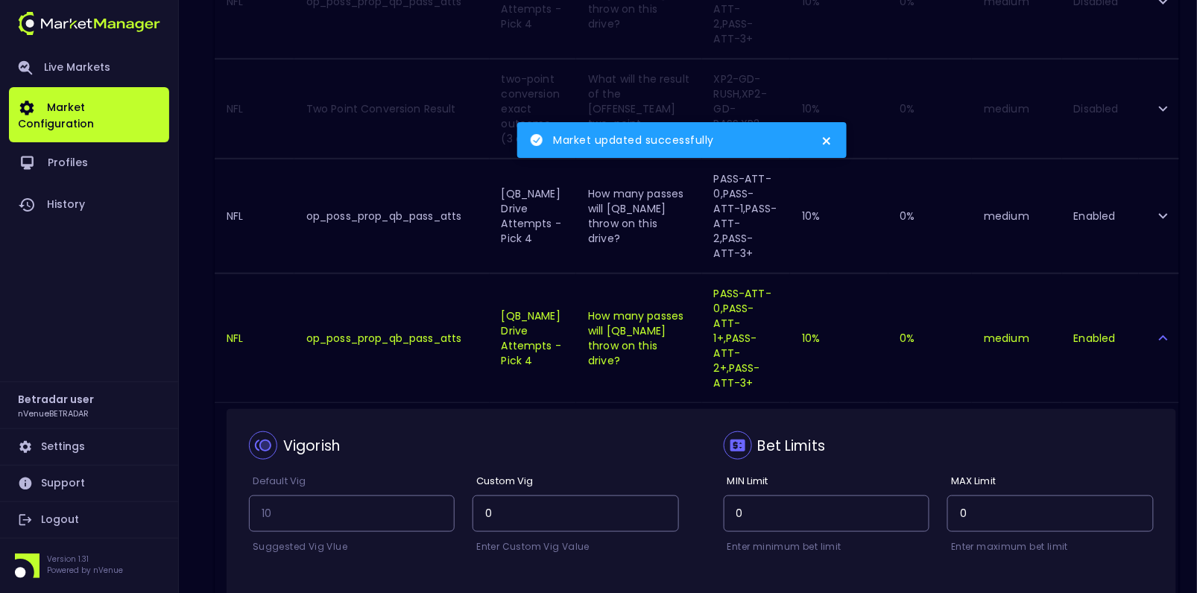
scroll to position [1999, 0]
checkbox input "false"
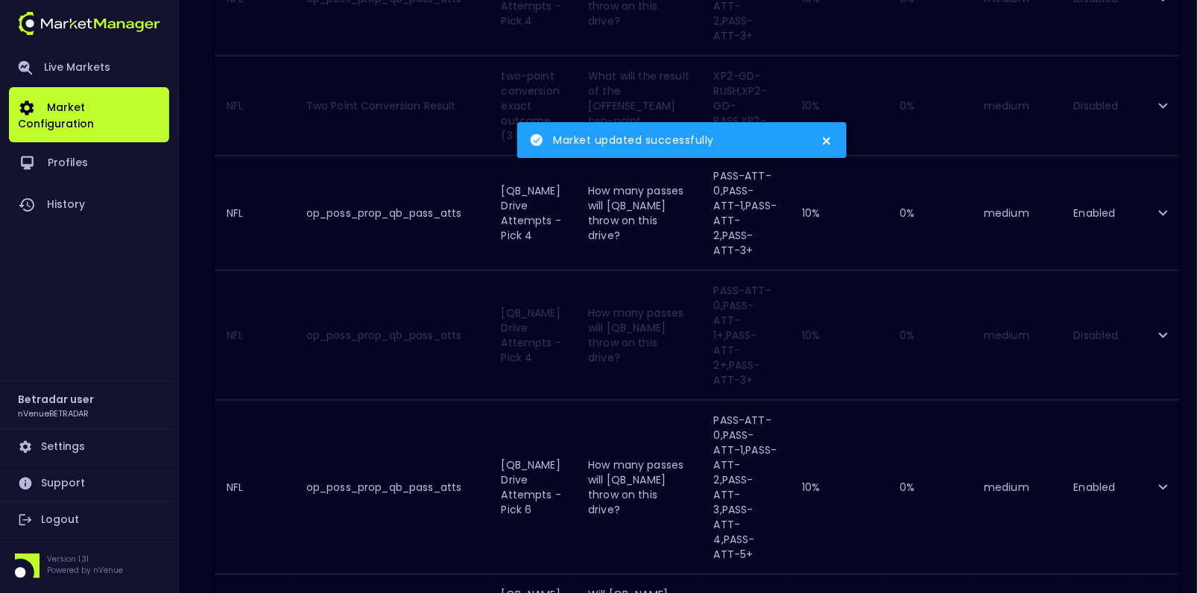
click at [1163, 478] on icon "expand row" at bounding box center [1163, 487] width 18 height 18
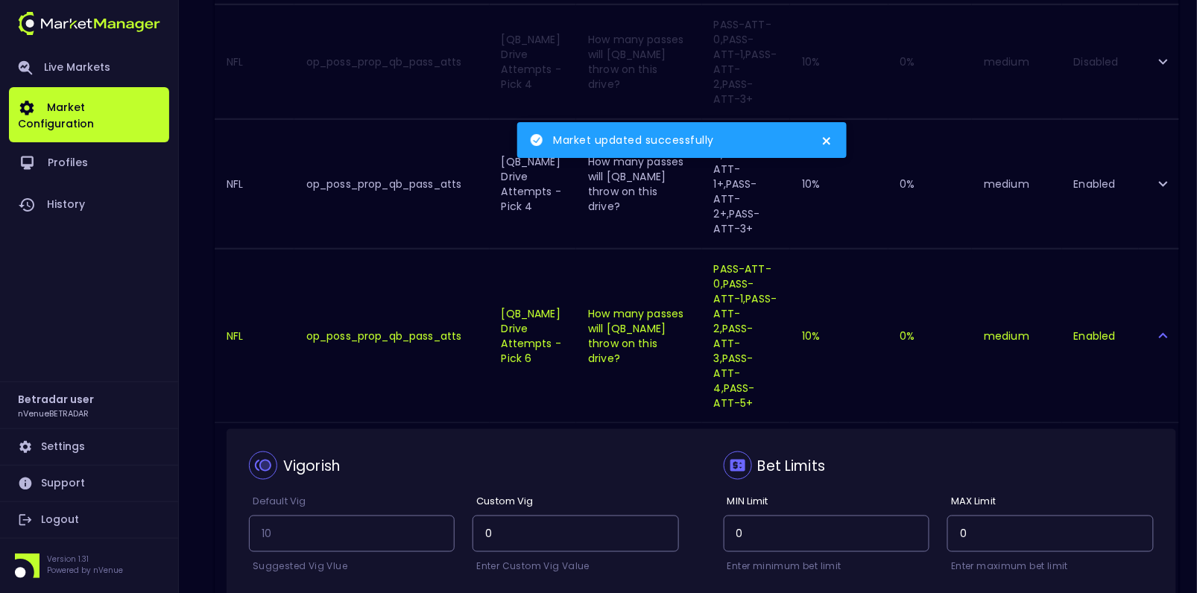
scroll to position [2250, 0]
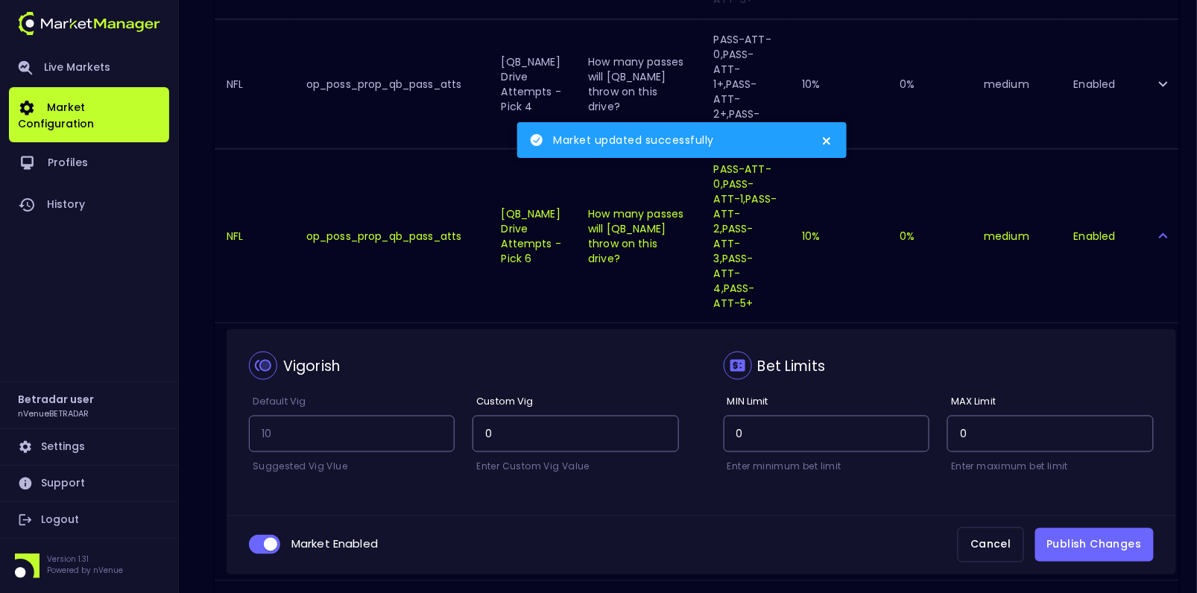
click at [258, 538] on input "collapsible table" at bounding box center [270, 544] width 40 height 13
checkbox input "false"
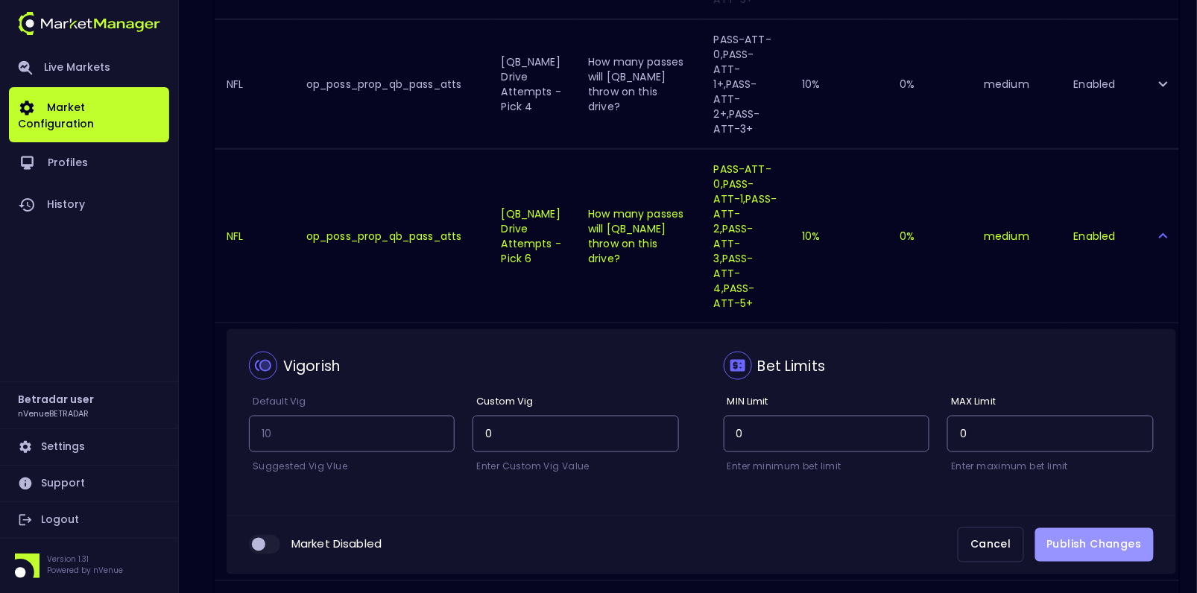
click at [1078, 528] on button "Publish Changes" at bounding box center [1094, 545] width 118 height 34
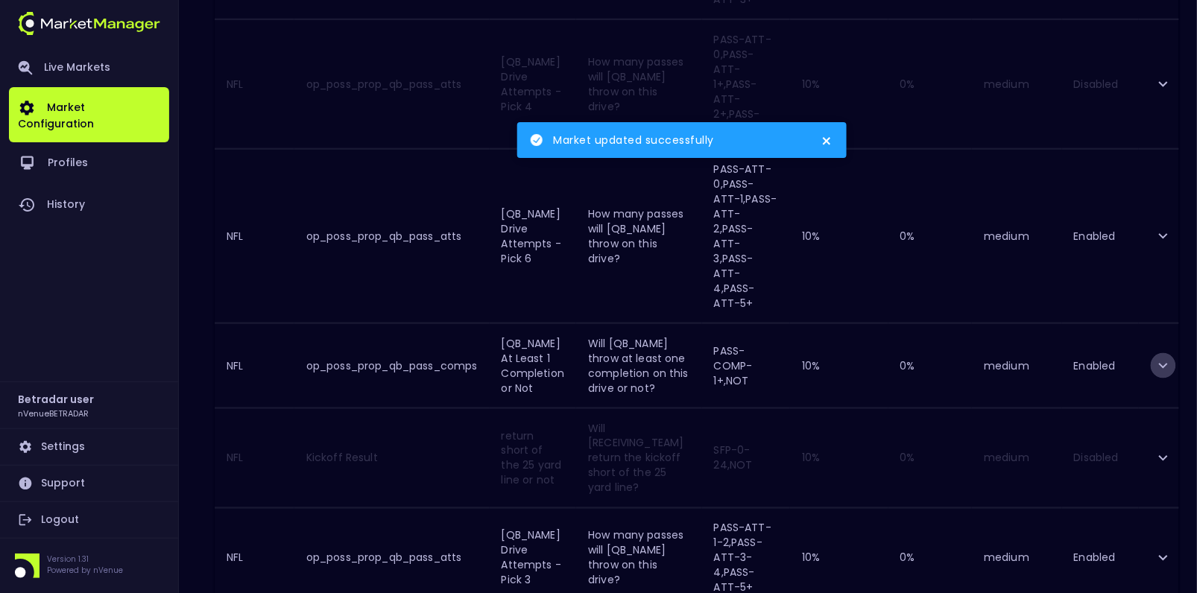
click at [1164, 357] on icon "expand row" at bounding box center [1163, 366] width 18 height 18
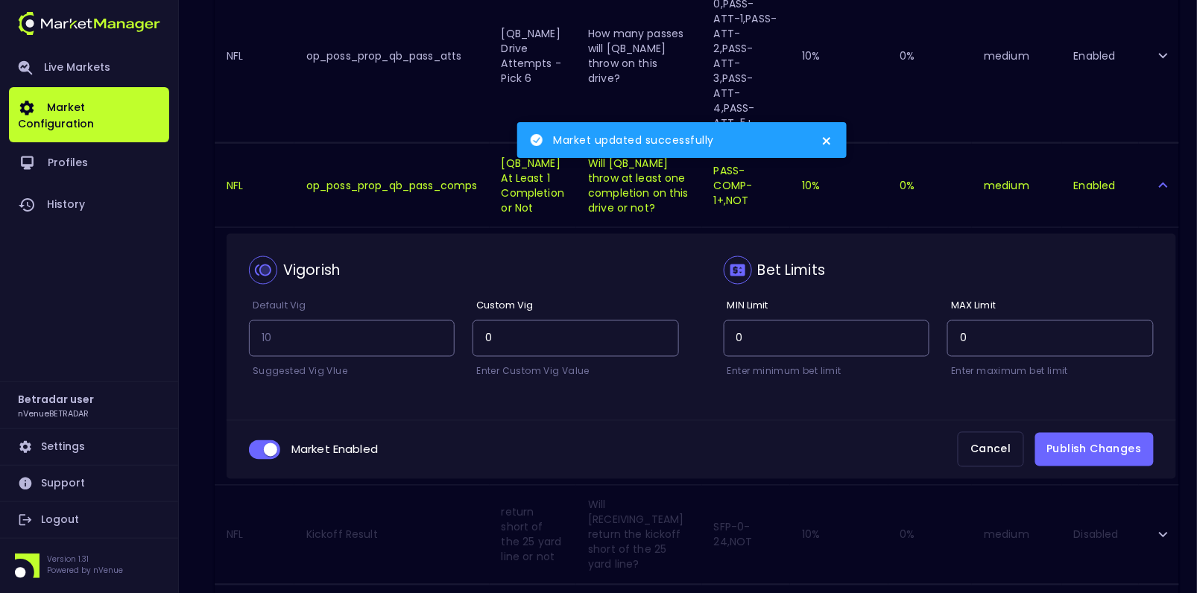
scroll to position [2434, 0]
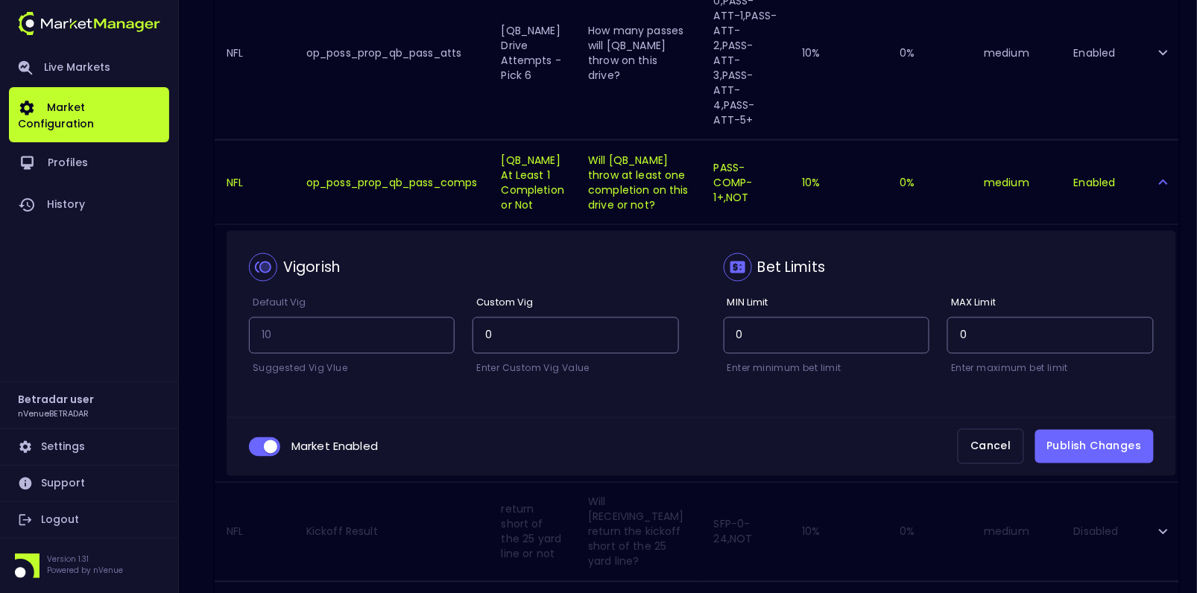
click at [260, 440] on input "collapsible table" at bounding box center [270, 446] width 40 height 13
checkbox input "false"
click at [1100, 430] on button "Publish Changes" at bounding box center [1094, 447] width 118 height 34
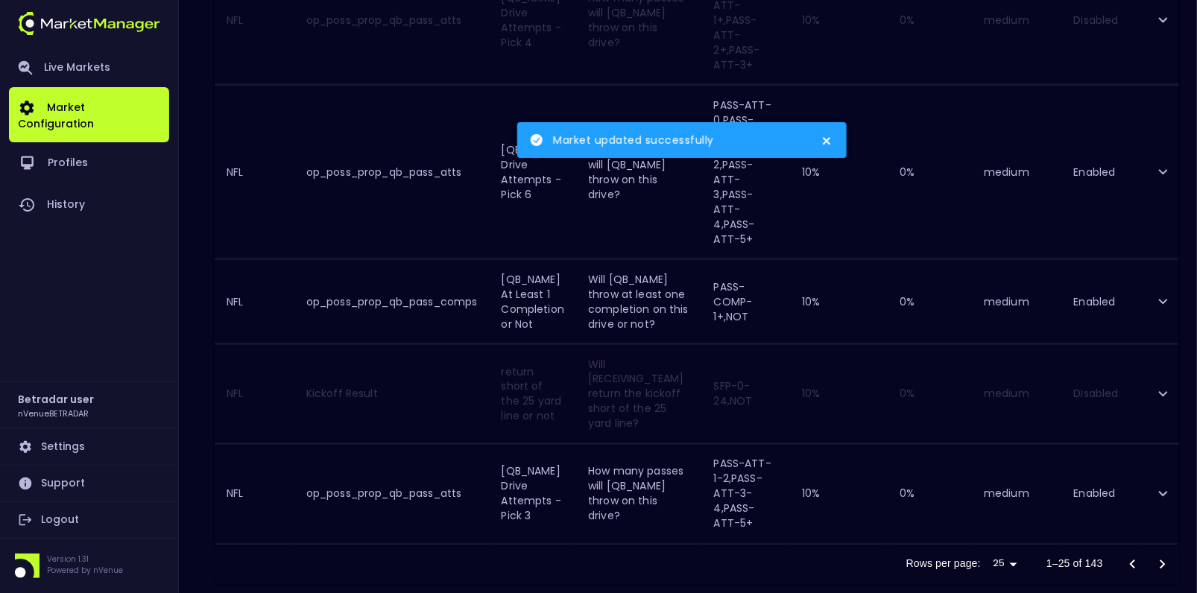
scroll to position [2276, 0]
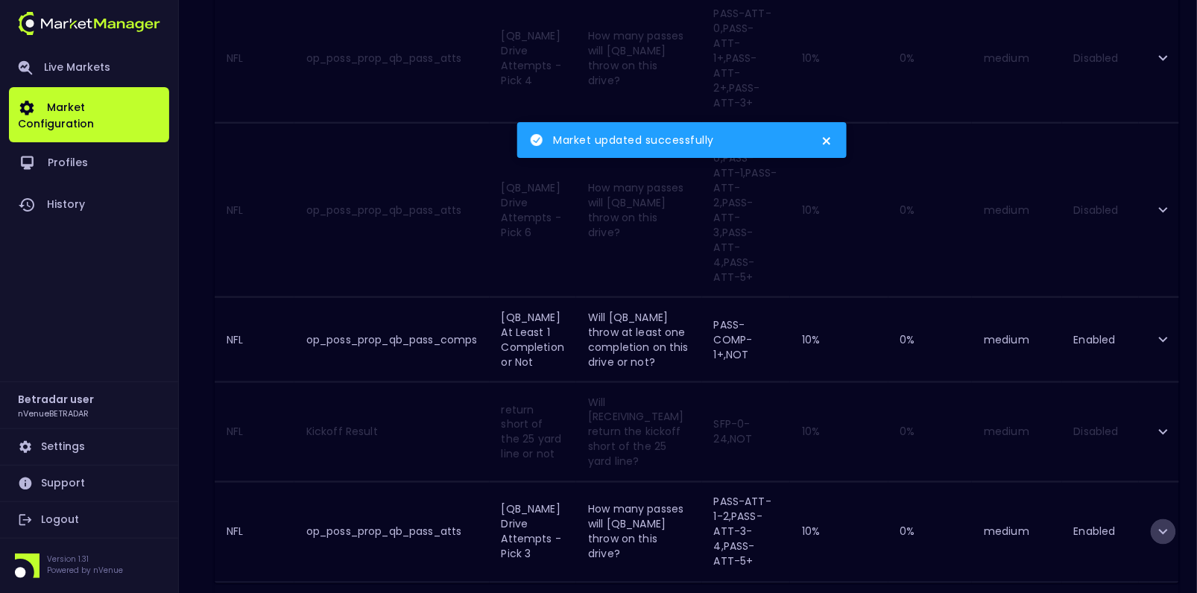
click at [1165, 523] on icon "expand row" at bounding box center [1163, 532] width 18 height 18
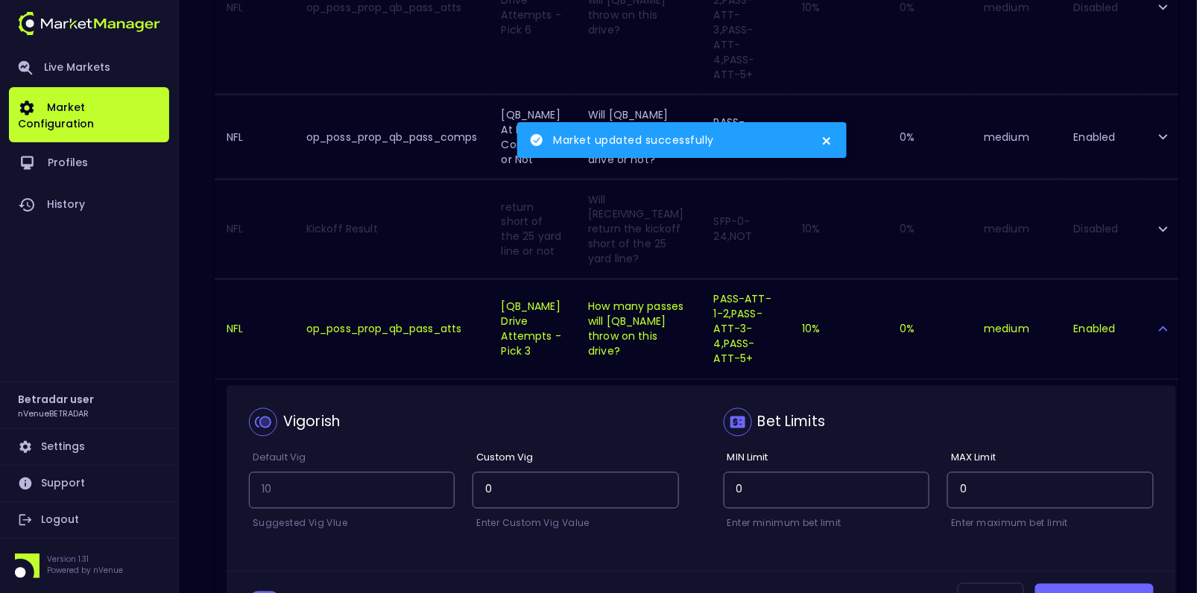
scroll to position [2531, 0]
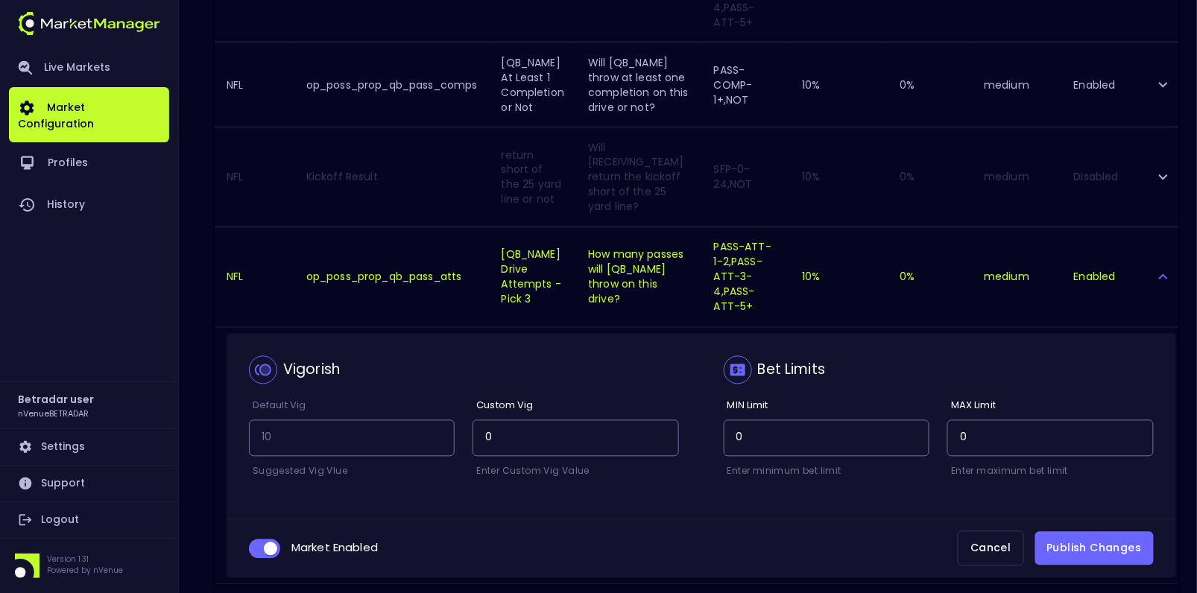
click at [264, 542] on input "collapsible table" at bounding box center [270, 548] width 40 height 13
checkbox input "false"
click at [1109, 532] on button "Publish Changes" at bounding box center [1094, 549] width 118 height 34
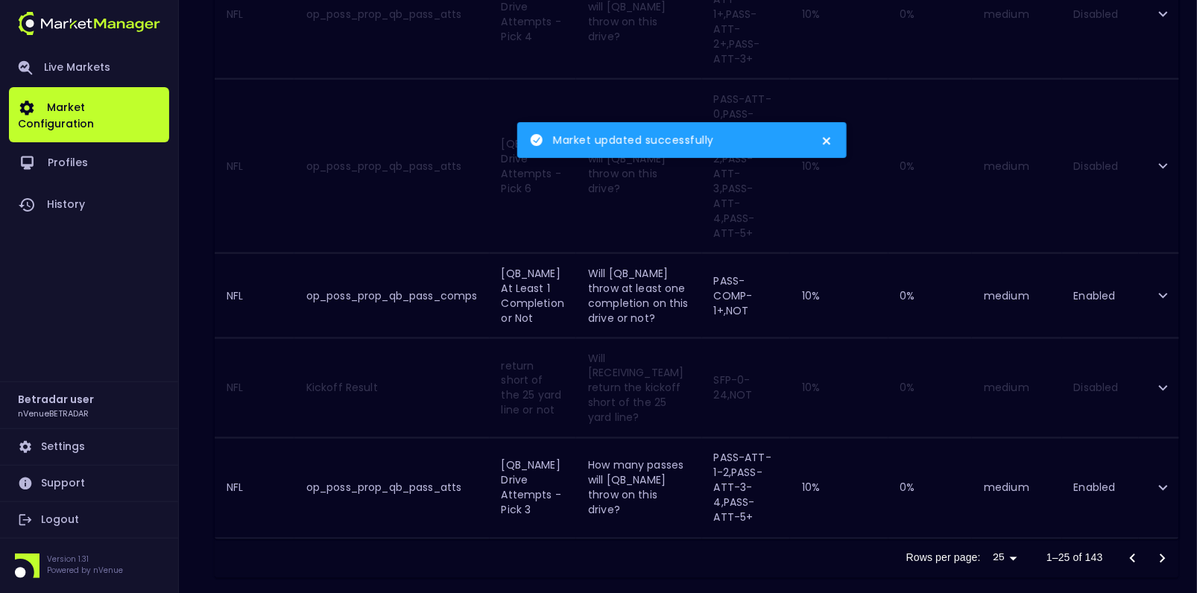
scroll to position [2276, 0]
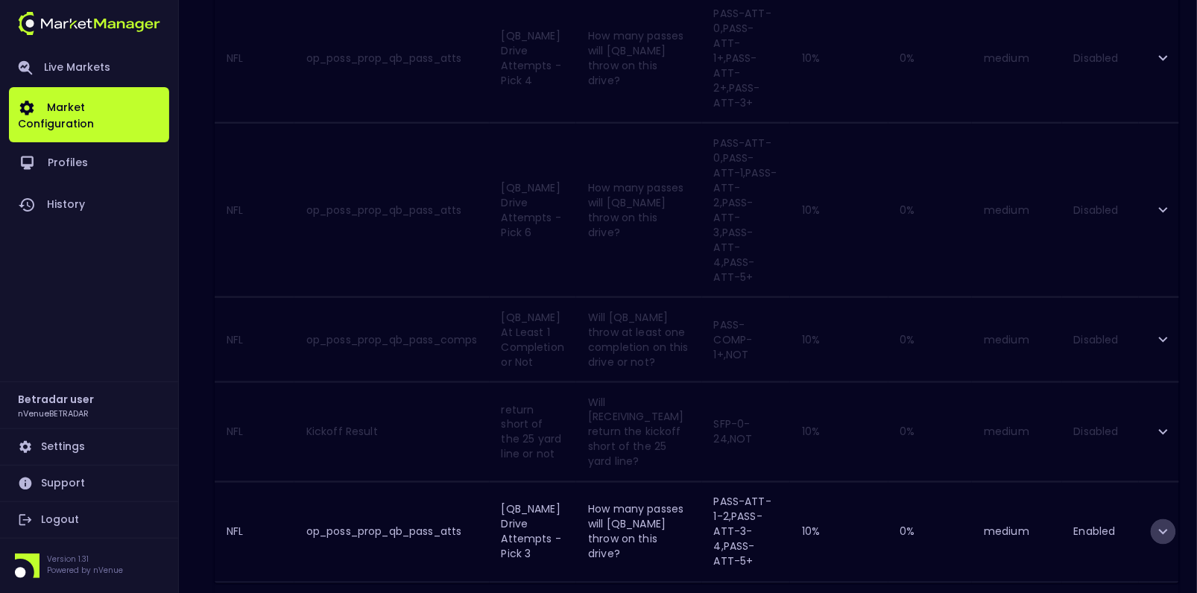
click at [1168, 523] on icon "expand row" at bounding box center [1163, 532] width 18 height 18
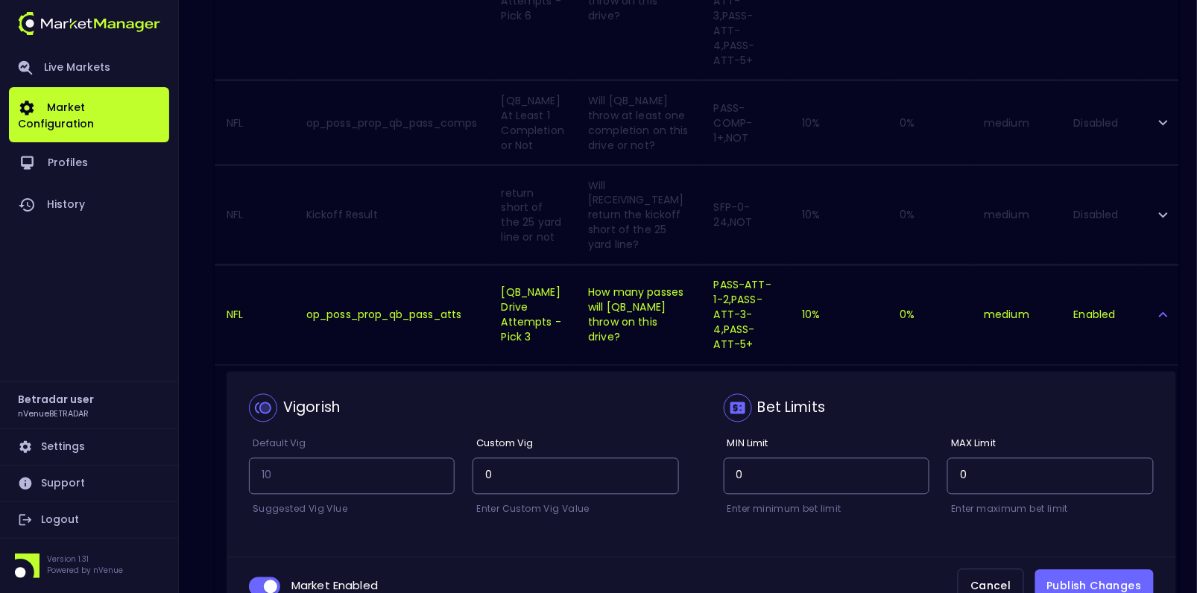
scroll to position [2501, 0]
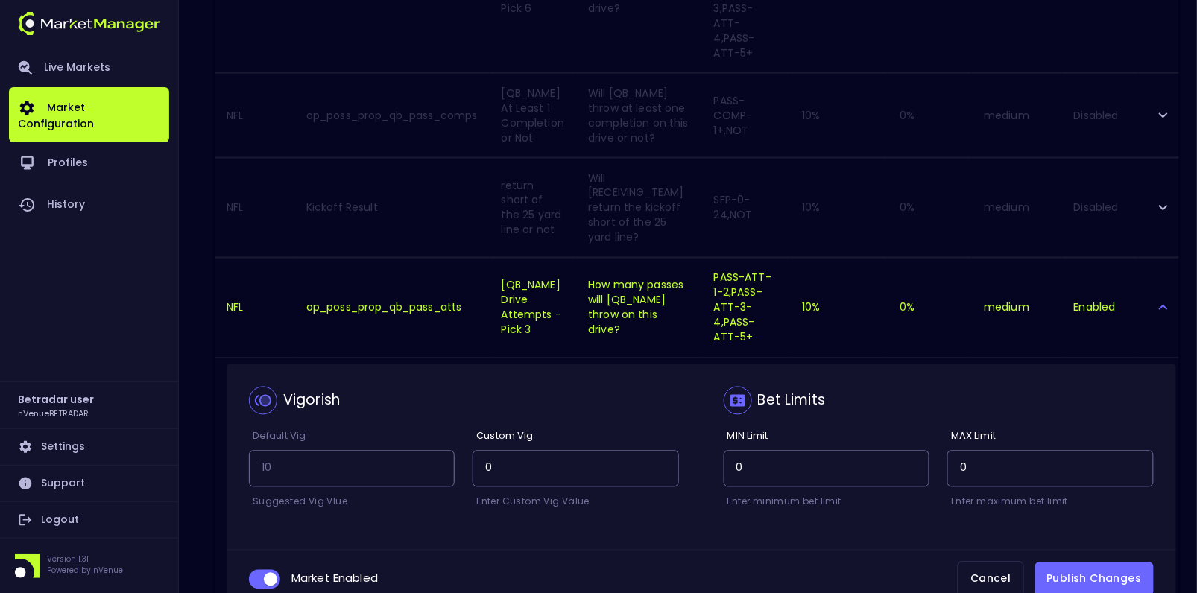
click at [257, 570] on span "collapsible table" at bounding box center [264, 579] width 31 height 19
click at [263, 573] on input "collapsible table" at bounding box center [270, 579] width 40 height 13
checkbox input "false"
click at [1094, 563] on button "Publish Changes" at bounding box center [1094, 580] width 118 height 34
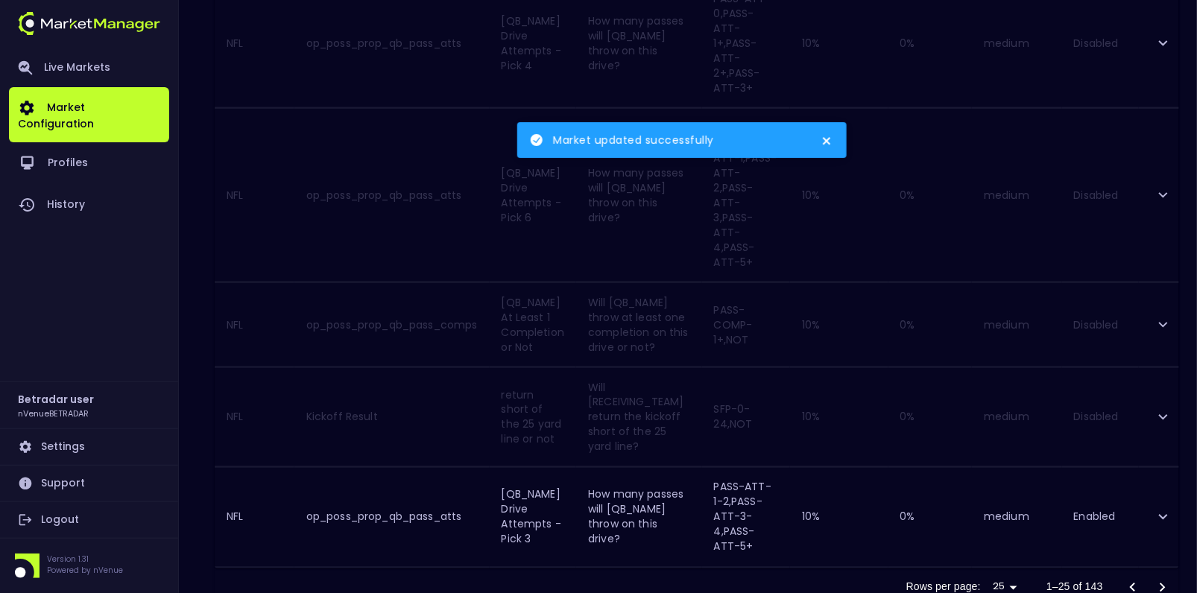
scroll to position [2276, 0]
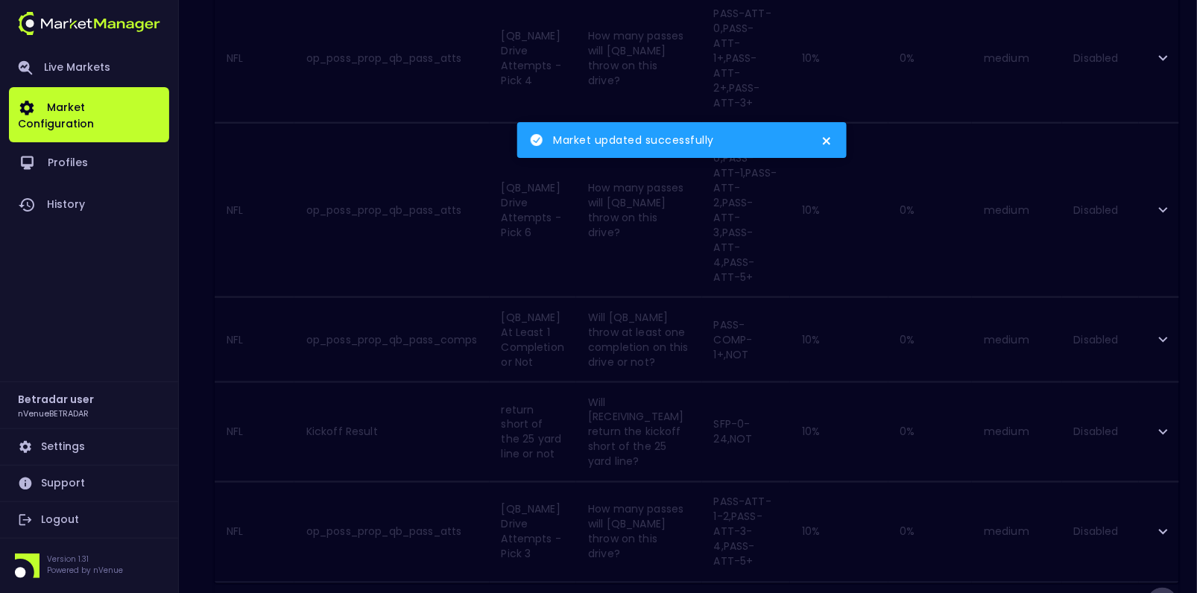
click at [1162, 592] on icon "Go to next page" at bounding box center [1162, 603] width 18 height 18
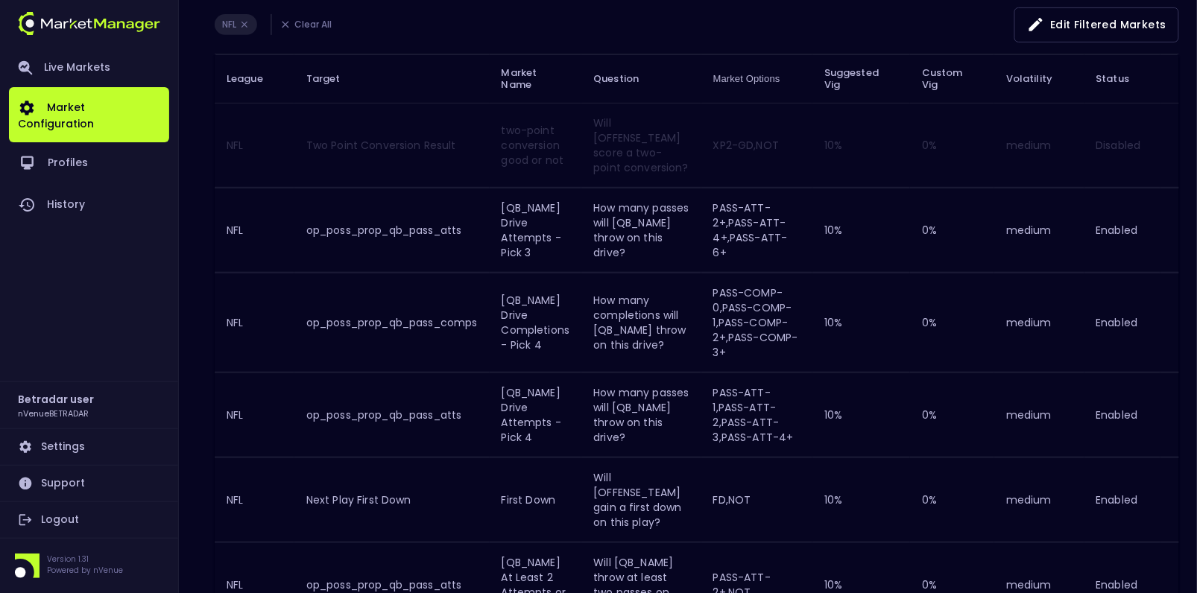
scroll to position [0, 29]
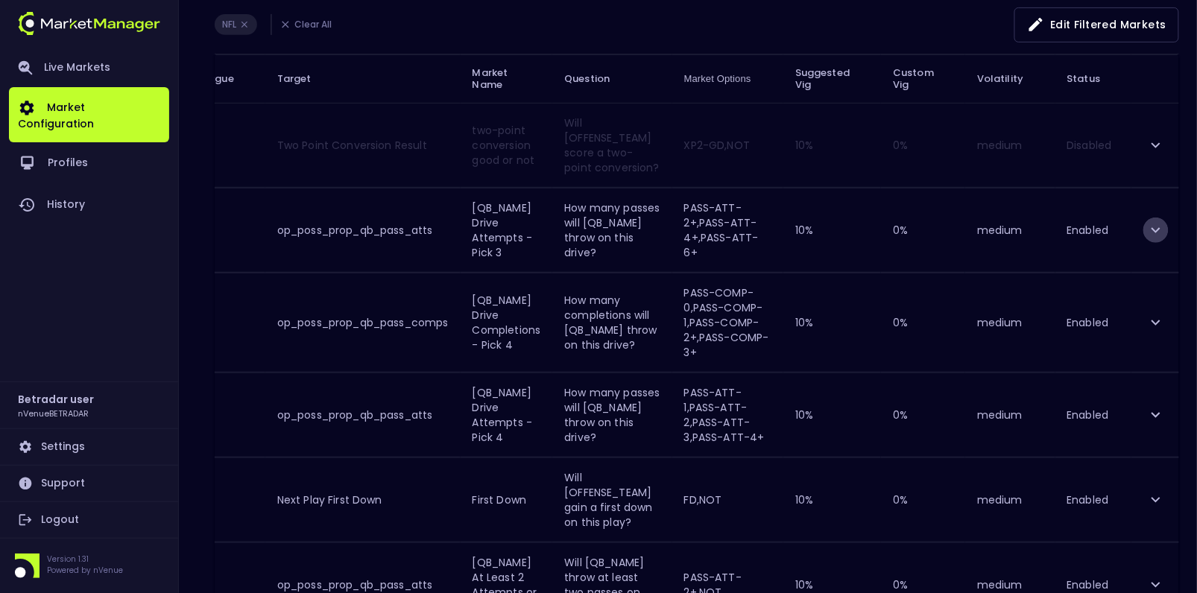
click at [1148, 231] on icon "expand row" at bounding box center [1156, 230] width 18 height 18
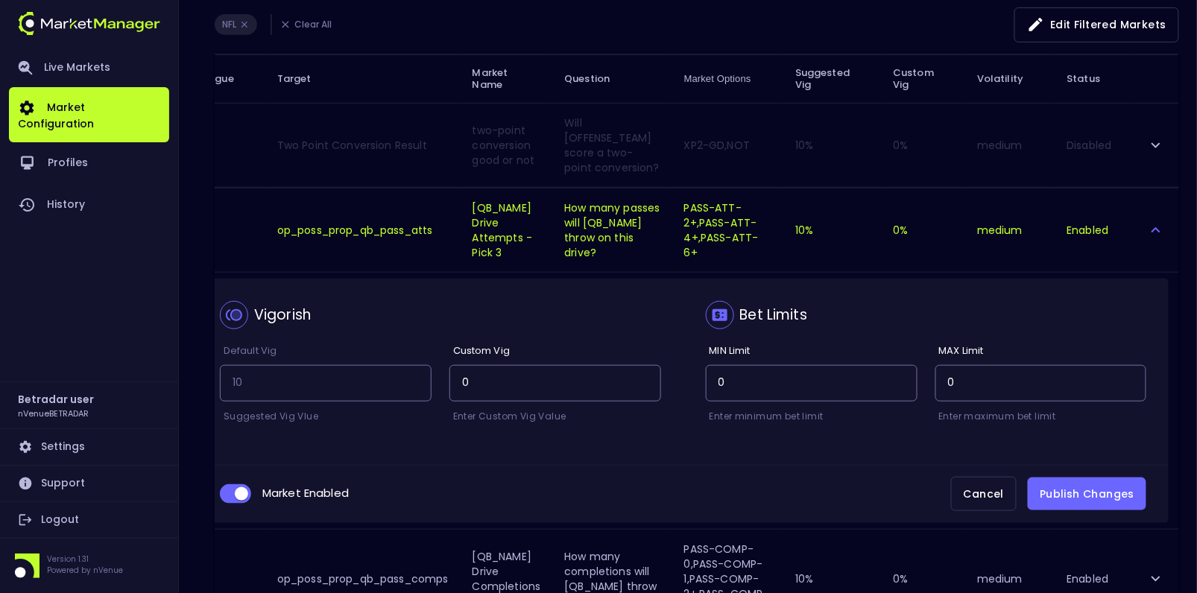
click at [233, 487] on input "collapsible table" at bounding box center [241, 493] width 40 height 13
checkbox input "false"
click at [1067, 484] on button "Publish Changes" at bounding box center [1087, 495] width 118 height 34
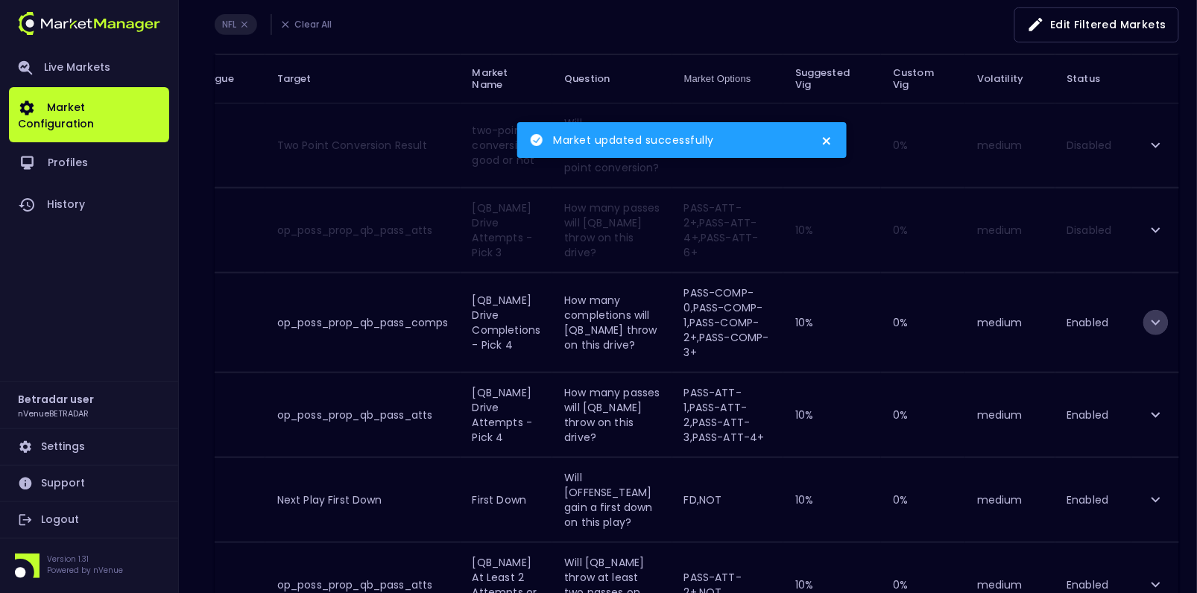
click at [1153, 317] on icon "expand row" at bounding box center [1156, 323] width 18 height 18
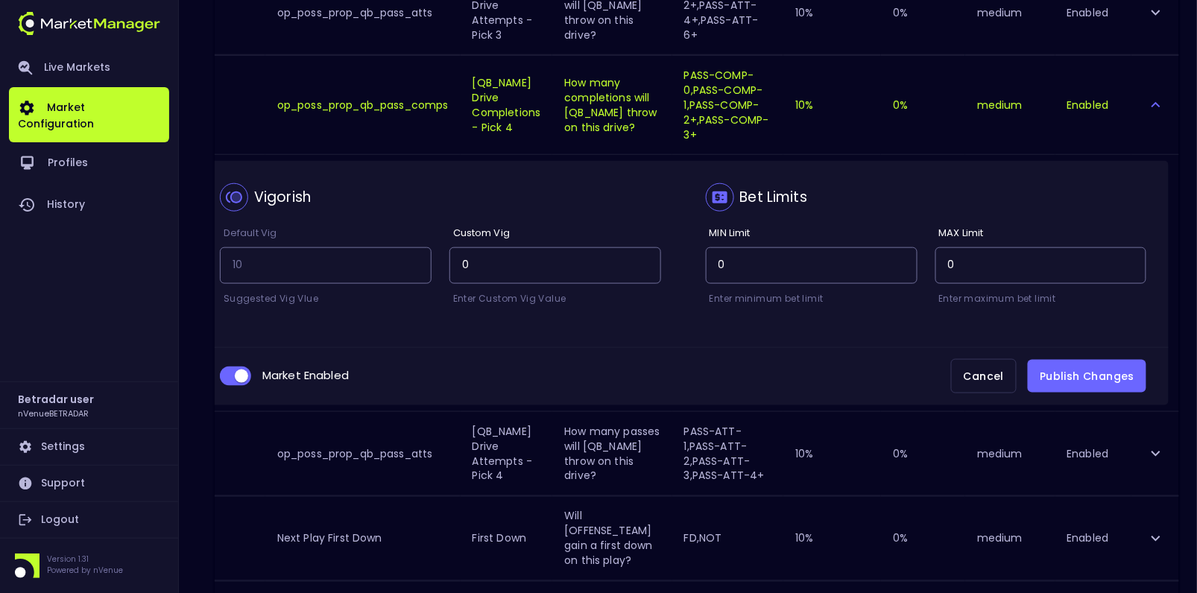
scroll to position [422, 0]
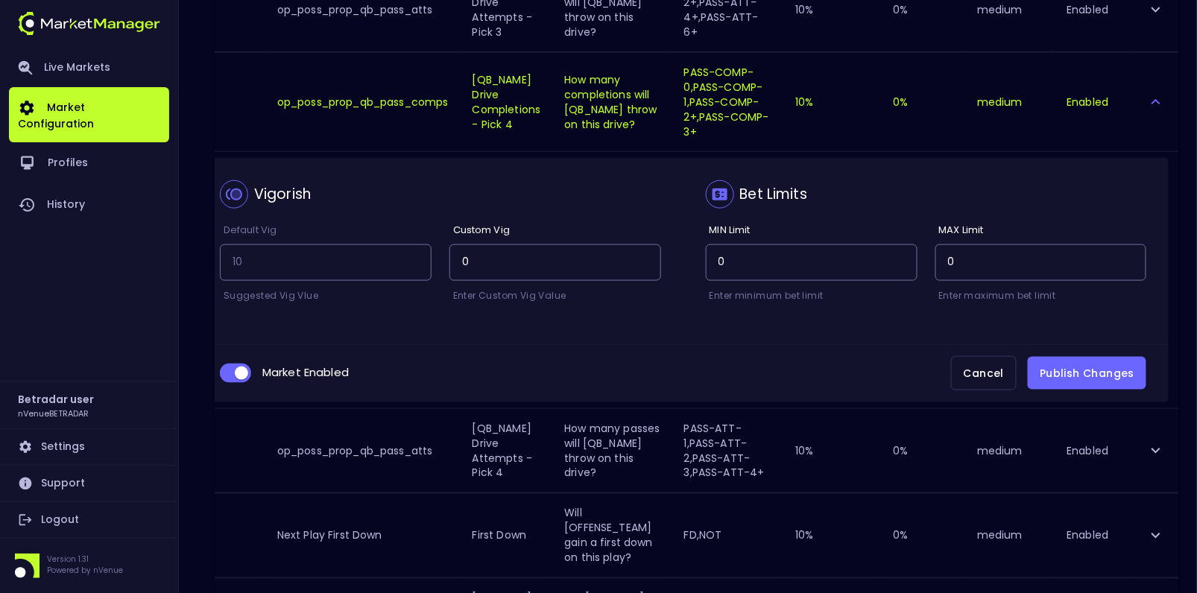
click at [244, 373] on input "collapsible table" at bounding box center [241, 373] width 40 height 13
checkbox input "false"
click at [1091, 369] on button "Publish Changes" at bounding box center [1087, 374] width 118 height 34
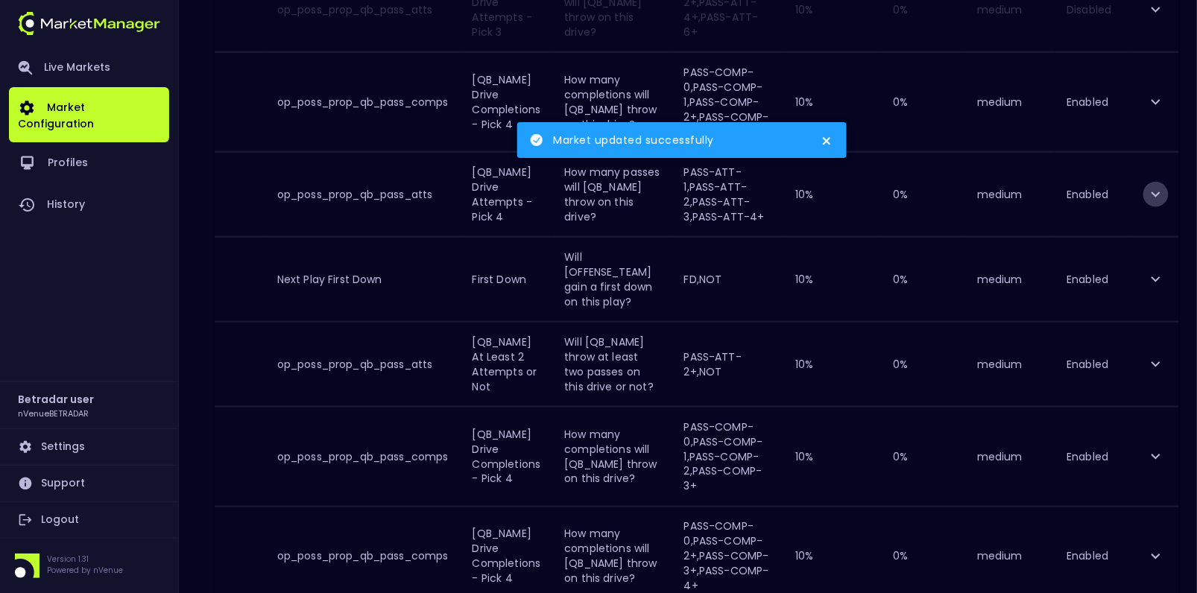
click at [1153, 192] on icon "expand row" at bounding box center [1155, 194] width 9 height 5
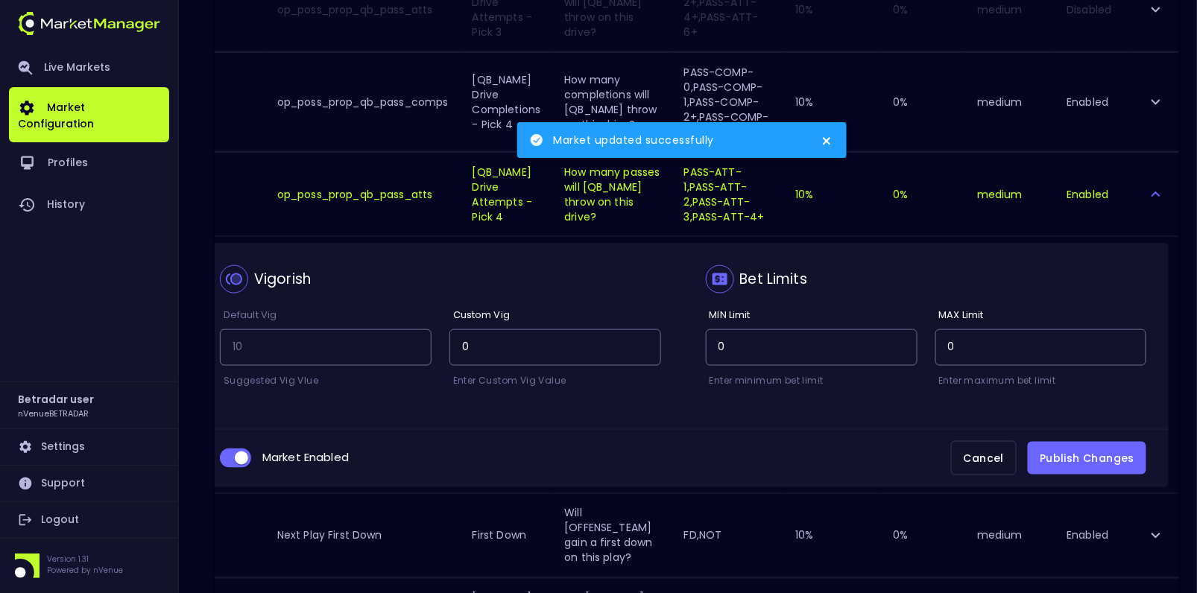
click at [238, 457] on input "collapsible table" at bounding box center [241, 458] width 40 height 13
checkbox input "false"
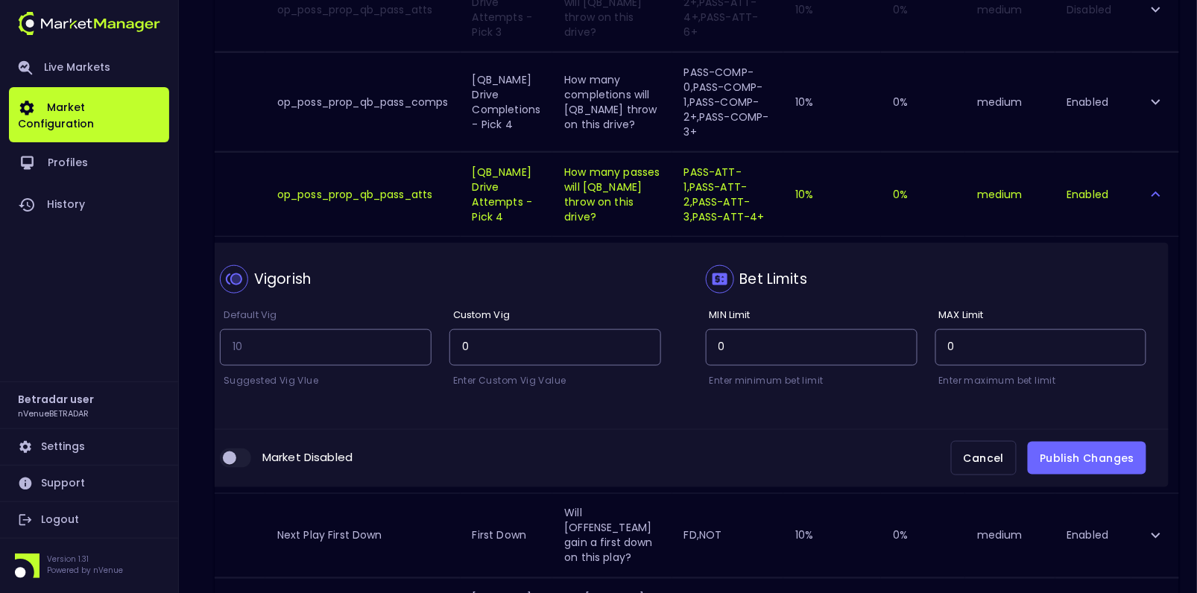
click at [1092, 452] on button "Publish Changes" at bounding box center [1087, 459] width 118 height 34
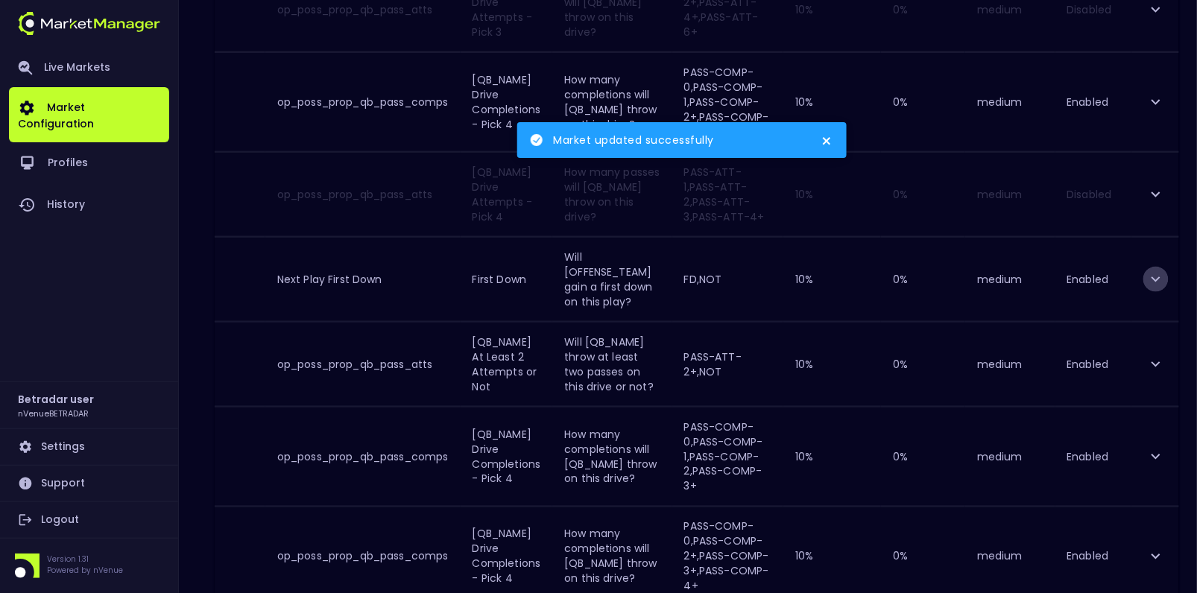
click at [1155, 276] on icon "expand row" at bounding box center [1155, 278] width 9 height 5
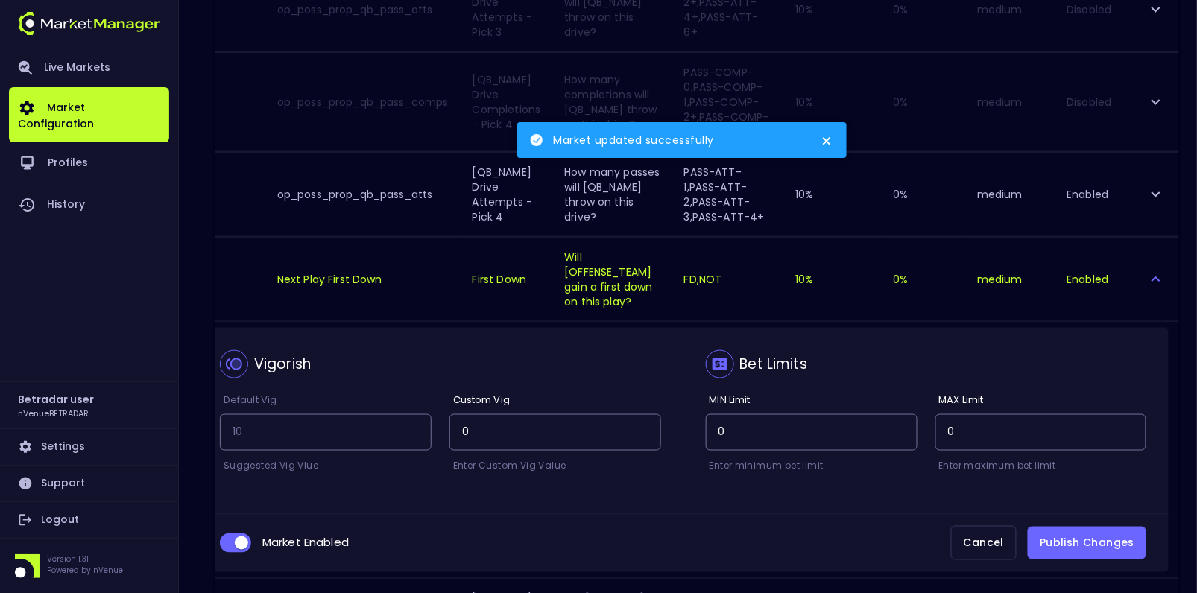
click at [229, 537] on input "collapsible table" at bounding box center [241, 543] width 40 height 13
checkbox input "false"
click at [1069, 542] on button "Publish Changes" at bounding box center [1087, 544] width 118 height 34
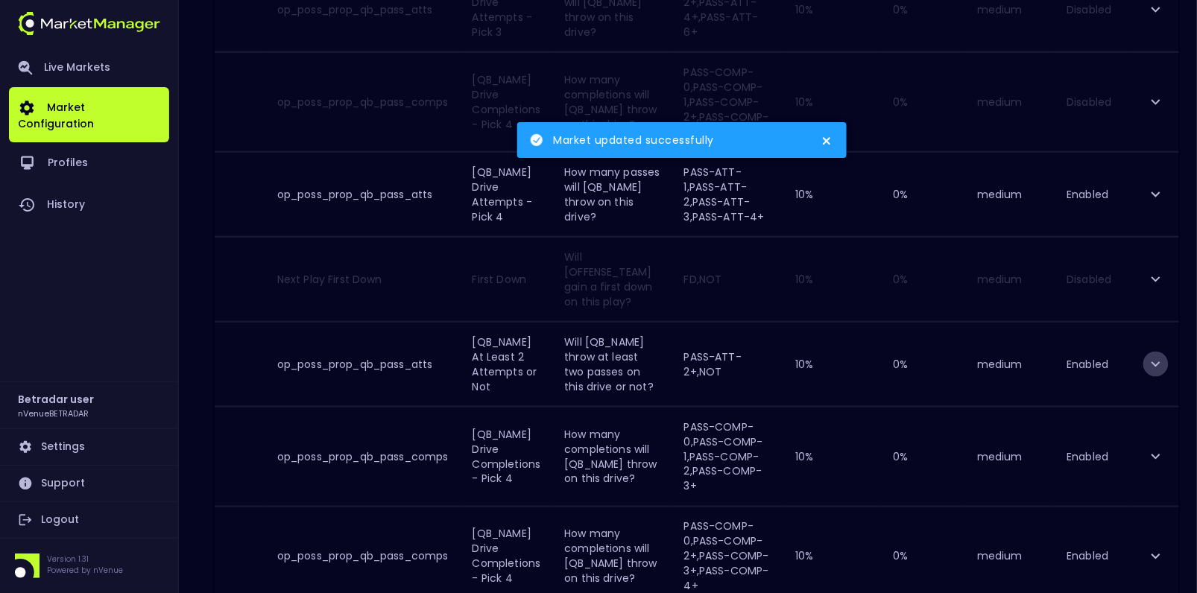
click at [1154, 355] on icon "expand row" at bounding box center [1156, 364] width 18 height 18
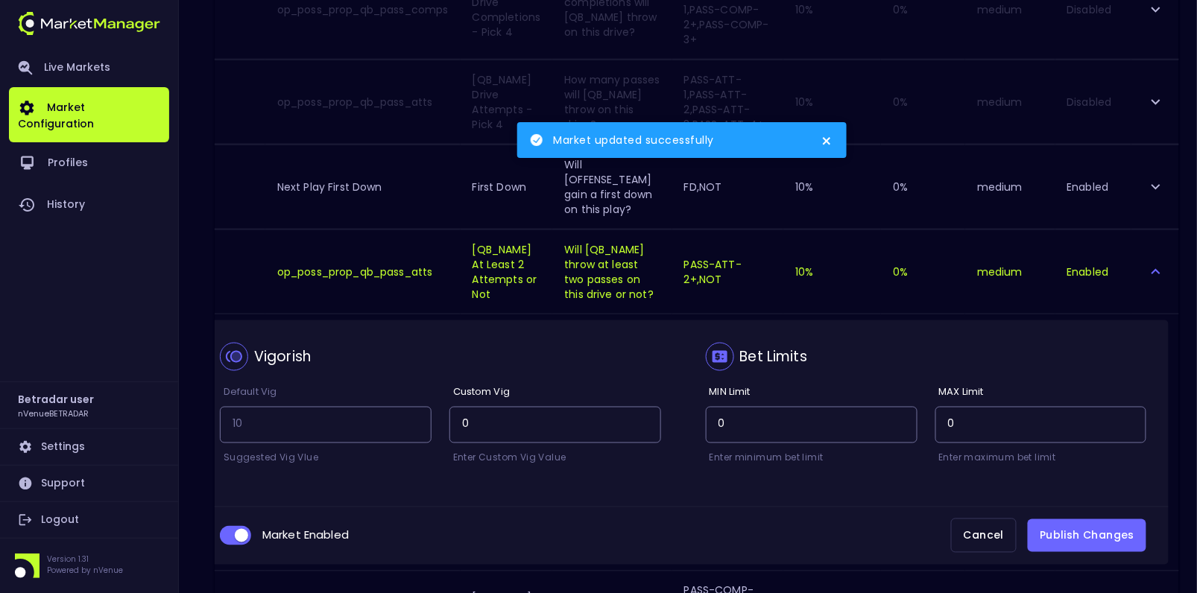
scroll to position [521, 0]
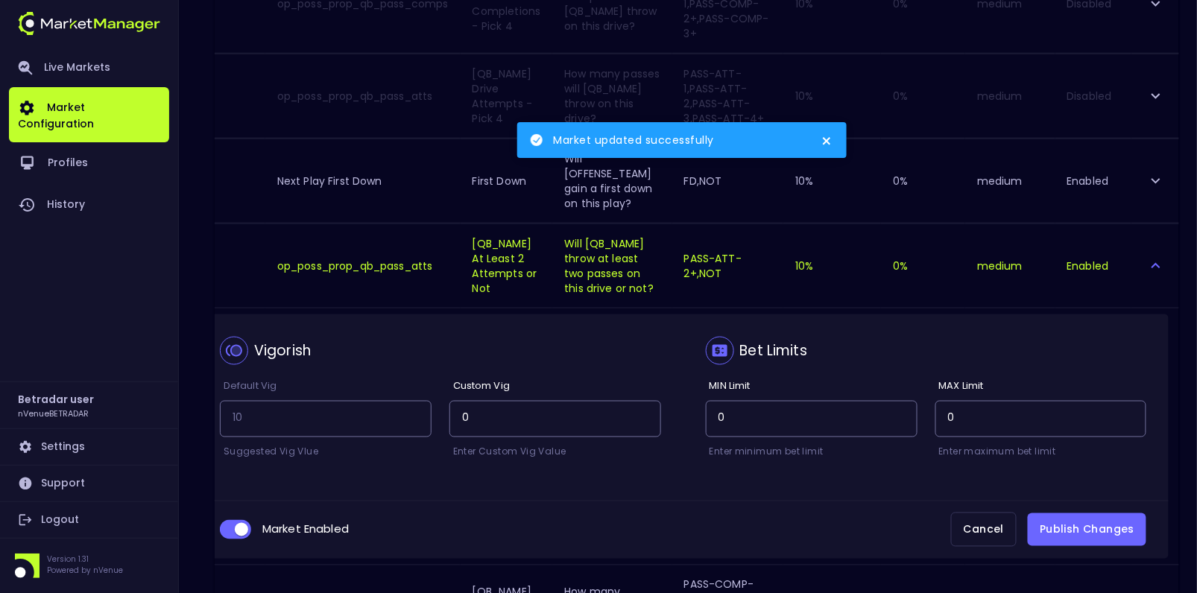
click at [230, 508] on div "Market Enabled Cancel Publish Changes" at bounding box center [682, 530] width 971 height 59
click at [230, 523] on input "collapsible table" at bounding box center [241, 529] width 40 height 13
checkbox input "false"
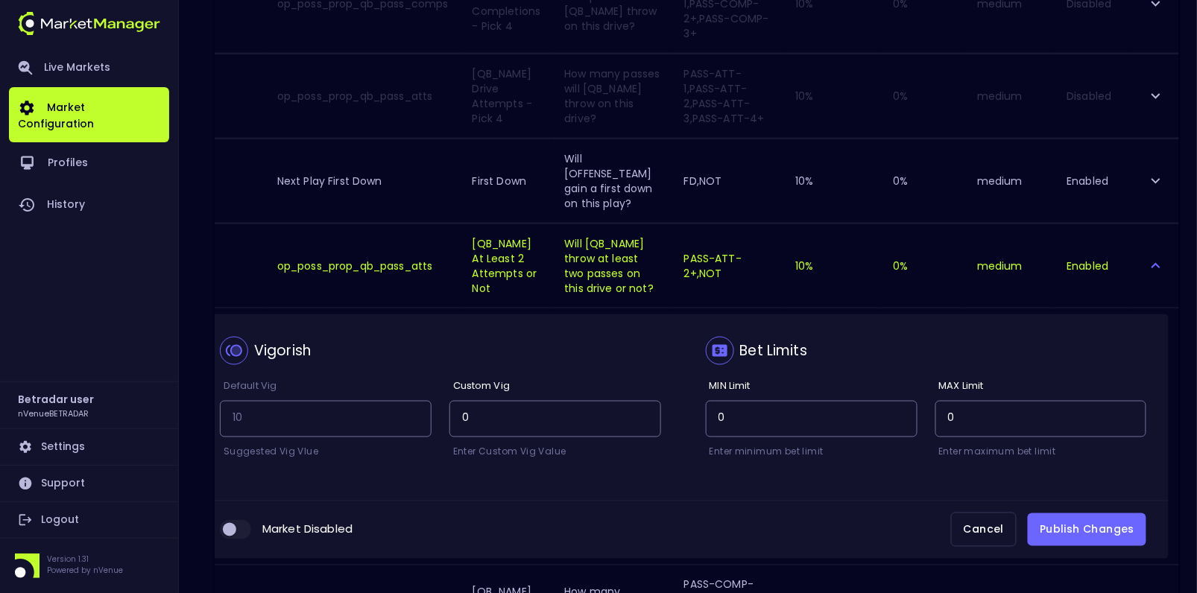
click at [1077, 525] on button "Publish Changes" at bounding box center [1087, 530] width 118 height 34
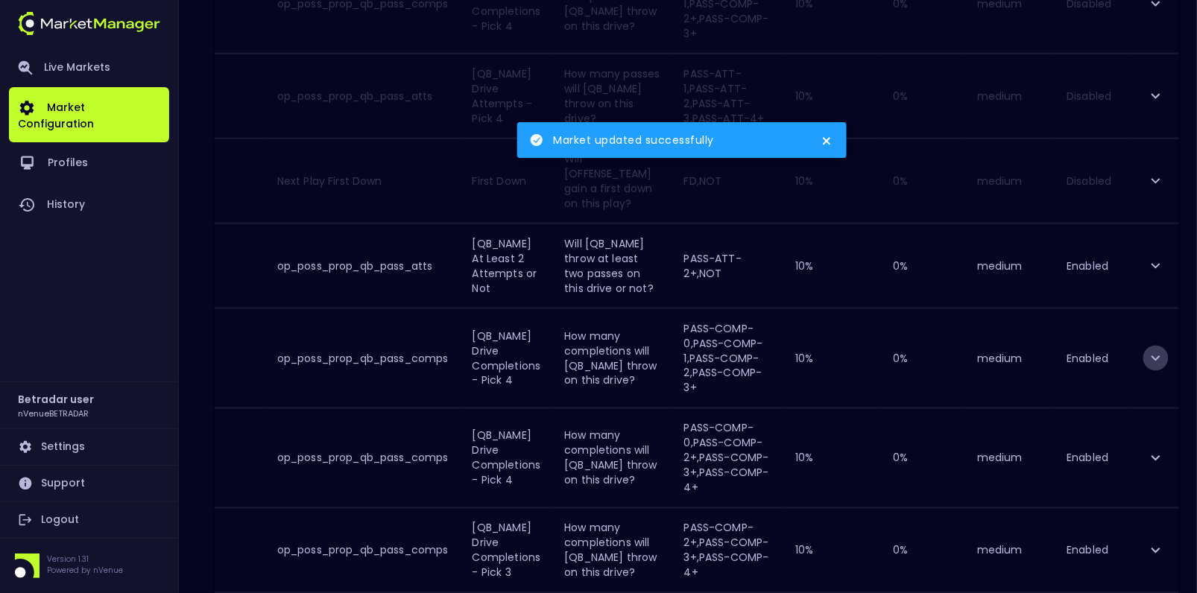
click at [1156, 356] on icon "expand row" at bounding box center [1155, 358] width 9 height 5
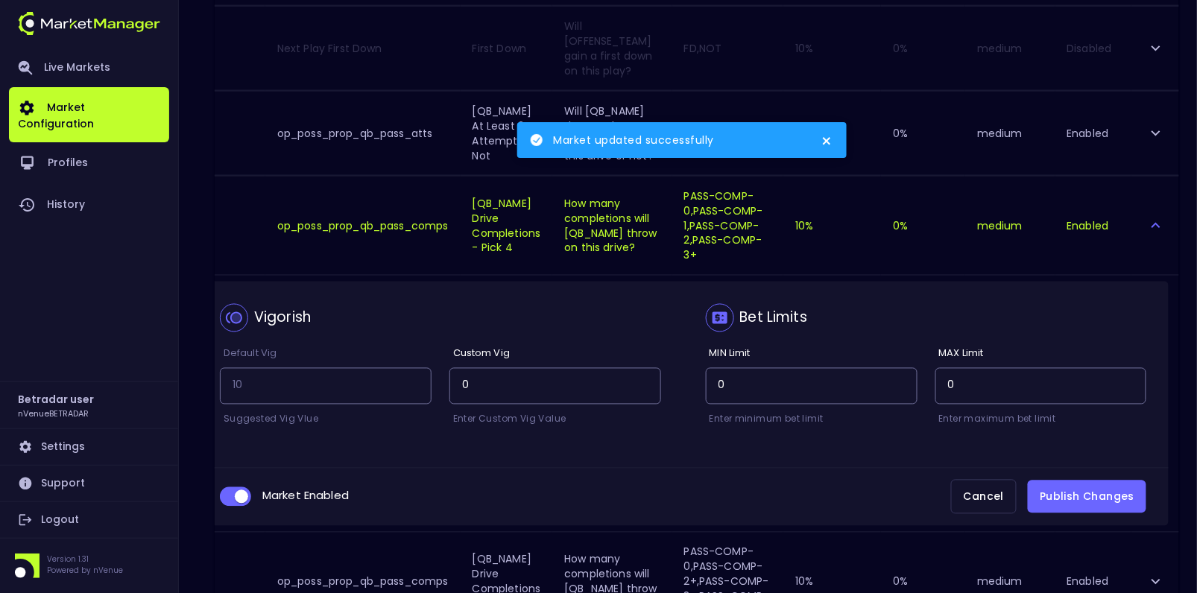
scroll to position [656, 0]
click at [233, 488] on input "collapsible table" at bounding box center [241, 494] width 40 height 13
checkbox input "false"
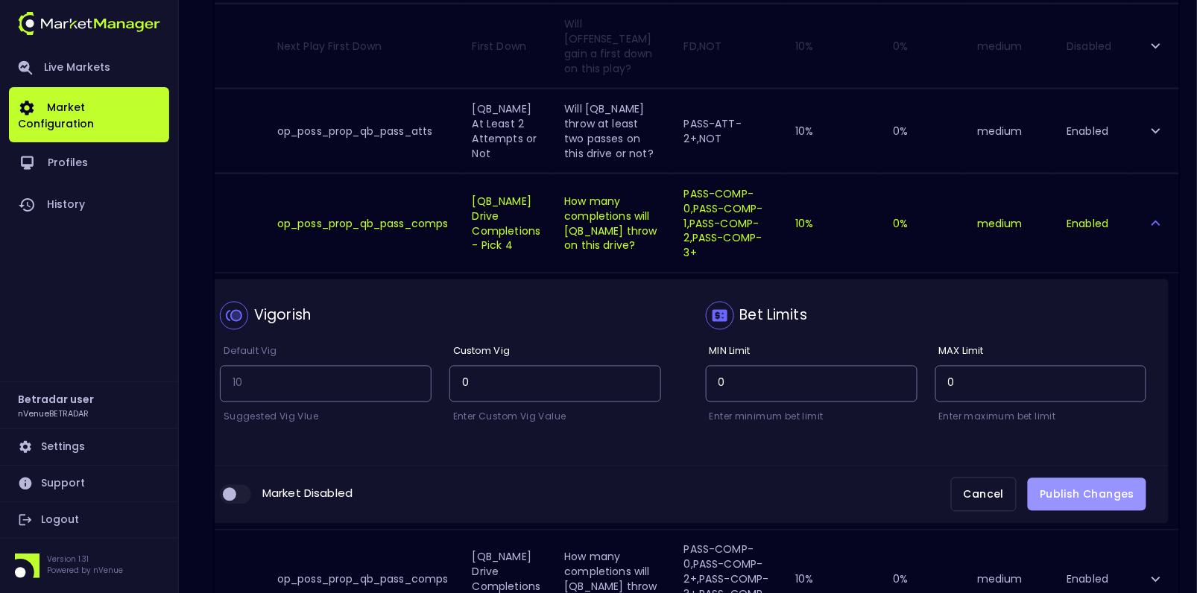
click at [1099, 485] on button "Publish Changes" at bounding box center [1087, 495] width 118 height 34
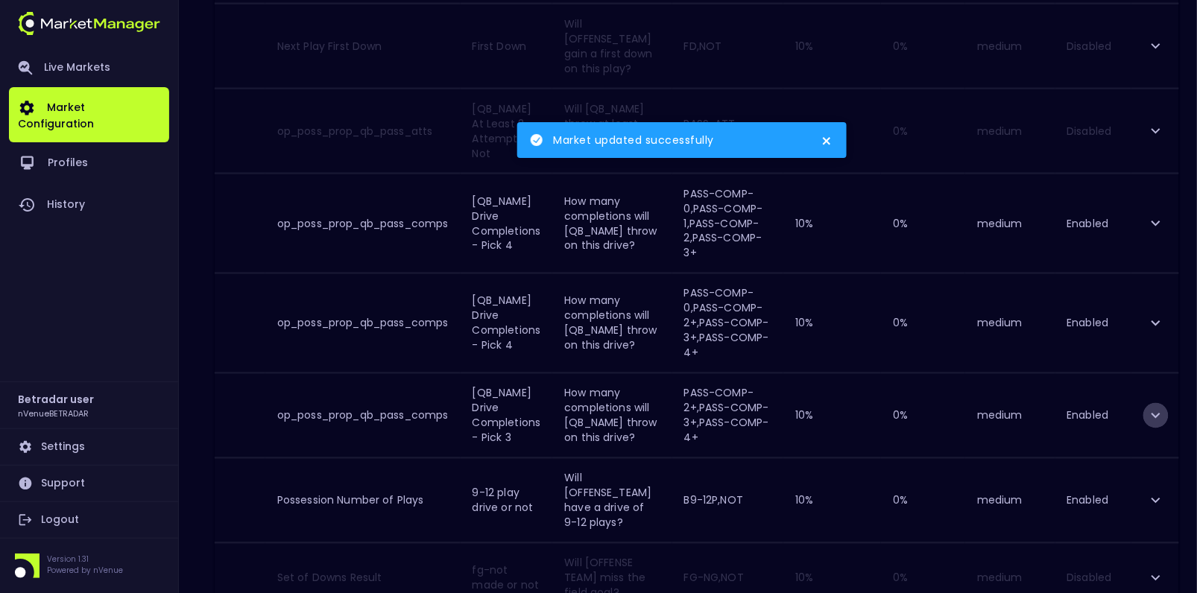
click at [1151, 428] on button "expand row" at bounding box center [1155, 415] width 25 height 25
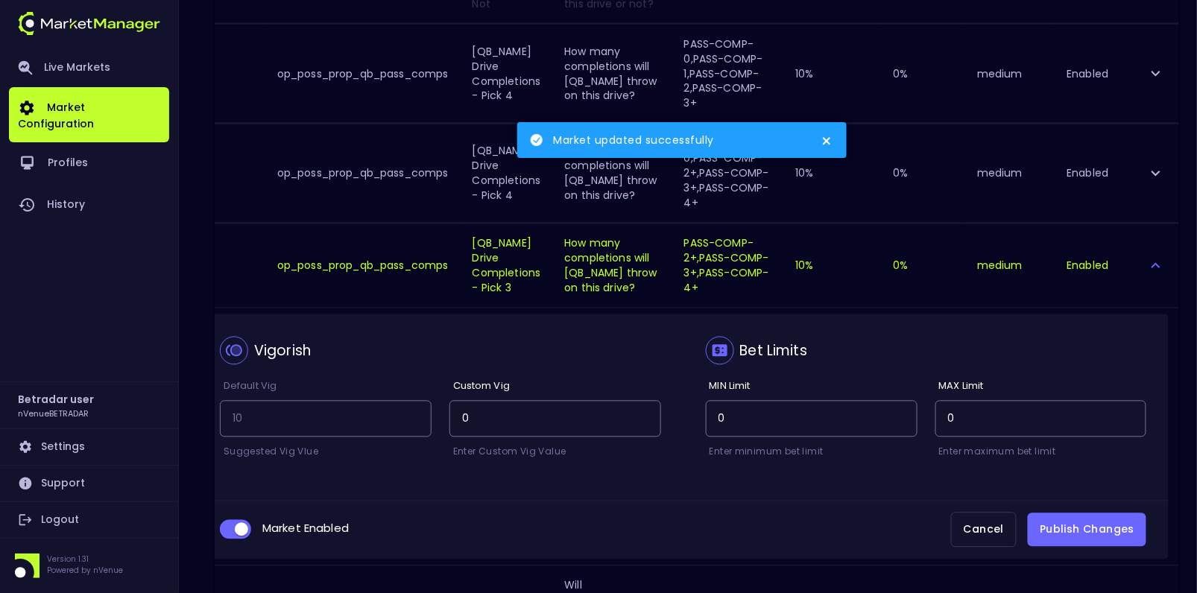
scroll to position [810, 0]
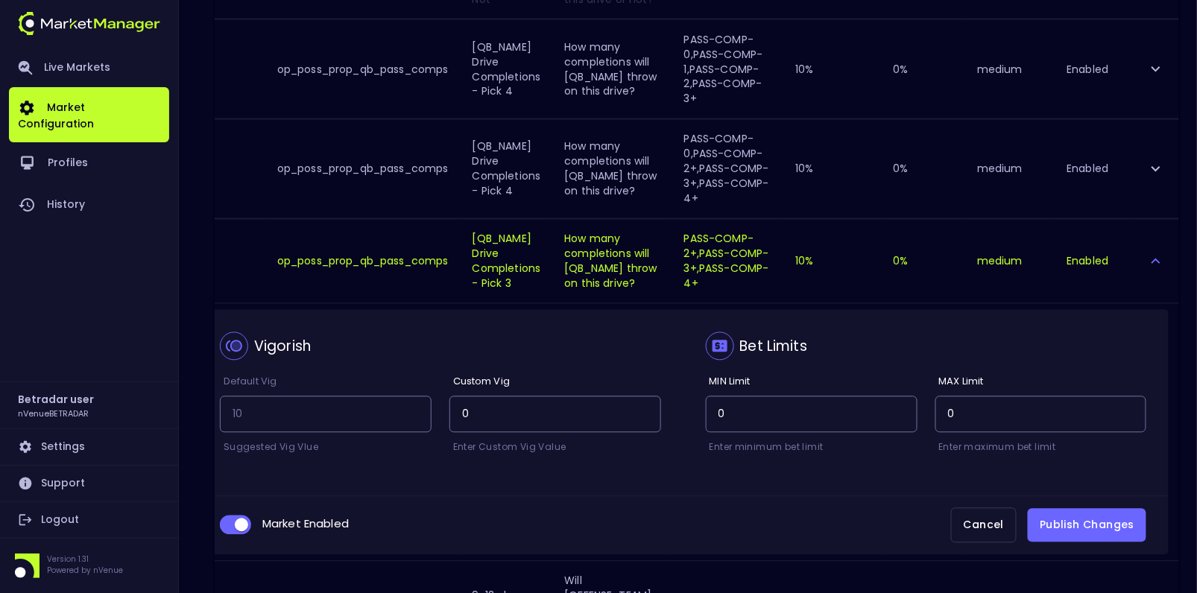
click at [237, 532] on input "collapsible table" at bounding box center [241, 525] width 40 height 13
checkbox input "false"
click at [1060, 542] on button "Publish Changes" at bounding box center [1087, 526] width 118 height 34
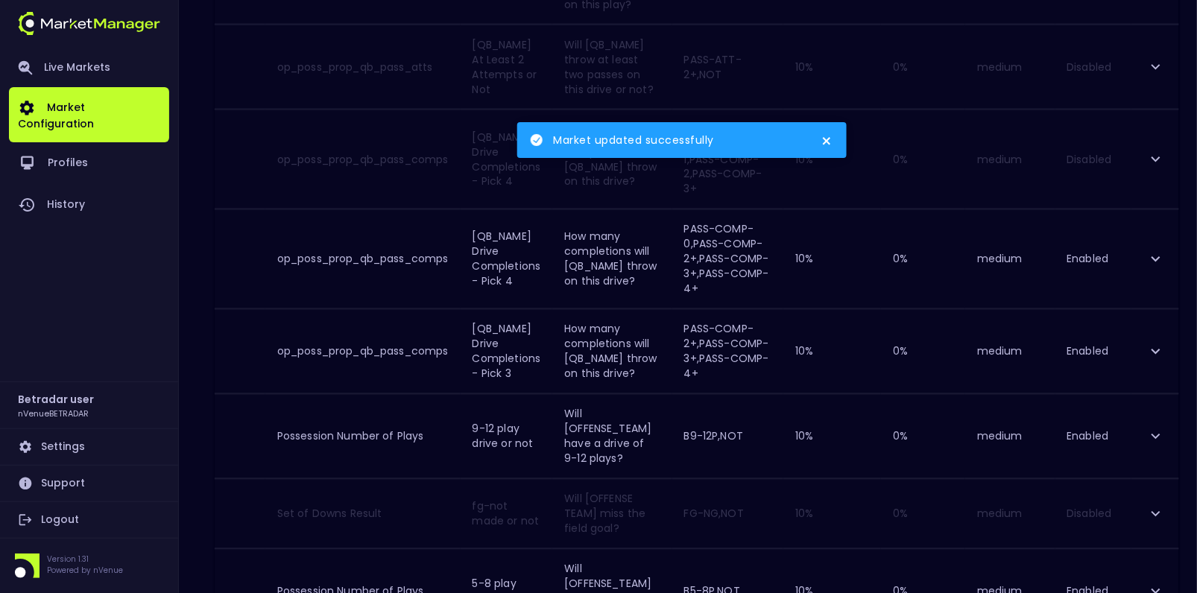
scroll to position [716, 0]
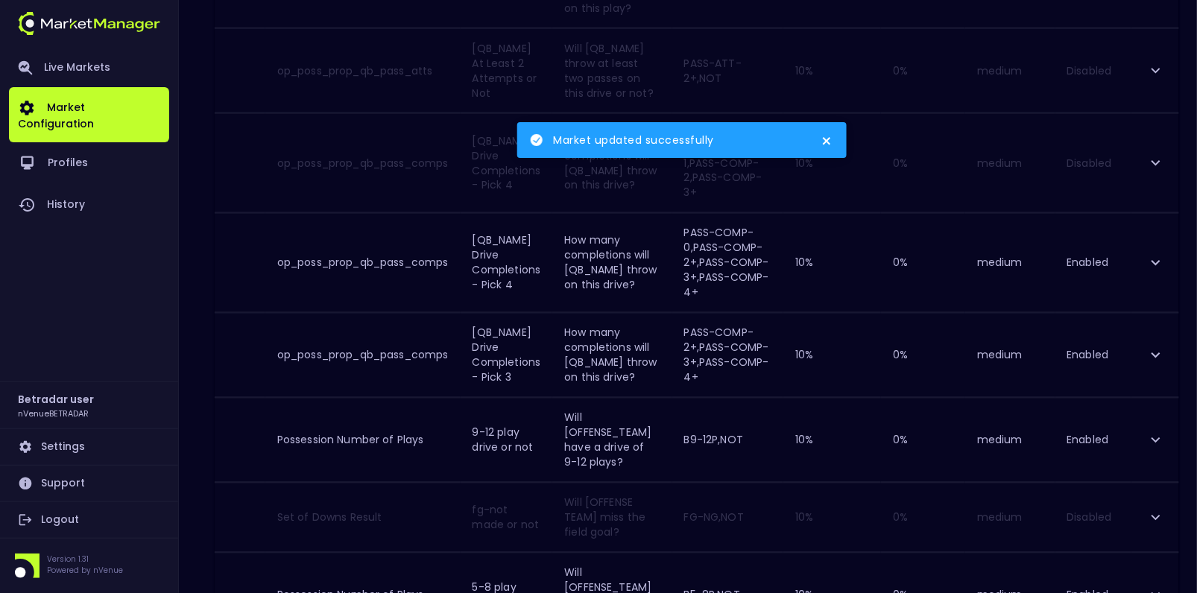
click at [1162, 265] on icon "expand row" at bounding box center [1156, 263] width 18 height 18
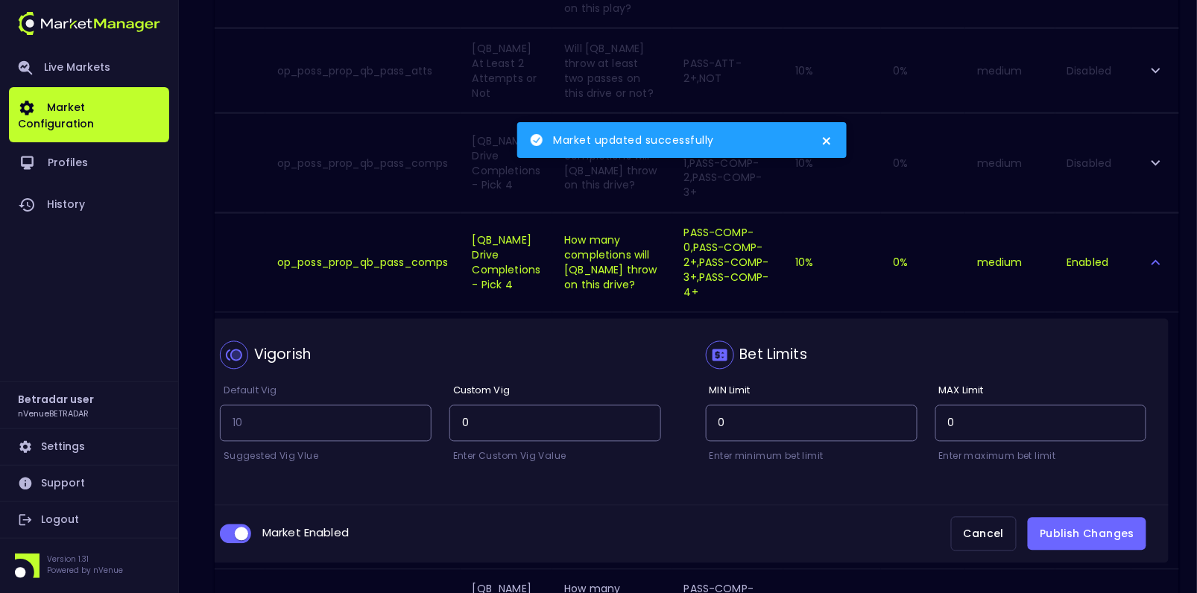
scroll to position [766, 0]
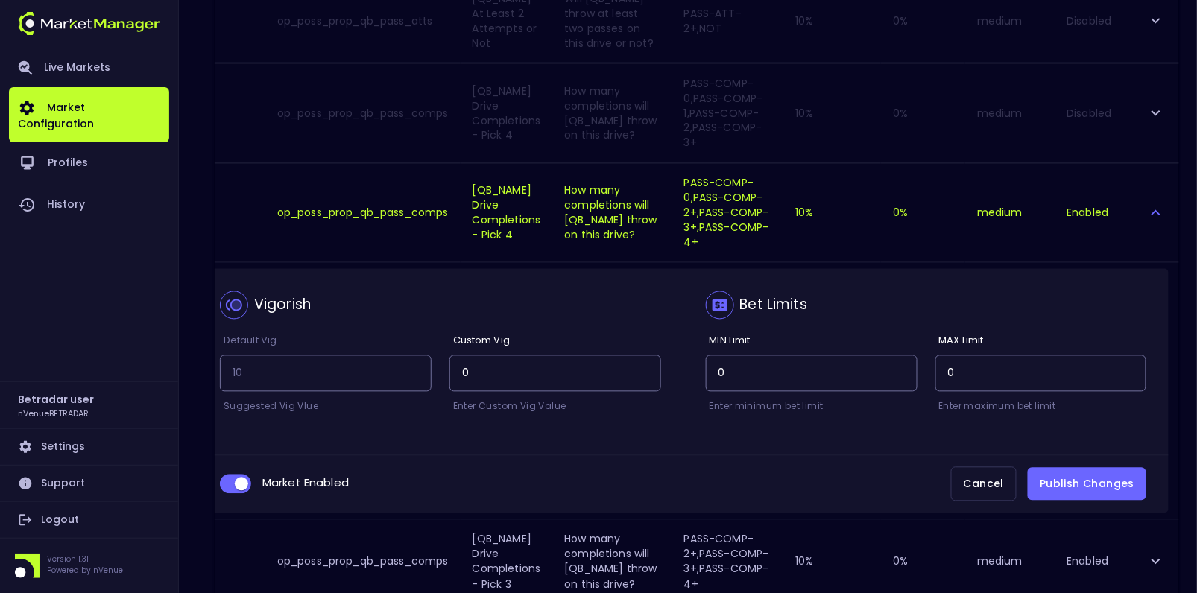
click at [233, 489] on input "collapsible table" at bounding box center [241, 484] width 40 height 13
checkbox input "false"
click at [1107, 477] on button "Publish Changes" at bounding box center [1087, 485] width 118 height 34
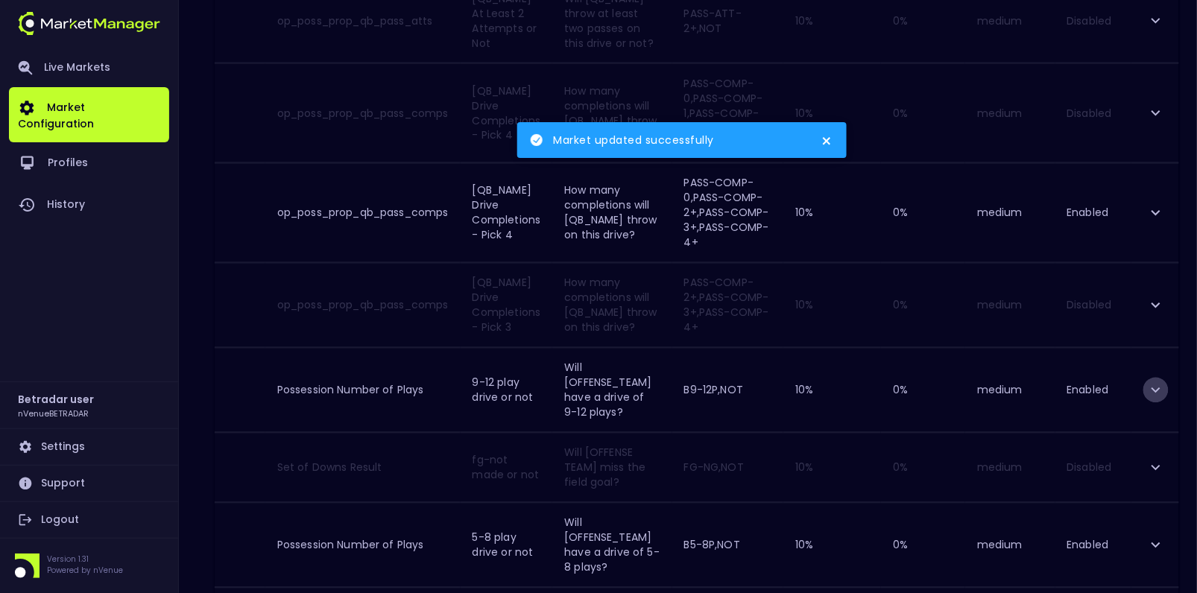
click at [1157, 399] on icon "expand row" at bounding box center [1156, 391] width 18 height 18
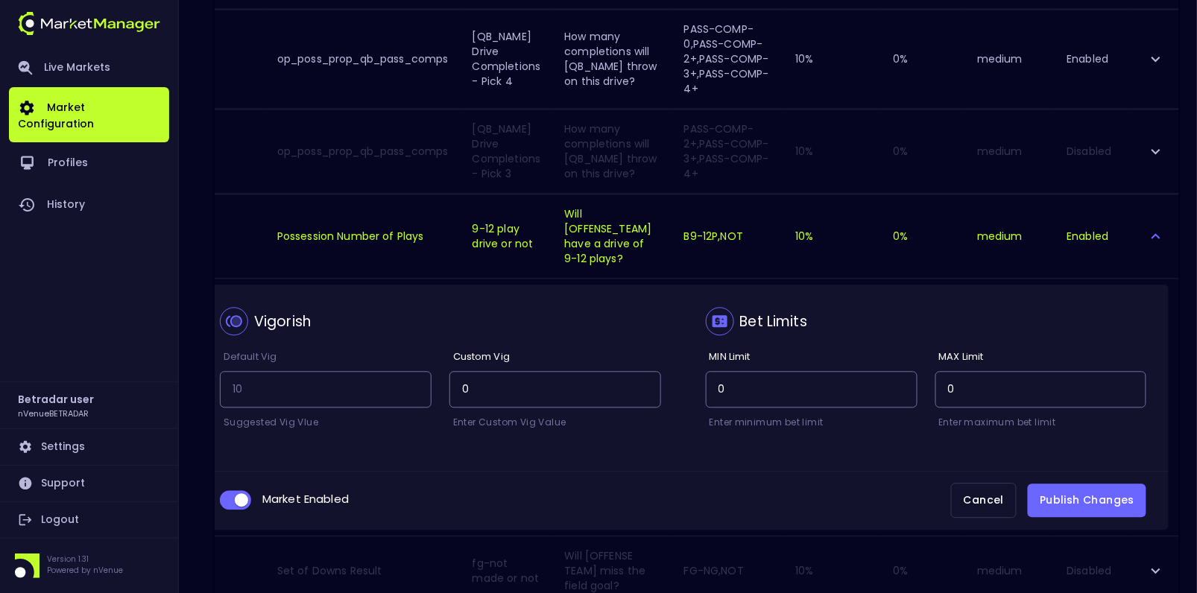
scroll to position [925, 0]
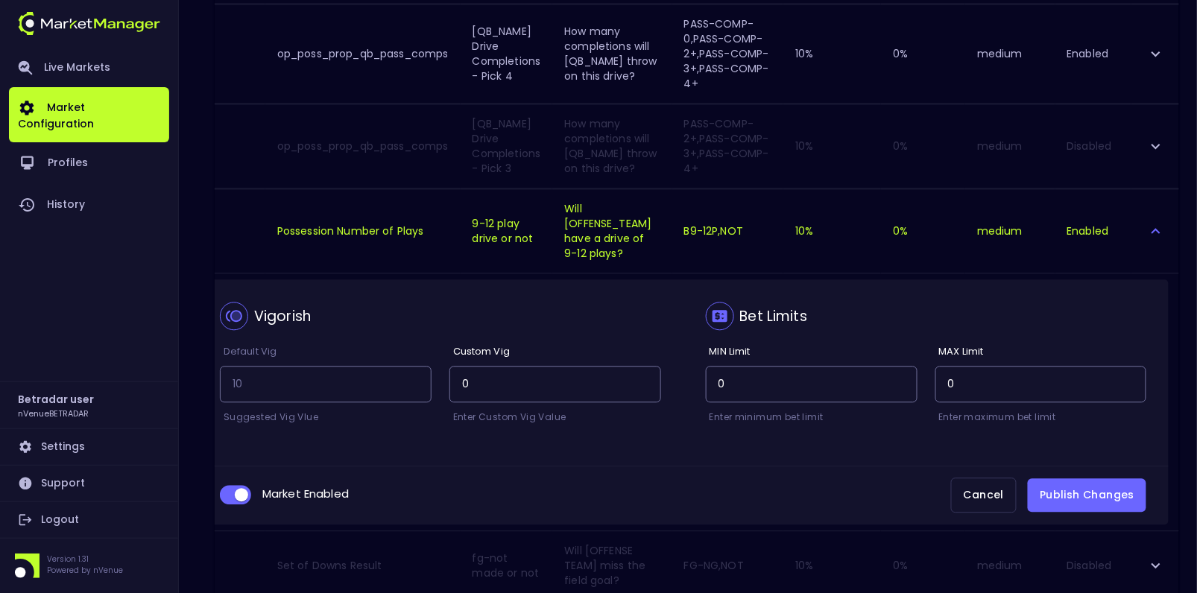
click at [226, 503] on div "Market Enabled Cancel Publish Changes" at bounding box center [682, 495] width 971 height 59
click at [230, 501] on input "collapsible table" at bounding box center [241, 494] width 40 height 13
click at [232, 501] on input "collapsible table" at bounding box center [229, 494] width 40 height 13
checkbox input "true"
click at [989, 513] on button "Cancel" at bounding box center [984, 495] width 66 height 35
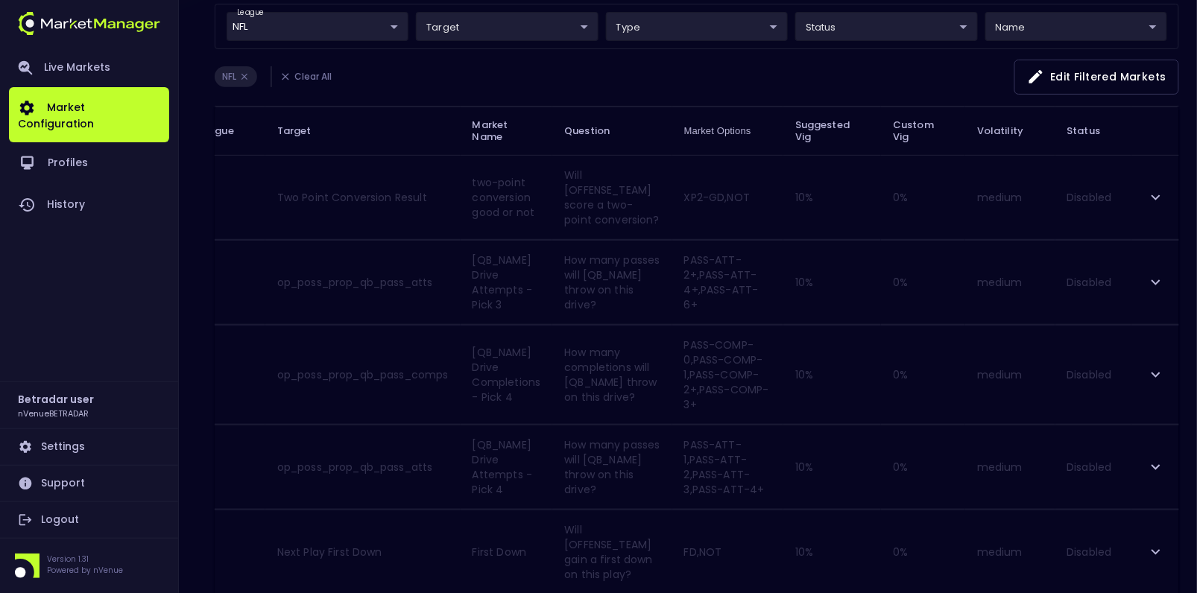
scroll to position [0, 0]
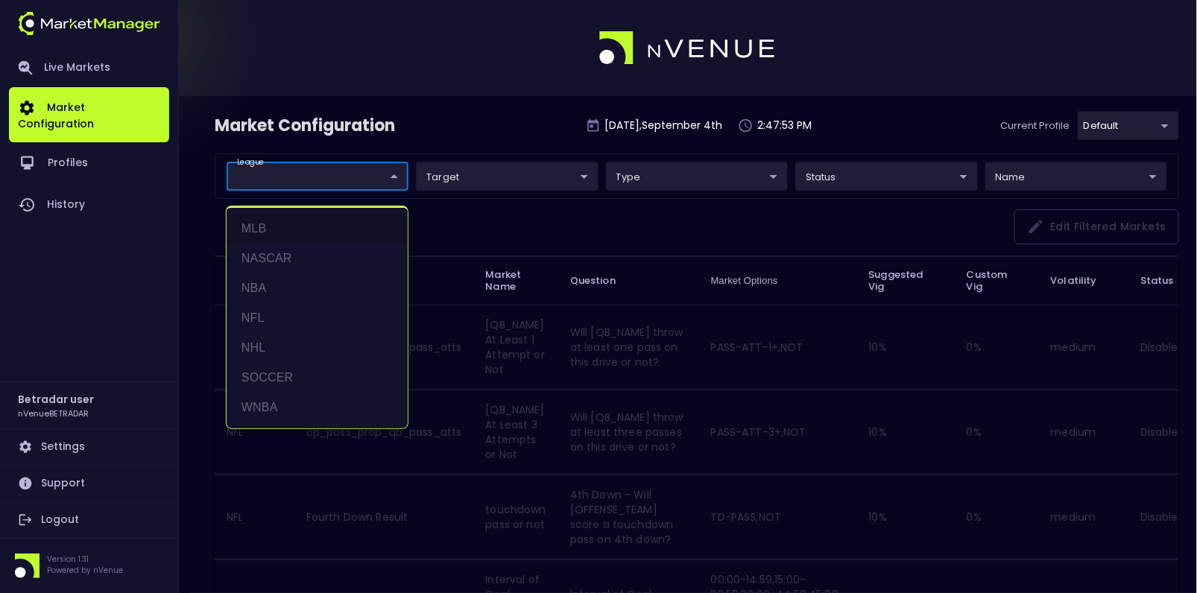
click at [257, 319] on li "NFL" at bounding box center [317, 318] width 181 height 30
type input "NFL"
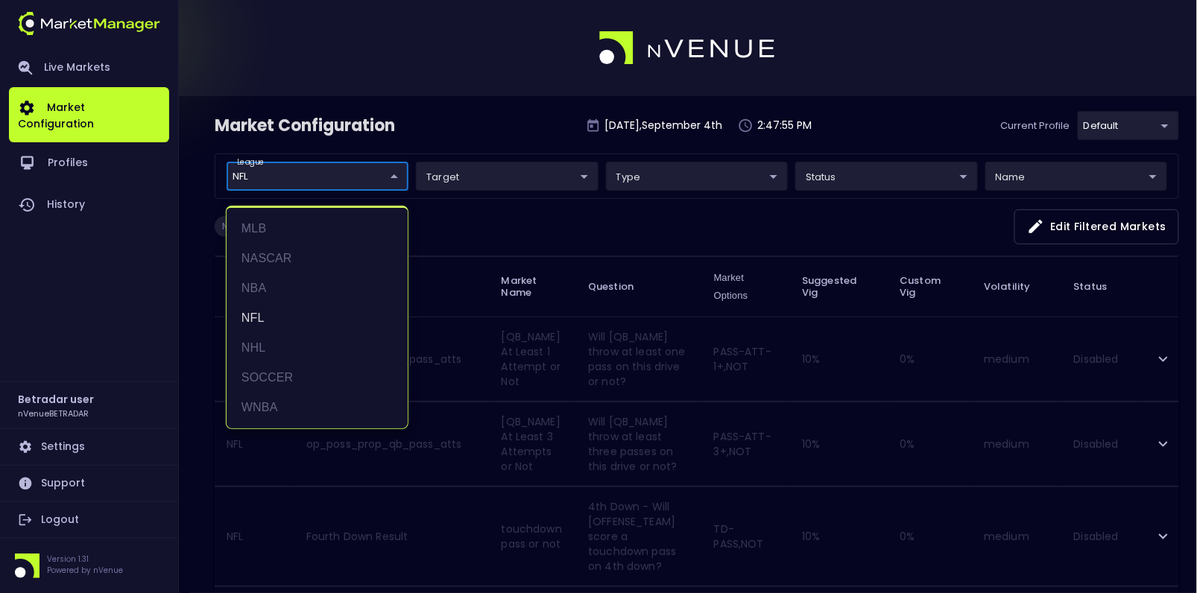
click at [511, 92] on div at bounding box center [598, 296] width 1197 height 593
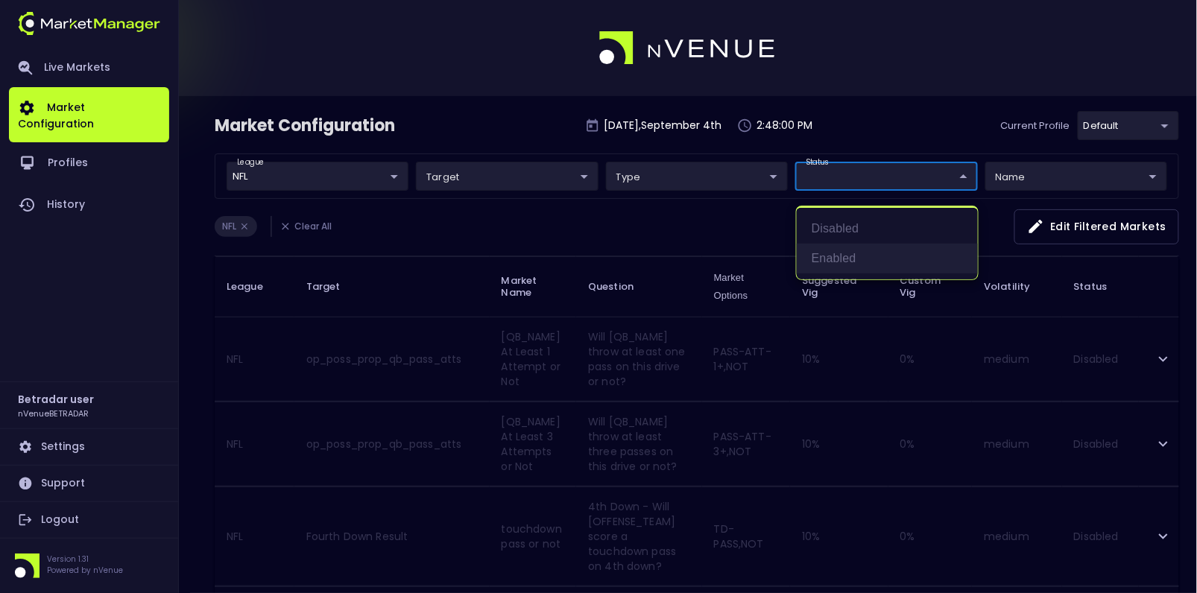
click at [833, 261] on li "Enabled" at bounding box center [887, 259] width 181 height 30
type input "Enabled"
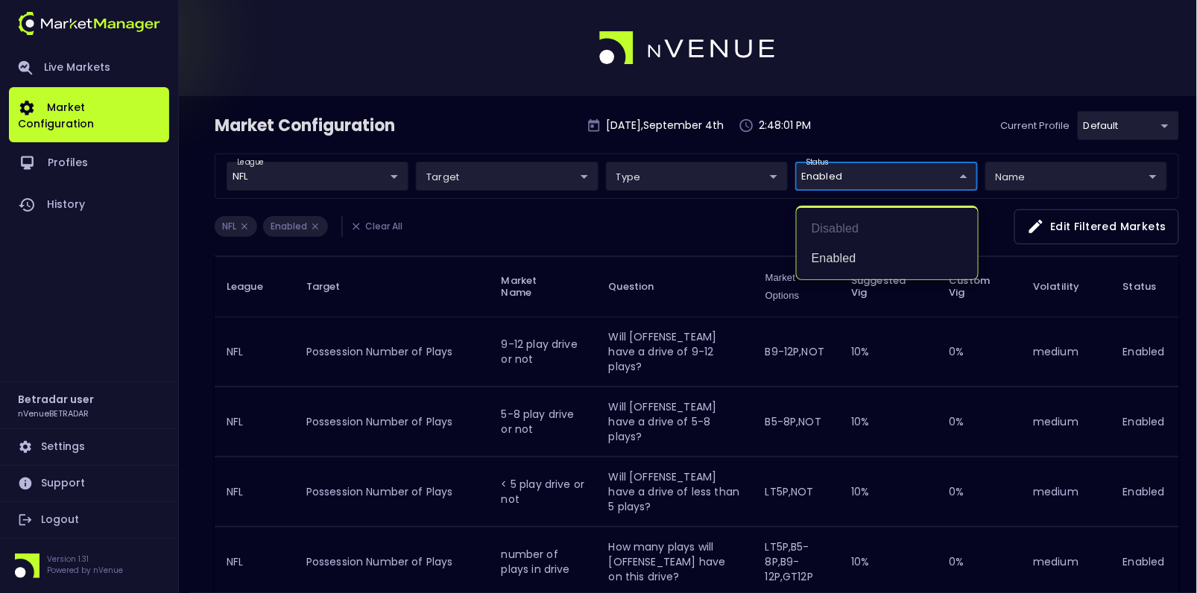
click at [598, 232] on div at bounding box center [598, 296] width 1197 height 593
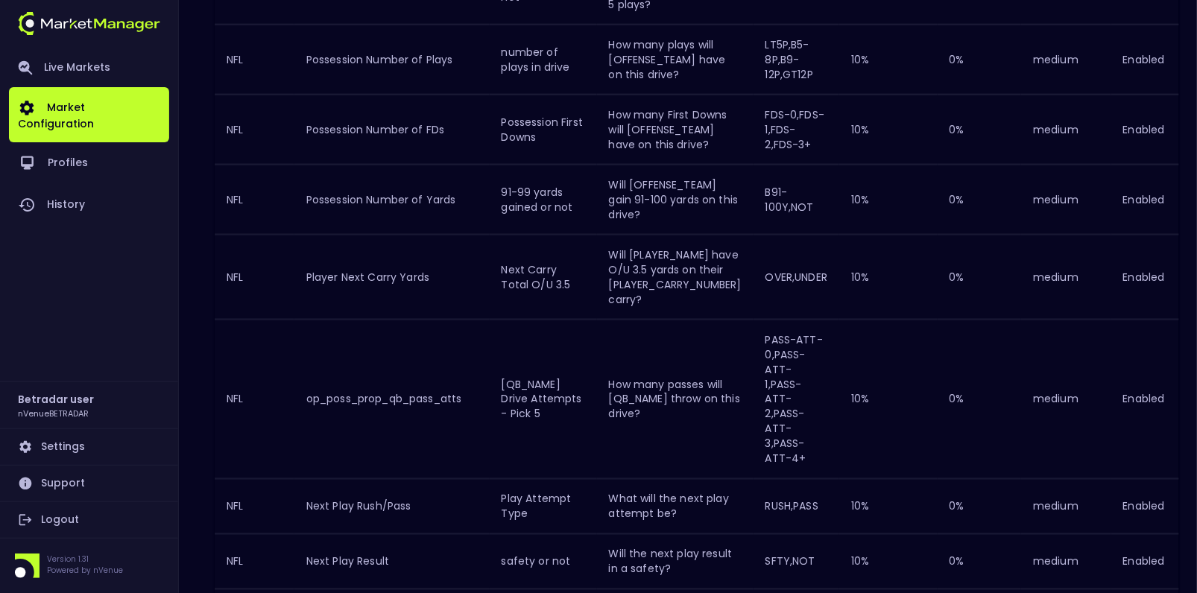
scroll to position [0, 48]
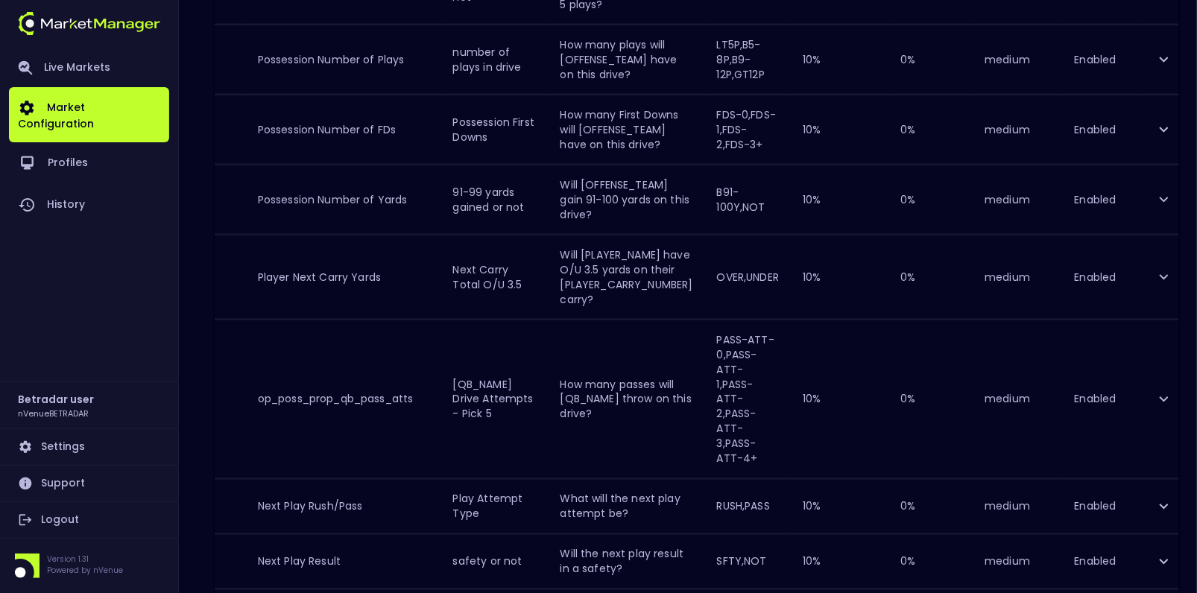
click at [1155, 390] on icon "expand row" at bounding box center [1164, 399] width 18 height 18
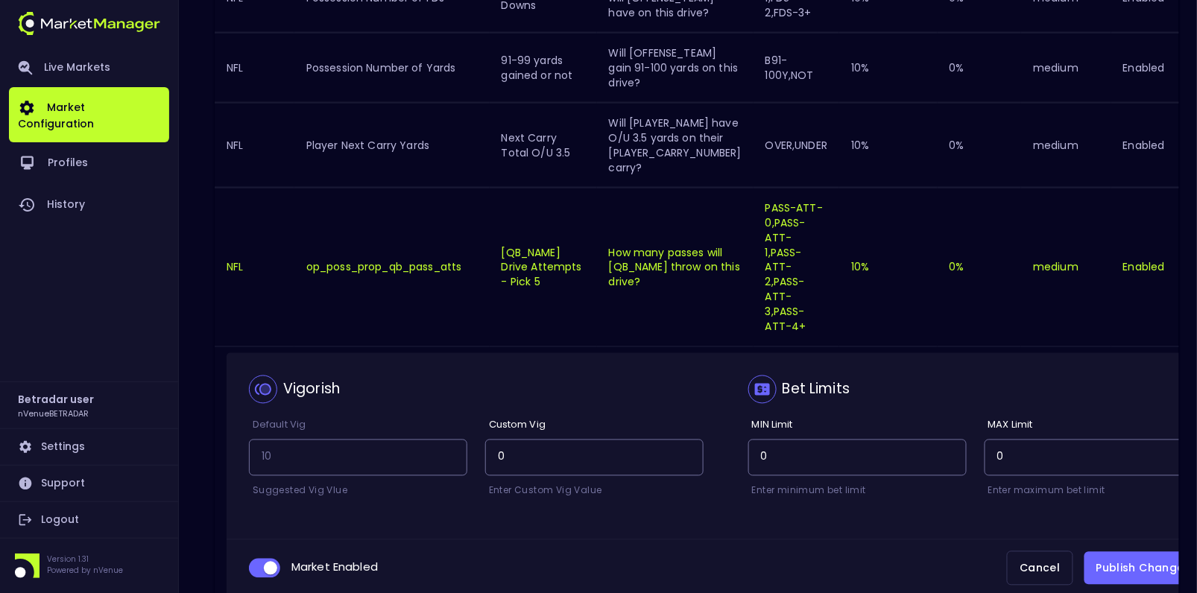
scroll to position [672, 0]
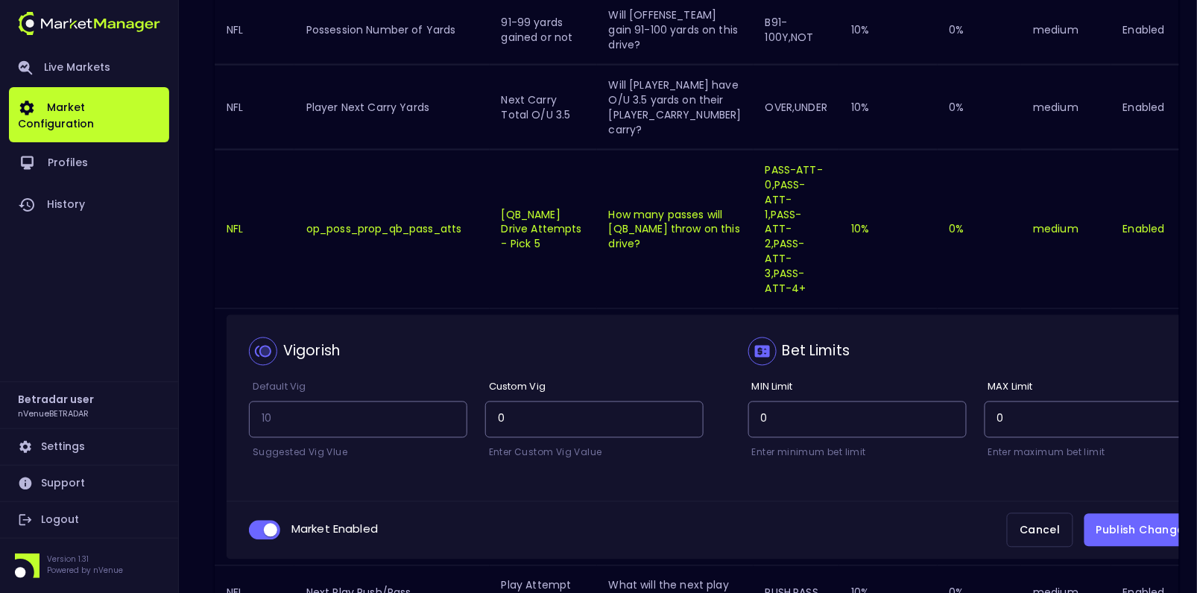
click at [266, 524] on input "collapsible table" at bounding box center [270, 530] width 40 height 13
checkbox input "false"
click at [1097, 514] on button "Publish Changes" at bounding box center [1143, 531] width 118 height 34
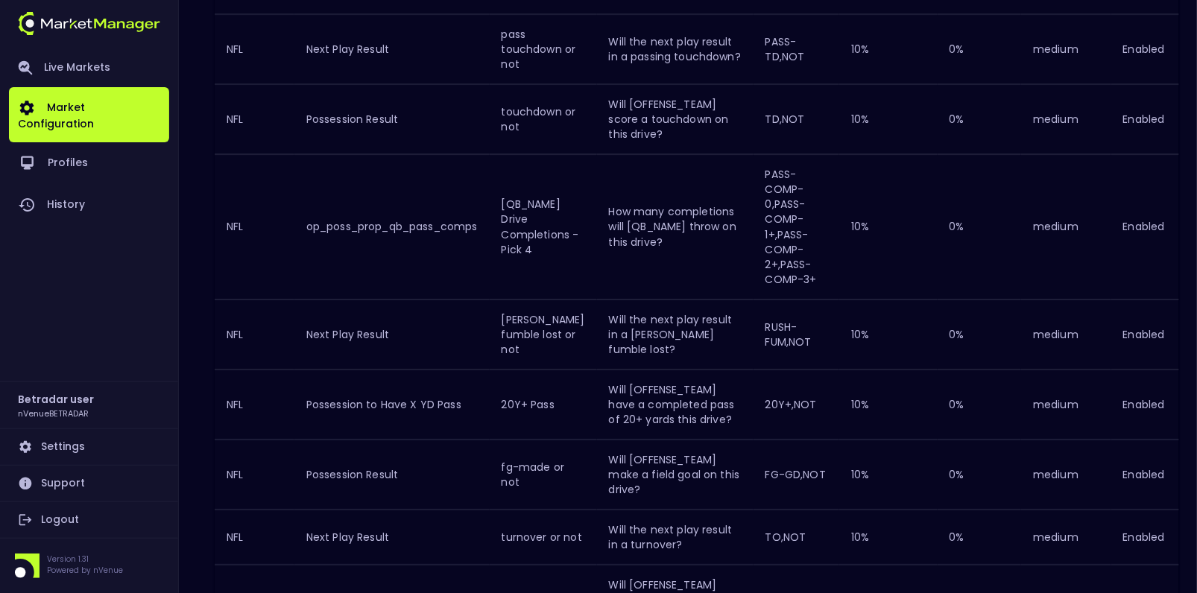
scroll to position [0, 48]
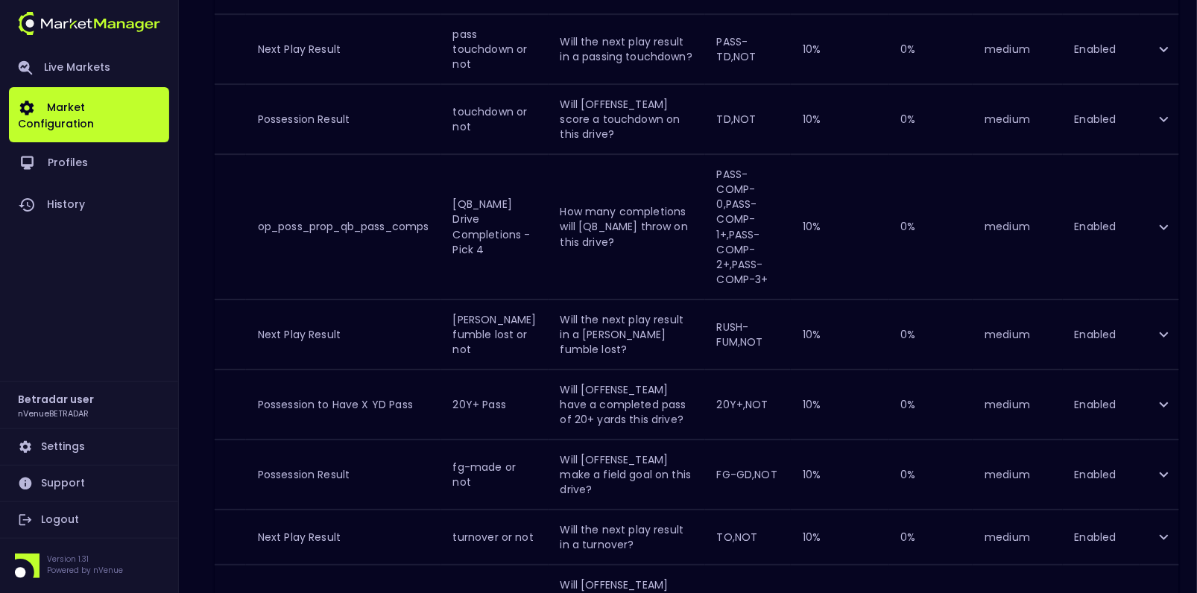
click at [1155, 224] on icon "expand row" at bounding box center [1164, 227] width 18 height 18
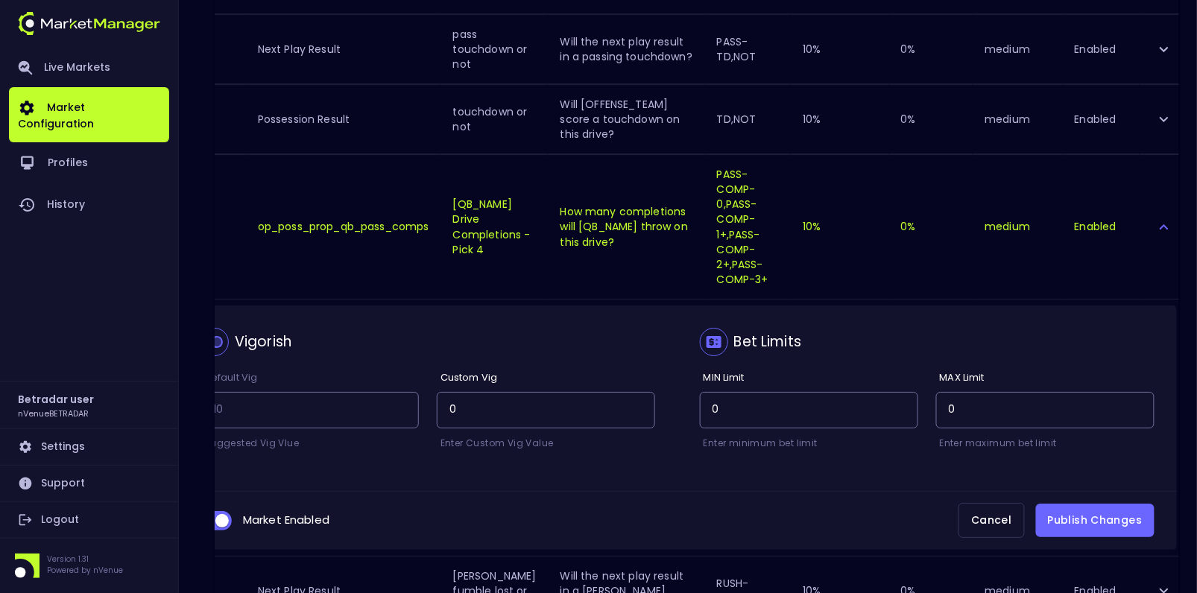
scroll to position [0, 0]
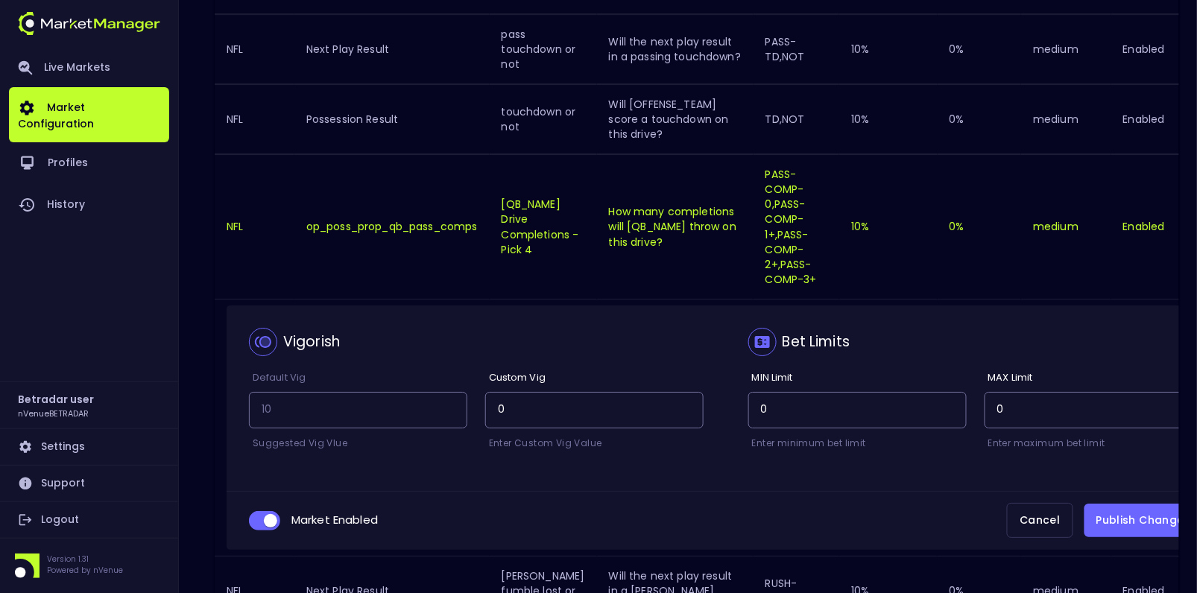
click at [269, 519] on input "collapsible table" at bounding box center [270, 520] width 40 height 13
checkbox input "false"
click at [1121, 527] on button "Publish Changes" at bounding box center [1143, 521] width 118 height 34
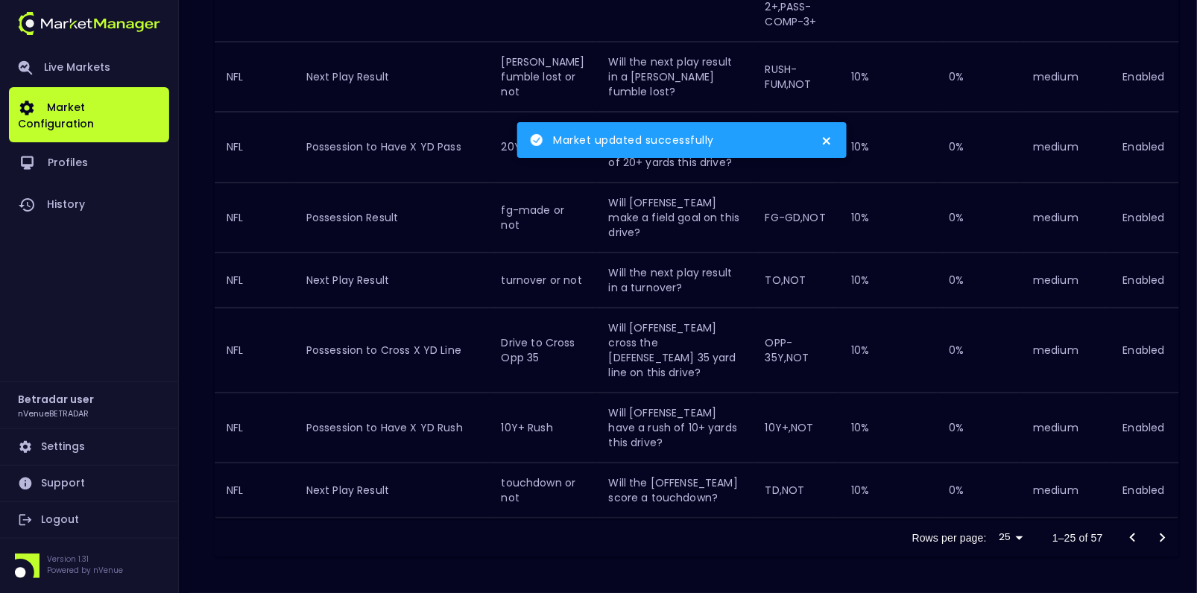
scroll to position [0, 48]
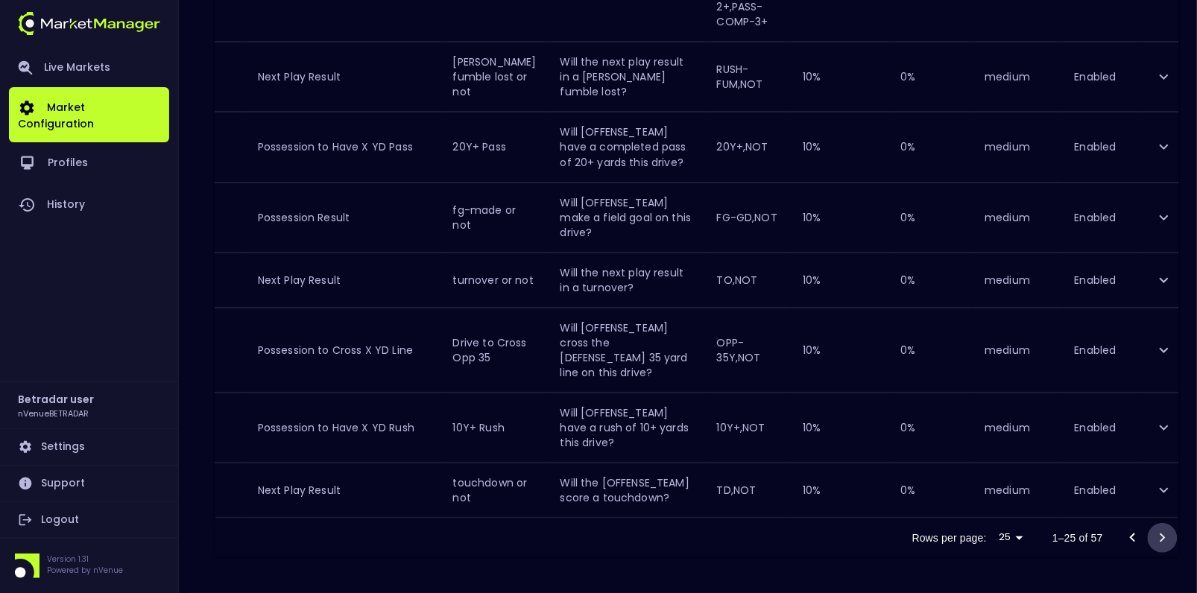
click at [1162, 542] on icon "Go to next page" at bounding box center [1162, 538] width 18 height 18
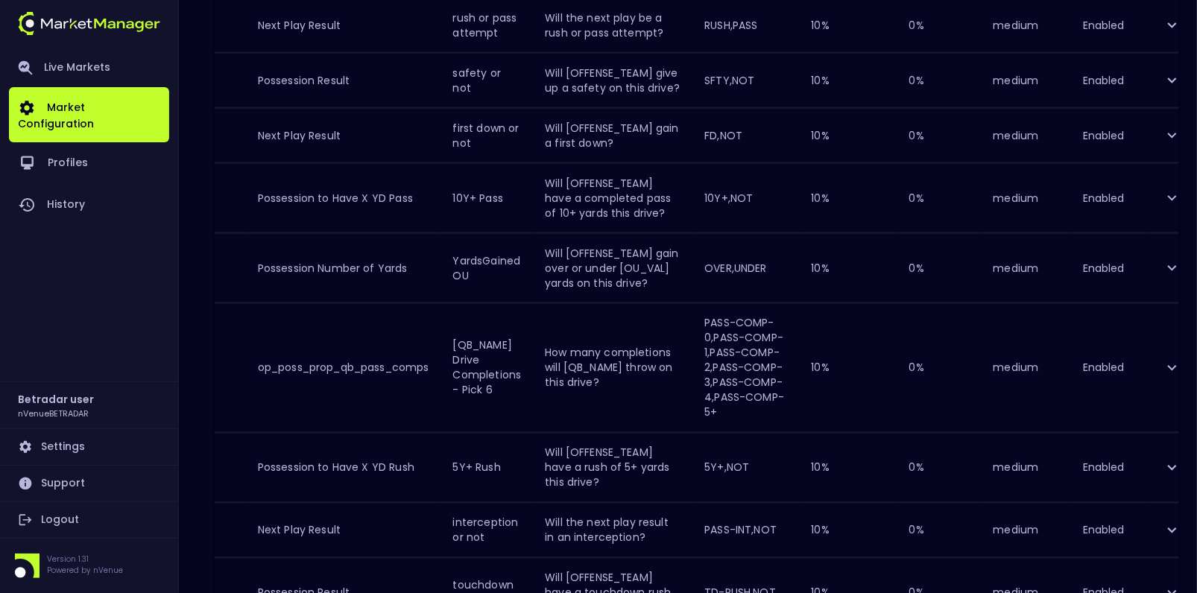
scroll to position [0, 72]
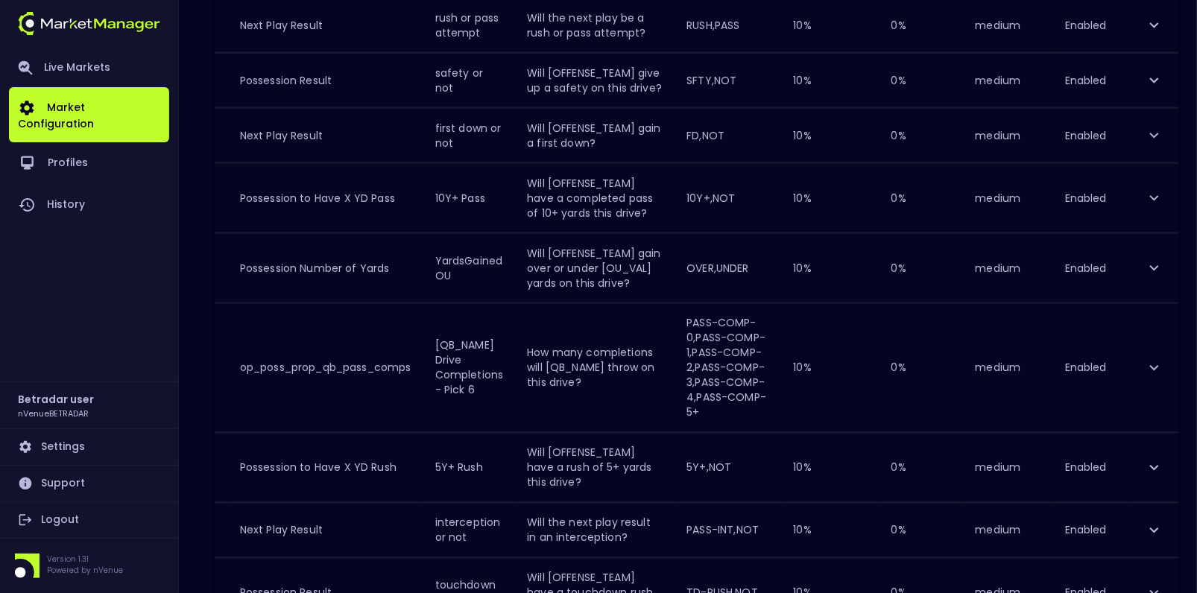
click at [1158, 359] on icon "expand row" at bounding box center [1154, 368] width 18 height 18
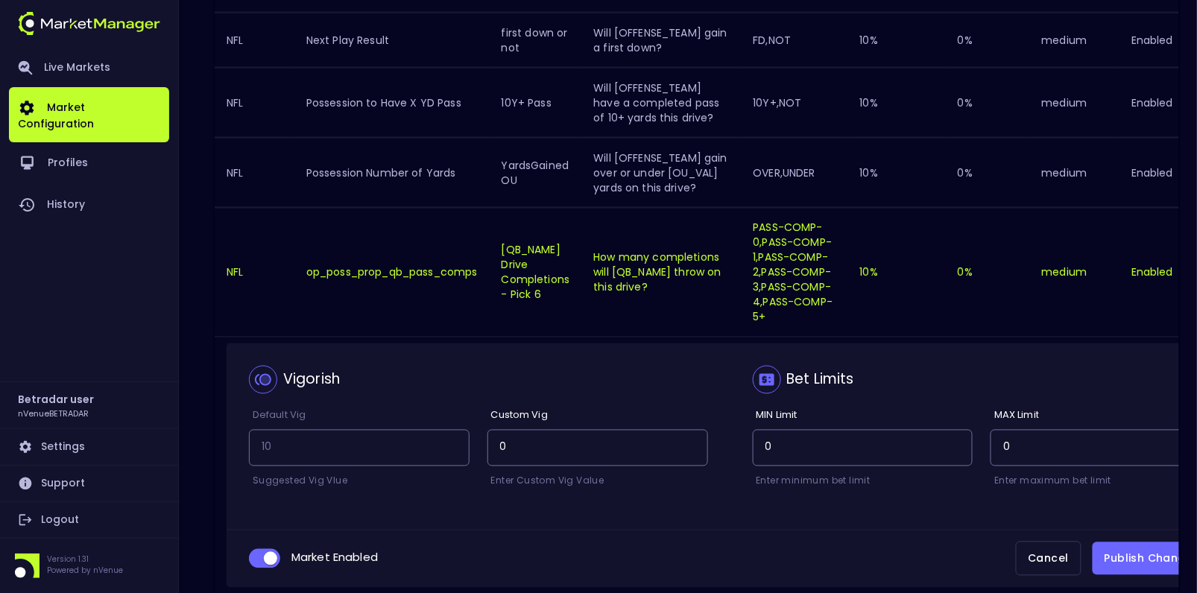
scroll to position [671, 0]
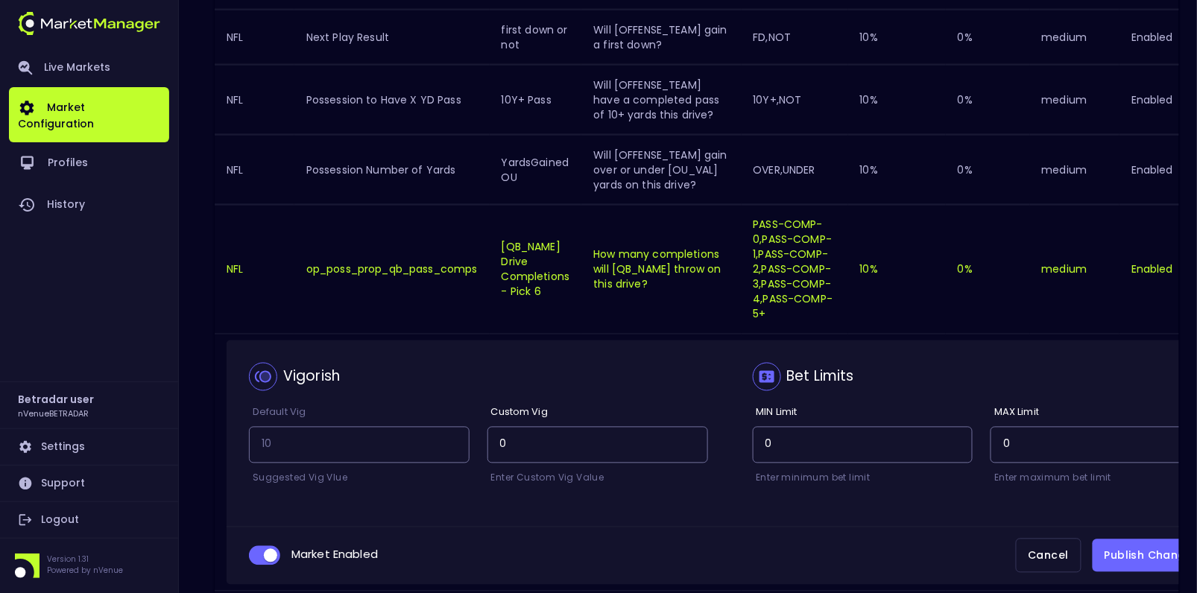
click at [252, 549] on input "collapsible table" at bounding box center [270, 555] width 40 height 13
checkbox input "false"
click at [1122, 542] on button "Publish Changes" at bounding box center [1151, 556] width 118 height 34
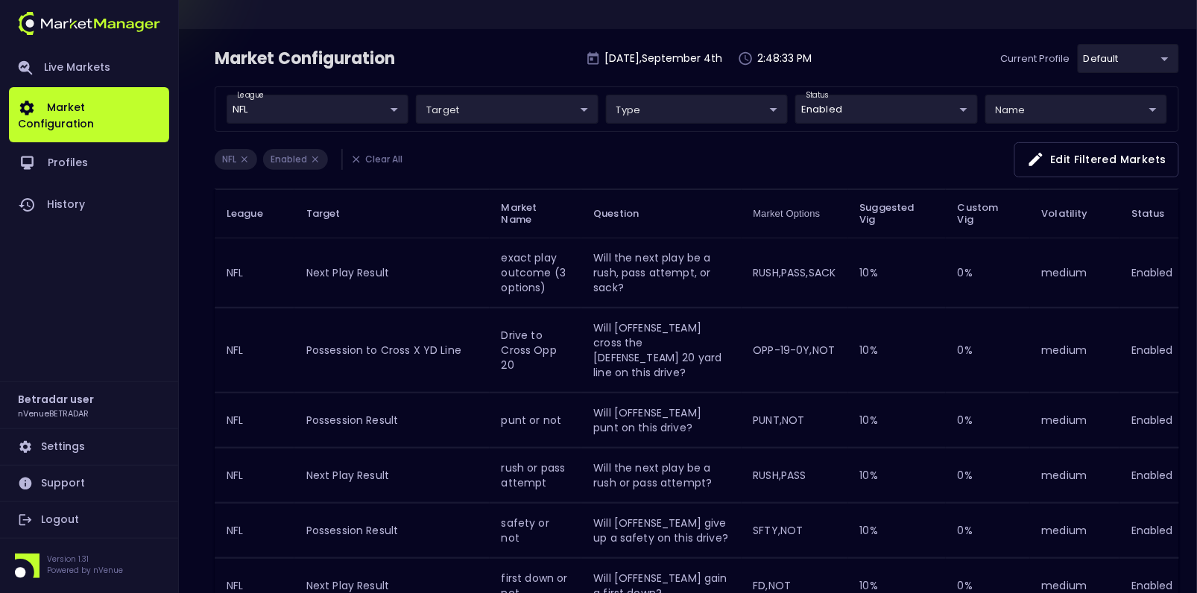
scroll to position [66, 0]
click at [70, 519] on link "Logout" at bounding box center [89, 520] width 160 height 36
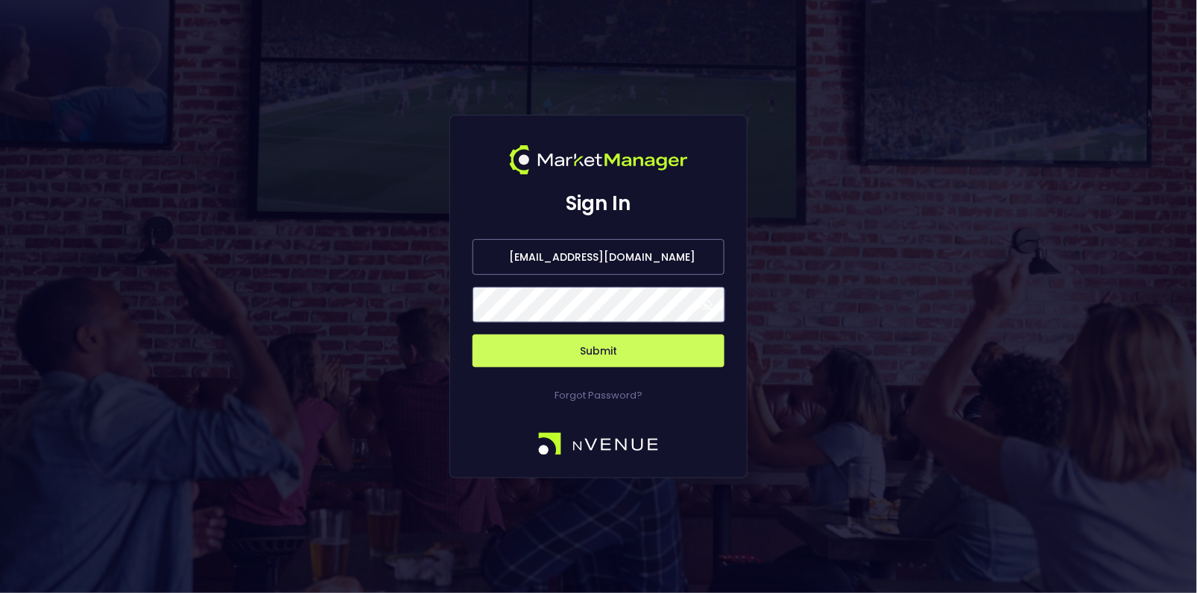
click at [659, 267] on input "[EMAIL_ADDRESS][DOMAIN_NAME]" at bounding box center [598, 257] width 252 height 36
type input "hayden@nvenue.com"
click at [614, 352] on button "Submit" at bounding box center [598, 351] width 252 height 33
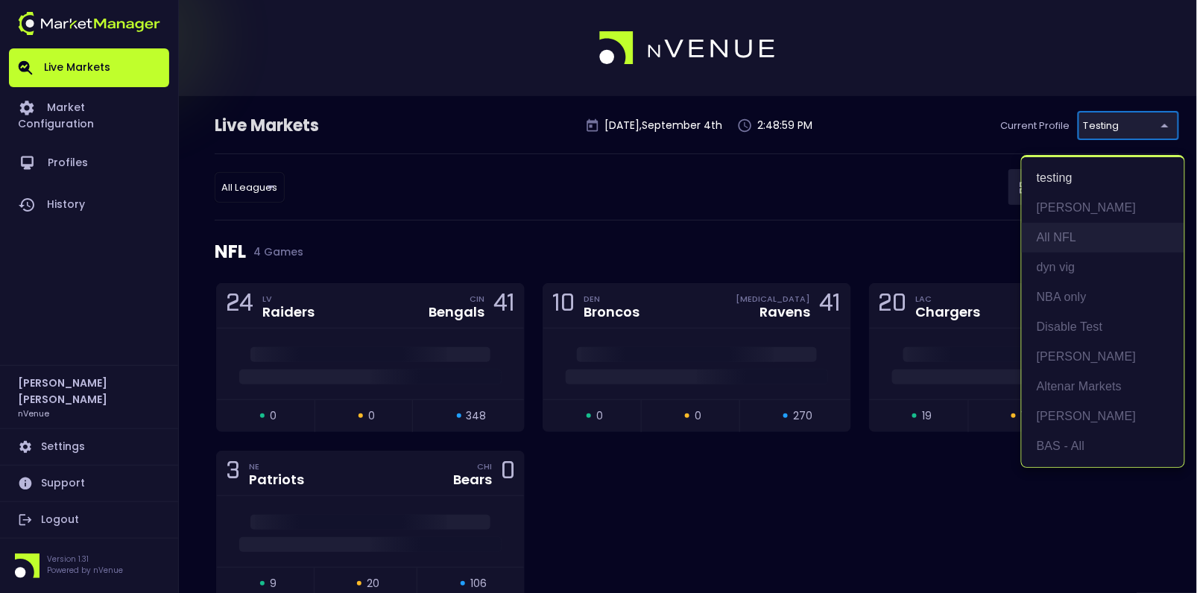
click at [1069, 242] on li "All NFL" at bounding box center [1103, 238] width 162 height 30
type input "9d8bad92-567c-44a6-ba12-e9bc101fa057"
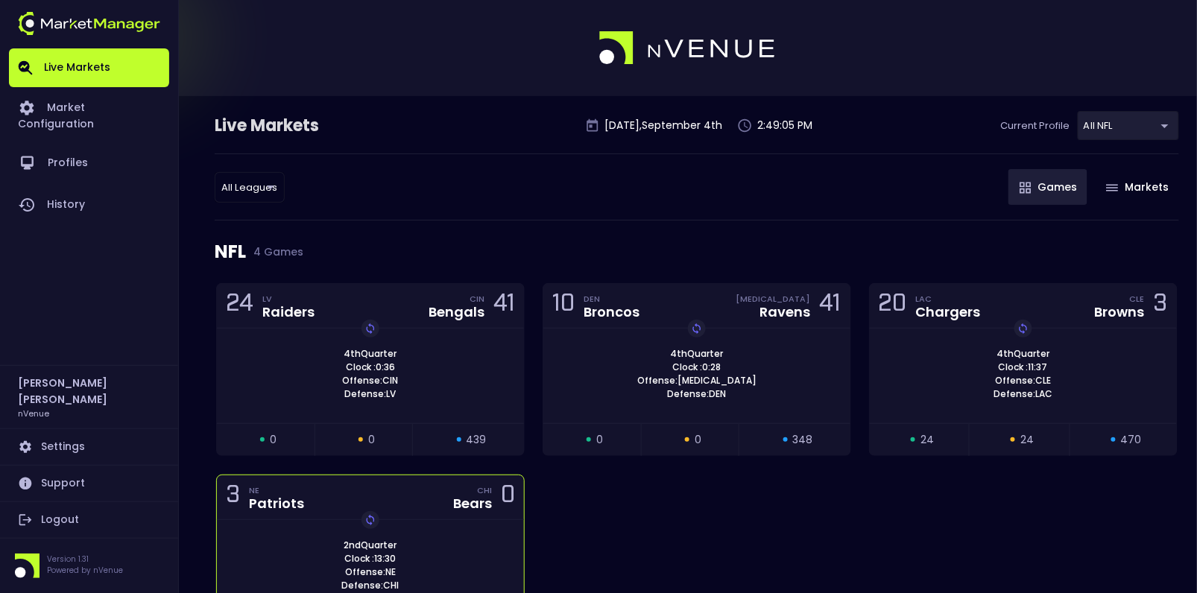
click at [422, 539] on div "2nd Quarter Clock : 13:30 Offense: NE Defense: CHI Replay Game" at bounding box center [370, 566] width 307 height 54
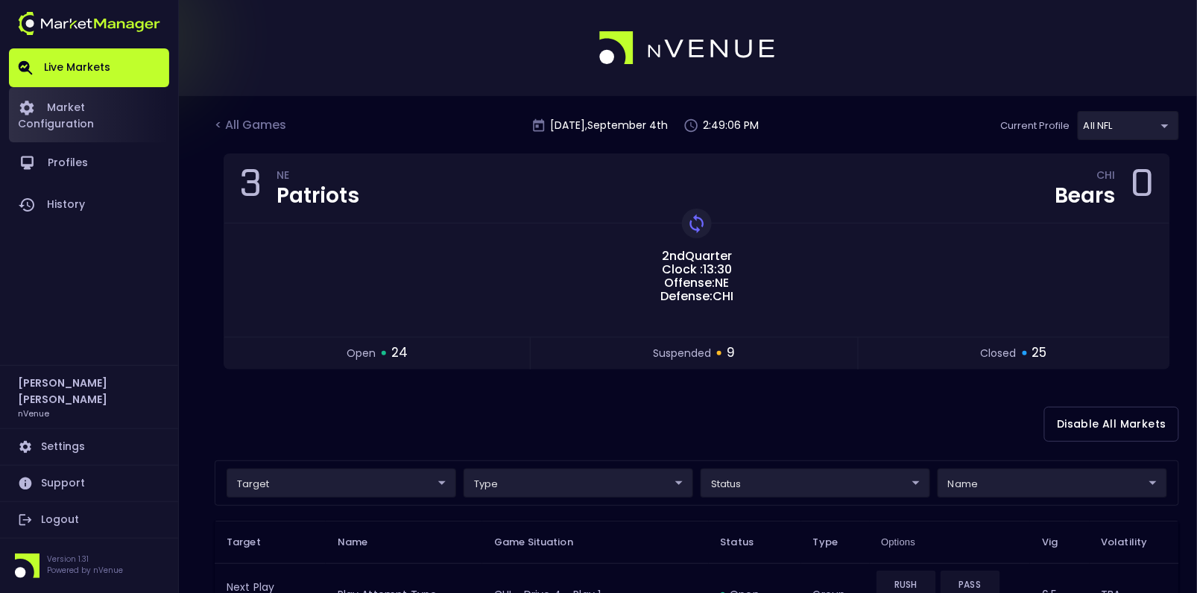
click at [100, 107] on link "Market Configuration" at bounding box center [89, 114] width 160 height 55
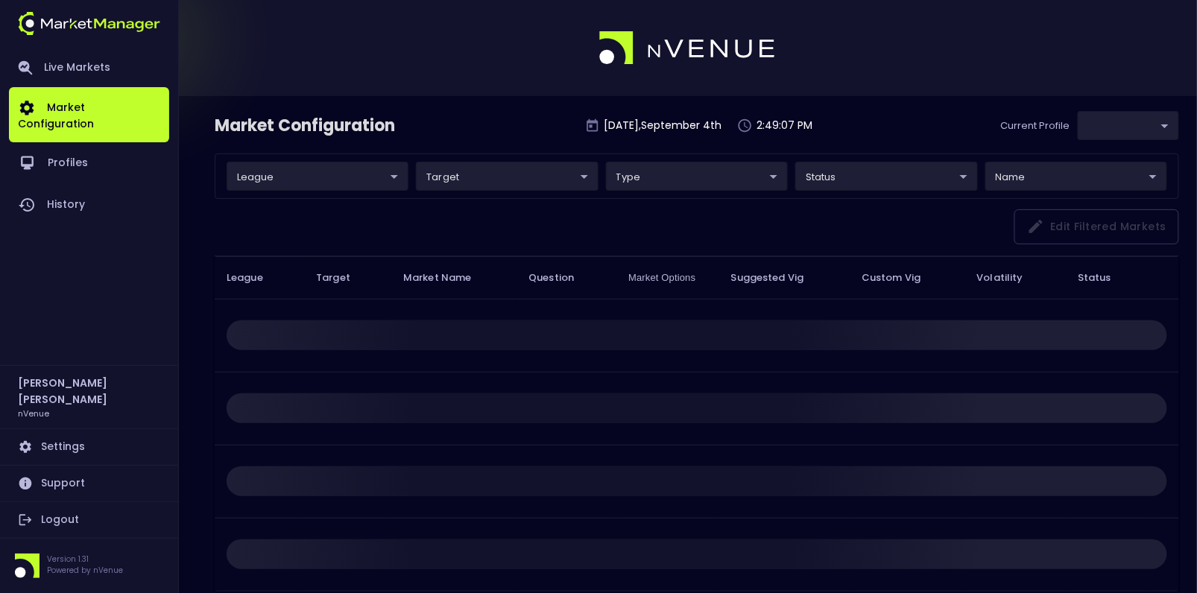
type input "9d8bad92-567c-44a6-ba12-e9bc101fa057"
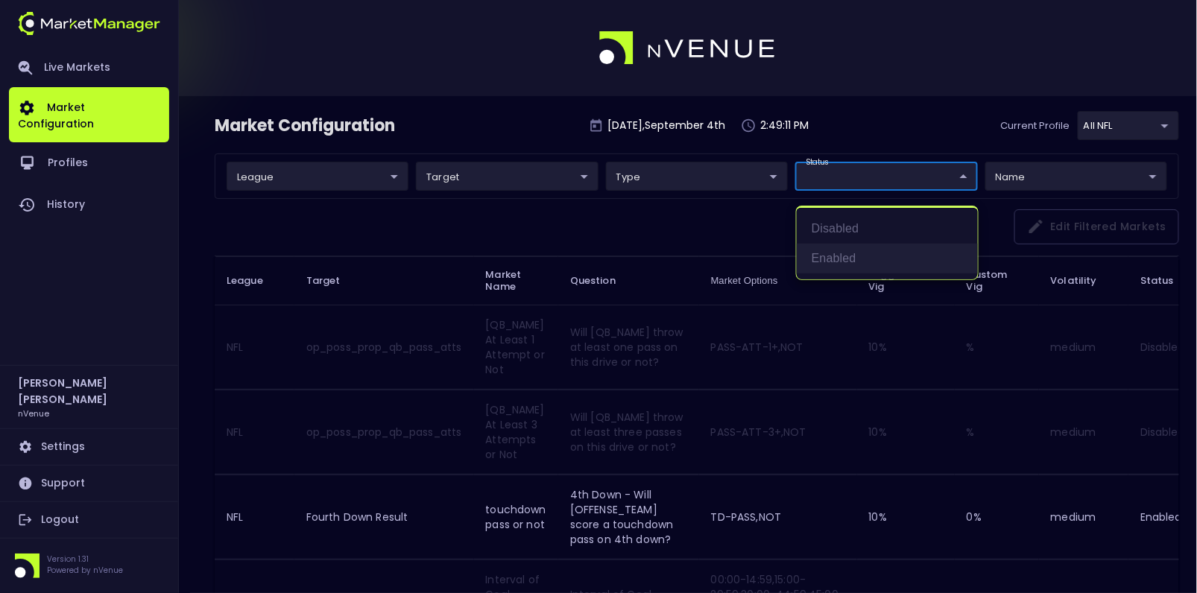
click at [843, 257] on li "Enabled" at bounding box center [887, 259] width 181 height 30
type input "Enabled"
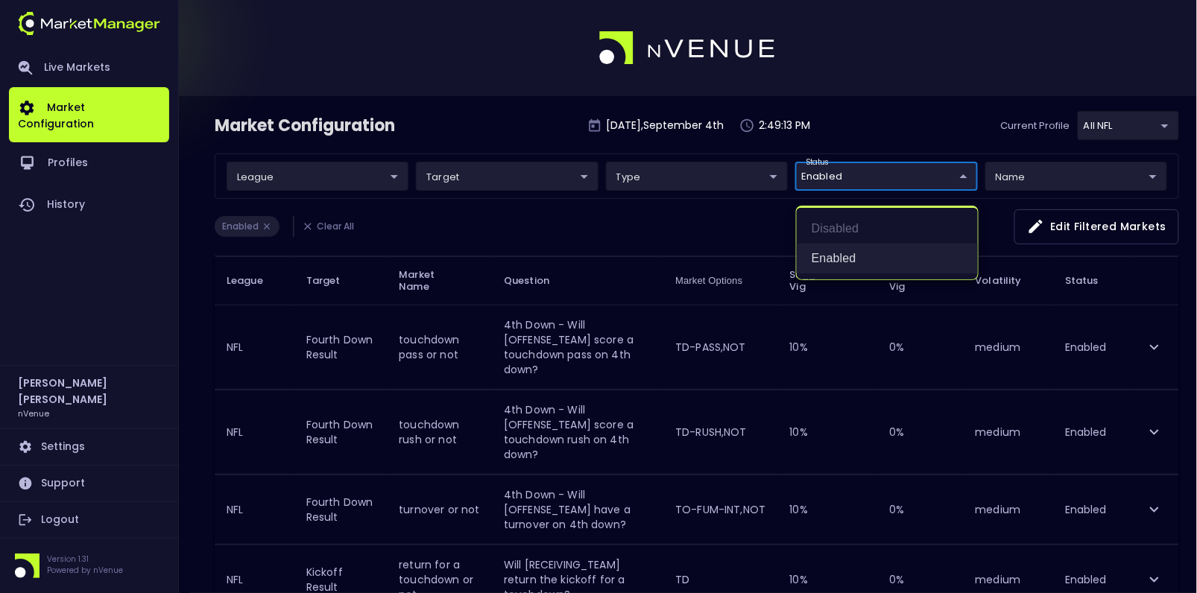
click at [839, 268] on li "Enabled" at bounding box center [887, 259] width 181 height 30
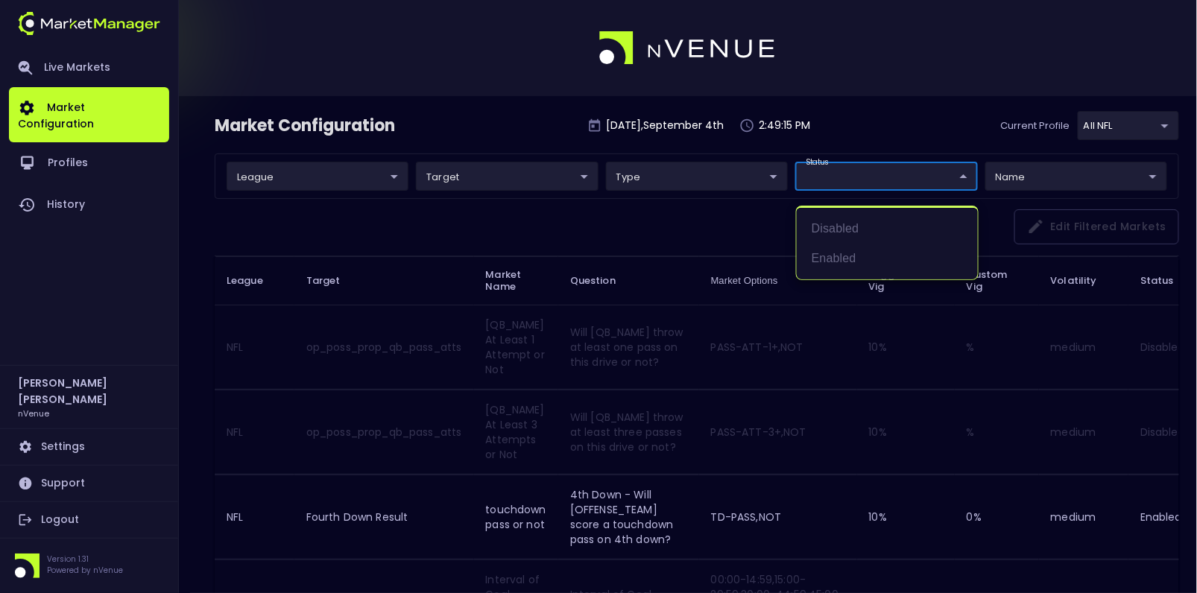
click at [472, 176] on div at bounding box center [598, 296] width 1197 height 593
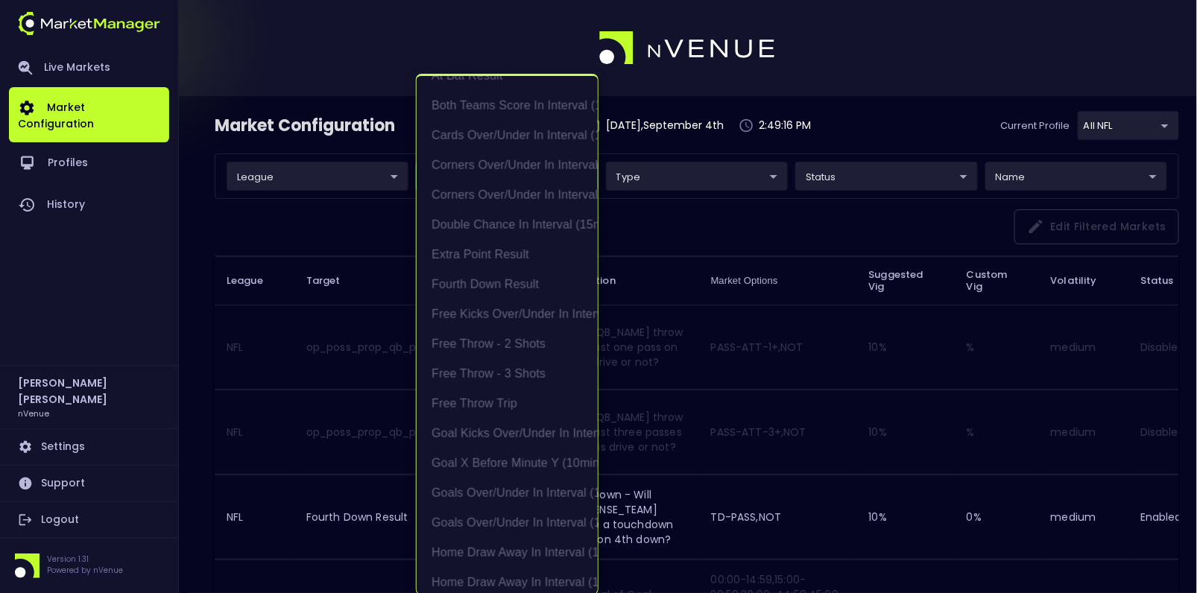
scroll to position [652, 0]
click at [478, 247] on li "Fourth Down Result" at bounding box center [507, 250] width 181 height 30
type input "NFL"
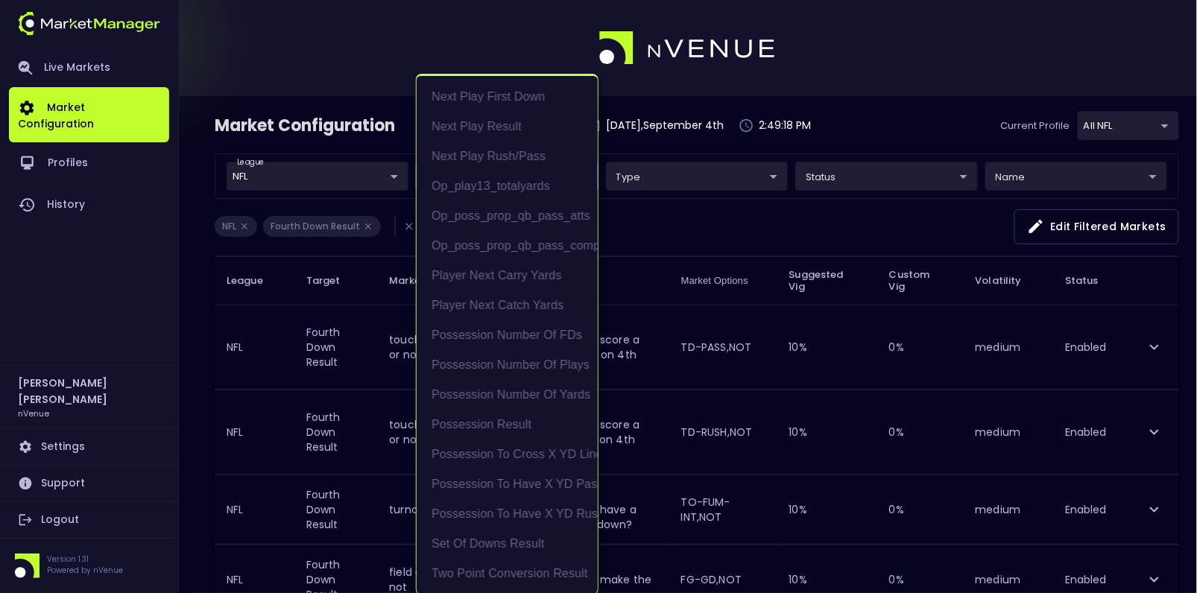
scroll to position [0, 0]
click at [476, 93] on li "Extra Point Result" at bounding box center [507, 97] width 181 height 30
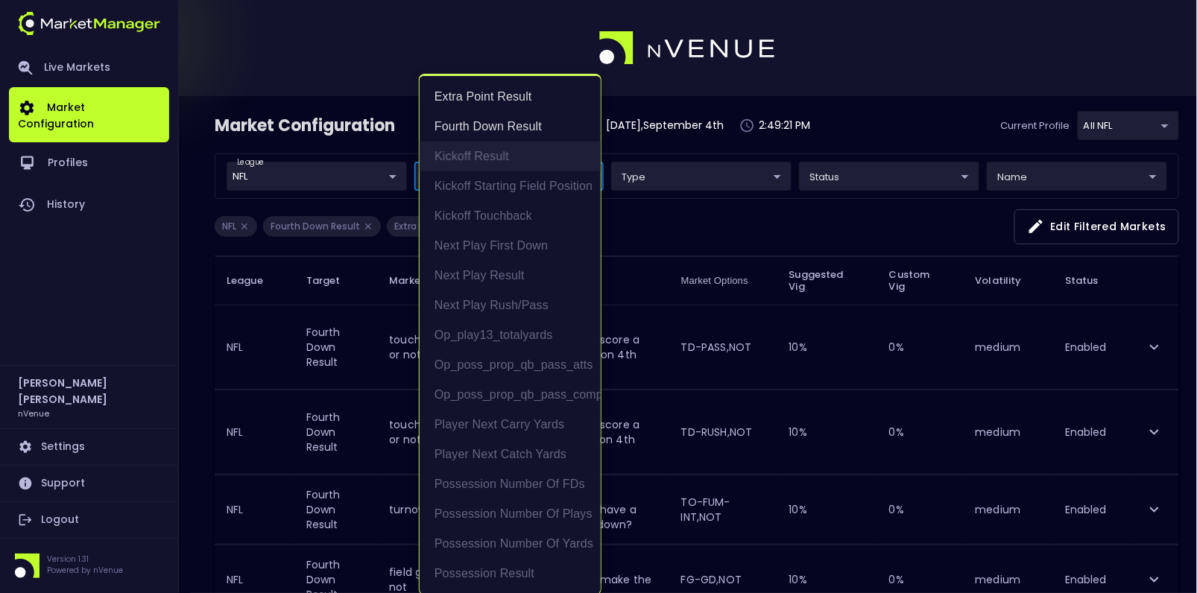
click at [475, 158] on li "Kickoff Result" at bounding box center [510, 157] width 181 height 30
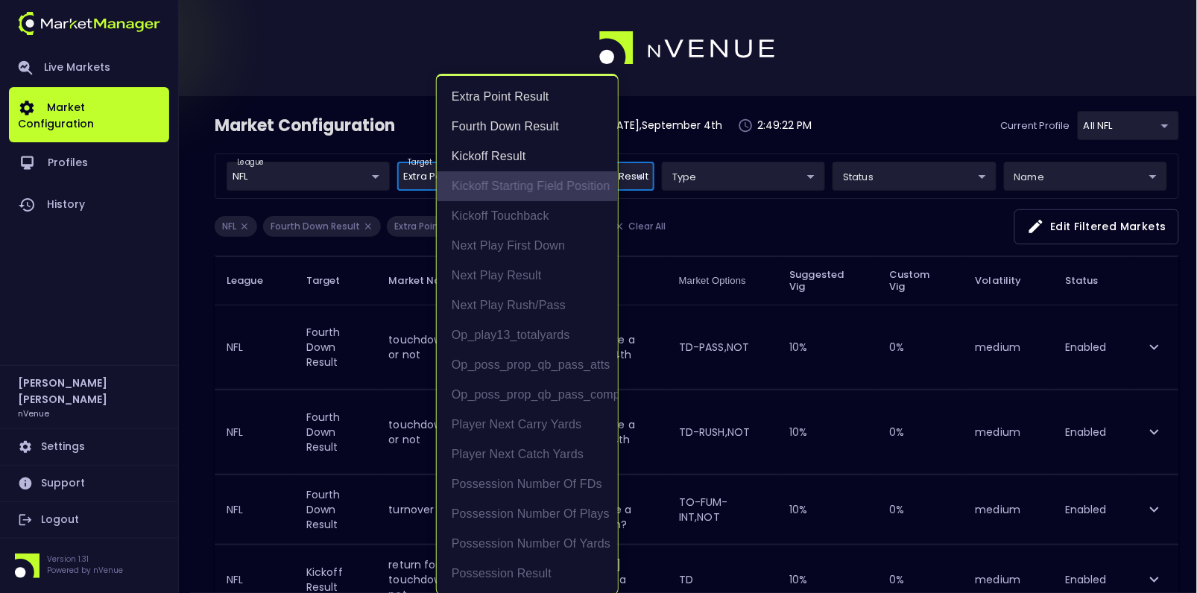
click at [483, 191] on li "Kickoff Starting Field Position" at bounding box center [527, 186] width 181 height 30
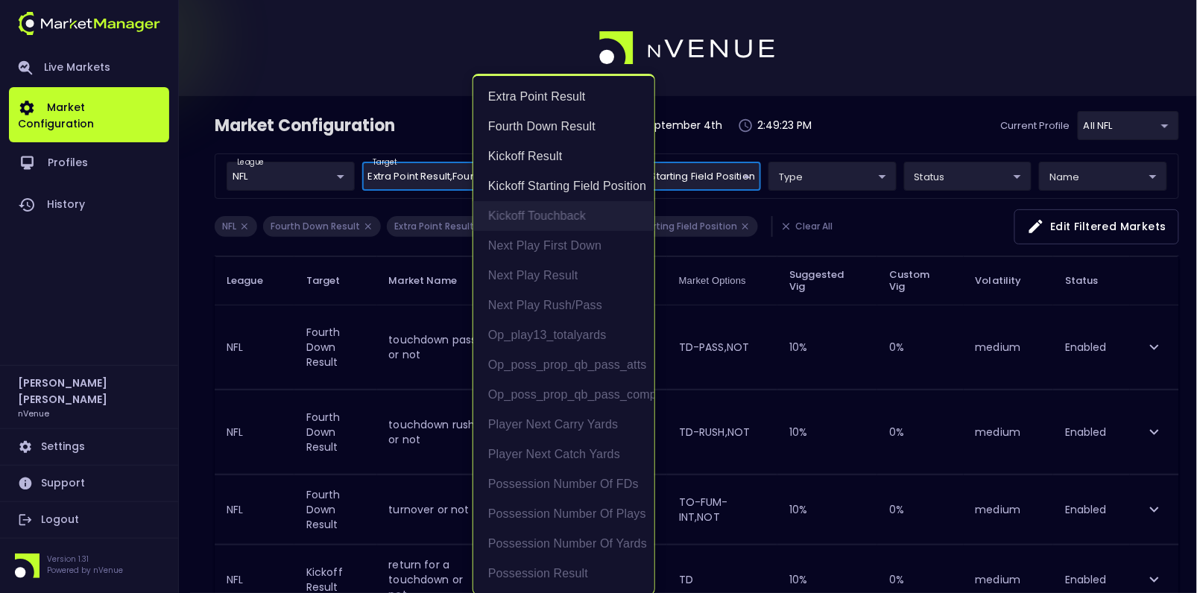
click at [513, 219] on li "Kickoff Touchback" at bounding box center [563, 216] width 181 height 30
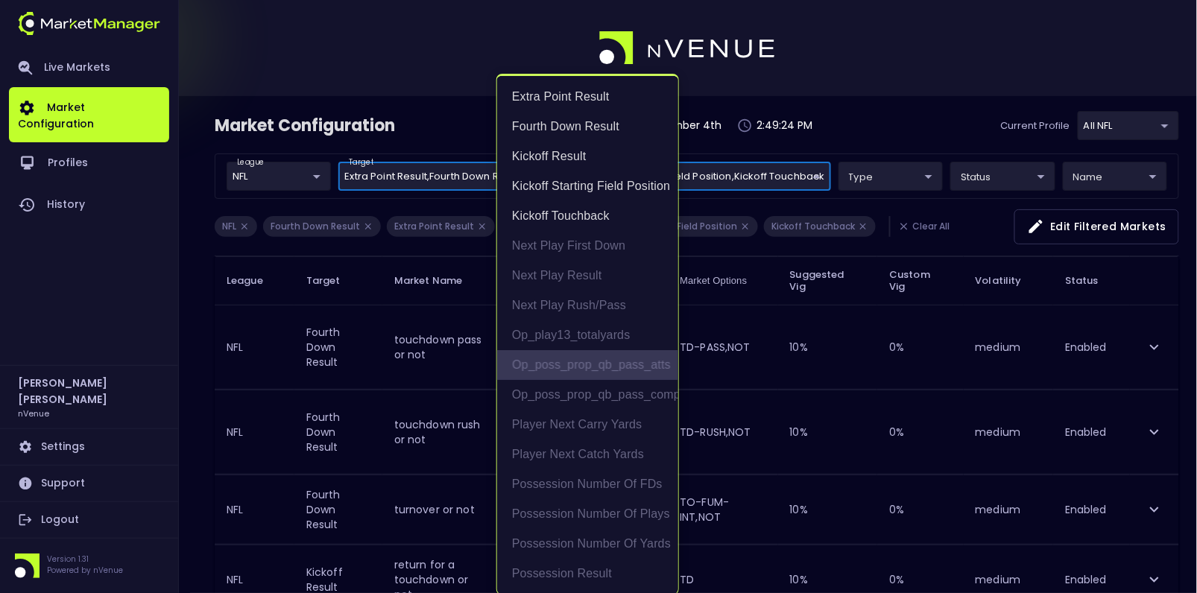
click at [563, 366] on li "op_poss_prop_qb_pass_atts" at bounding box center [587, 365] width 181 height 30
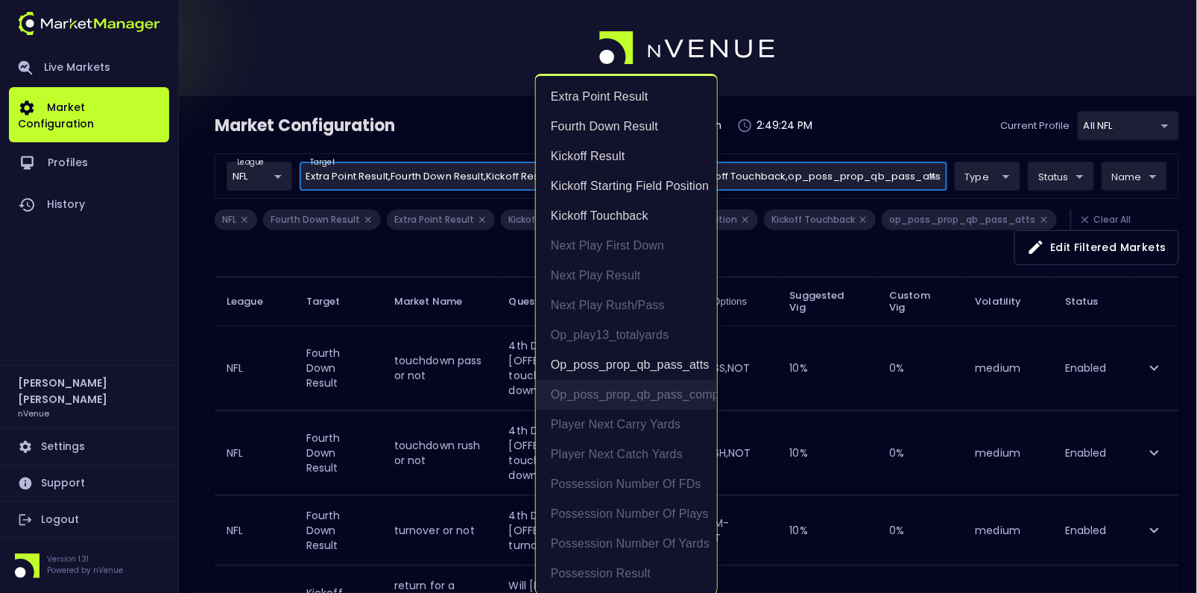
click at [595, 399] on li "op_poss_prop_qb_pass_comps" at bounding box center [626, 395] width 181 height 30
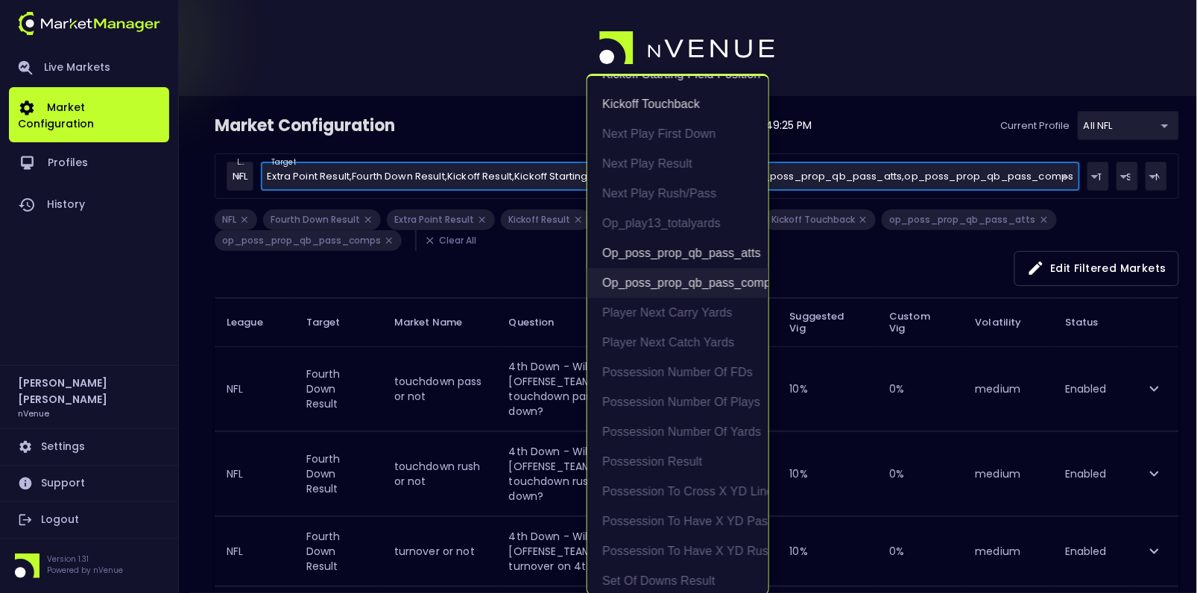
scroll to position [148, 0]
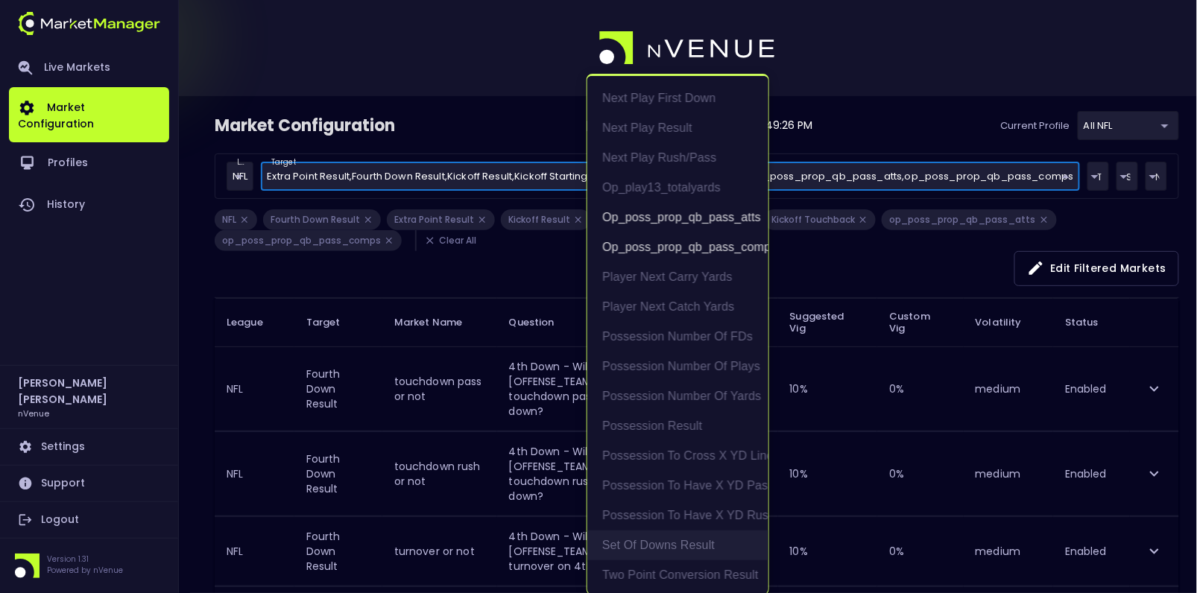
click at [680, 542] on li "Set of Downs Result" at bounding box center [677, 546] width 181 height 30
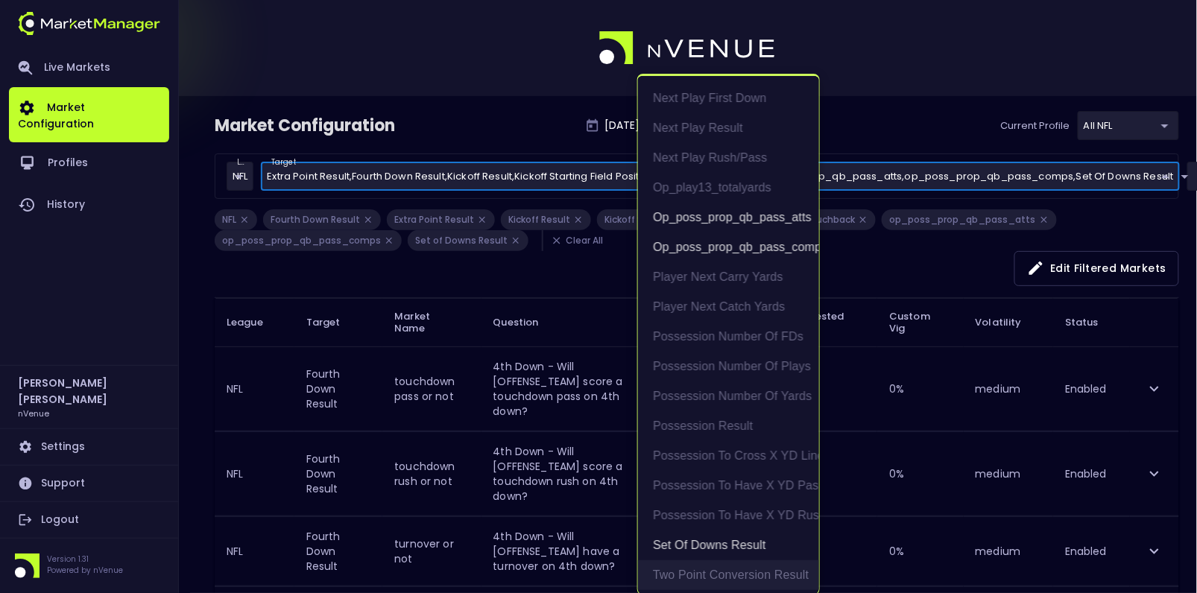
click at [722, 574] on li "Two Point Conversion Result" at bounding box center [728, 575] width 181 height 30
type input "Fourth Down Result,Extra Point Result,Kickoff Result,Kickoff Starting Field Pos…"
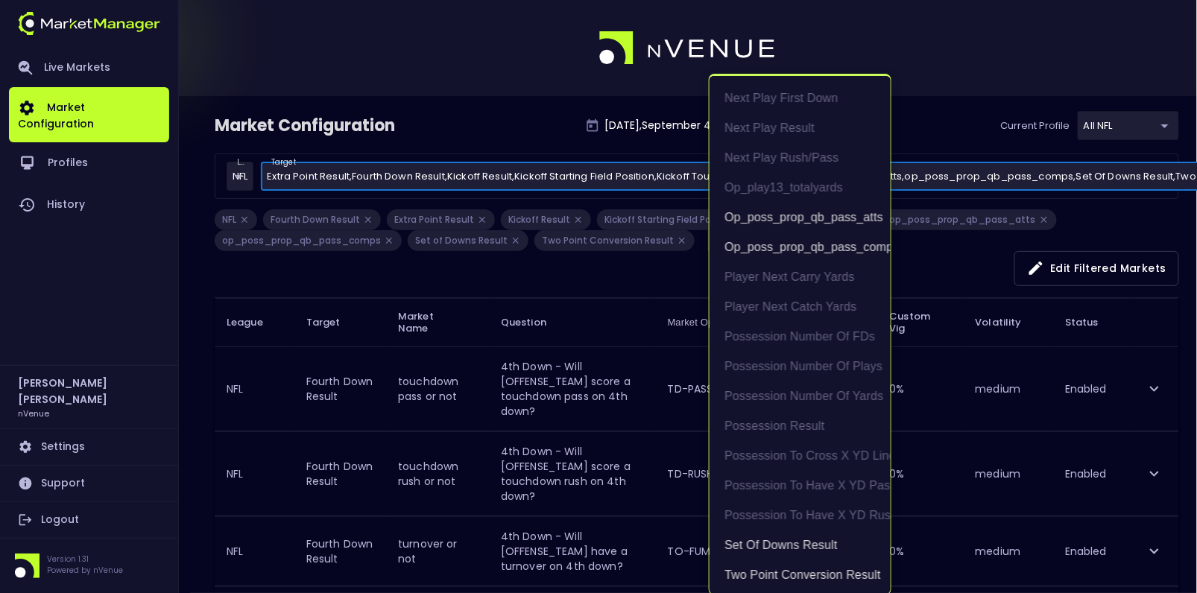
click at [996, 362] on div at bounding box center [598, 296] width 1197 height 593
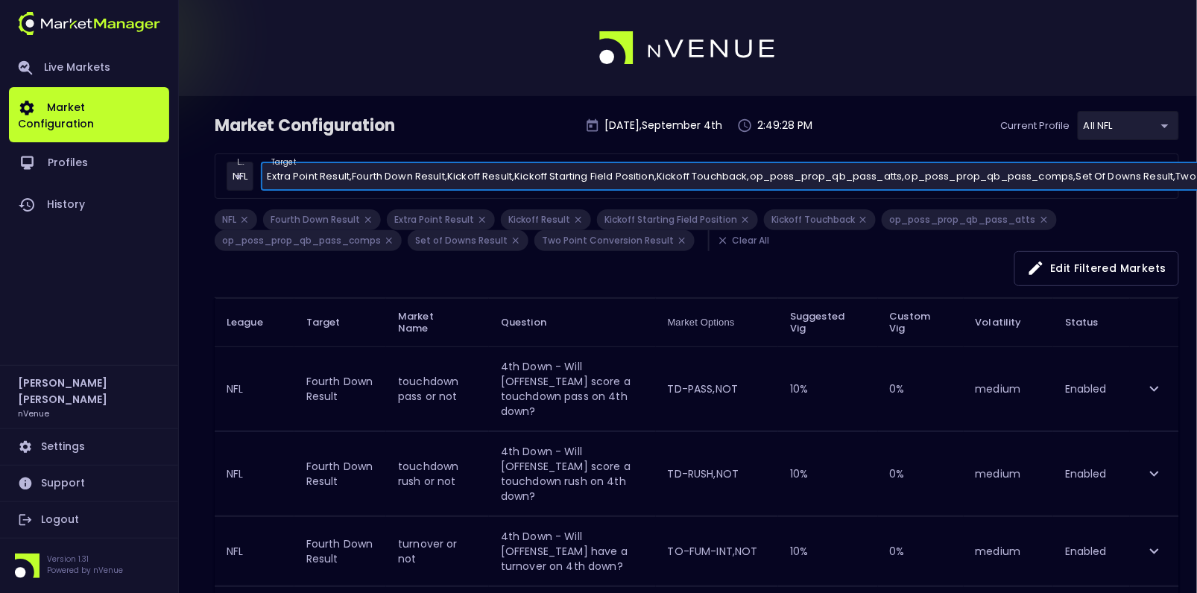
scroll to position [0, 0]
click at [1067, 266] on button "Edit filtered markets" at bounding box center [1096, 268] width 165 height 35
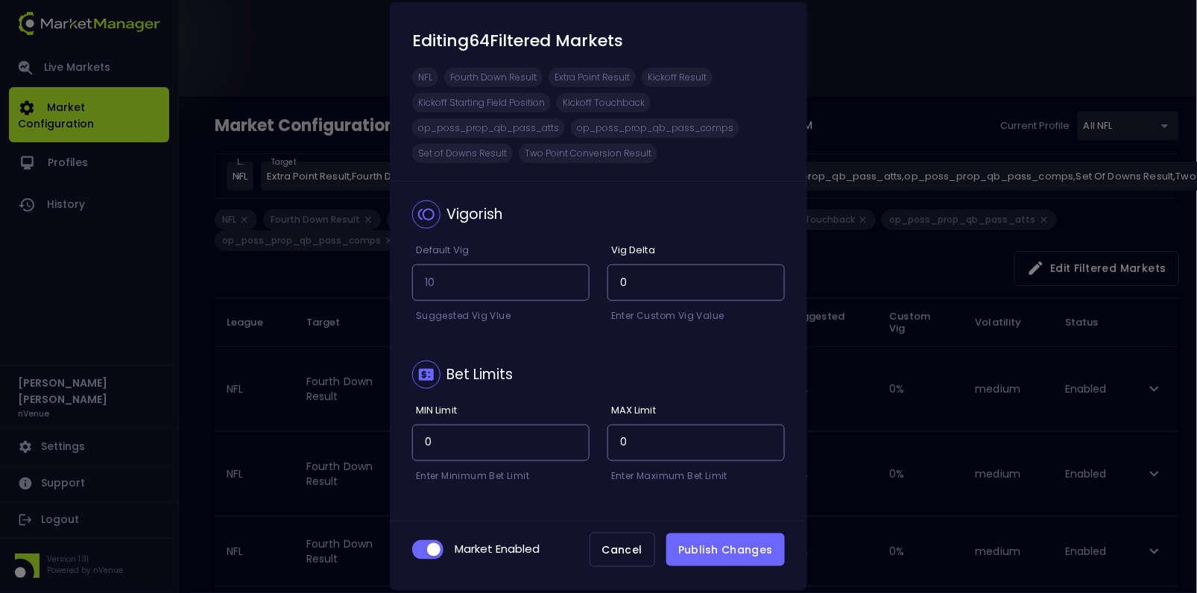
click at [428, 550] on input "checkbox" at bounding box center [434, 549] width 40 height 13
checkbox input "false"
click at [727, 550] on button "Publish Changes" at bounding box center [725, 551] width 118 height 34
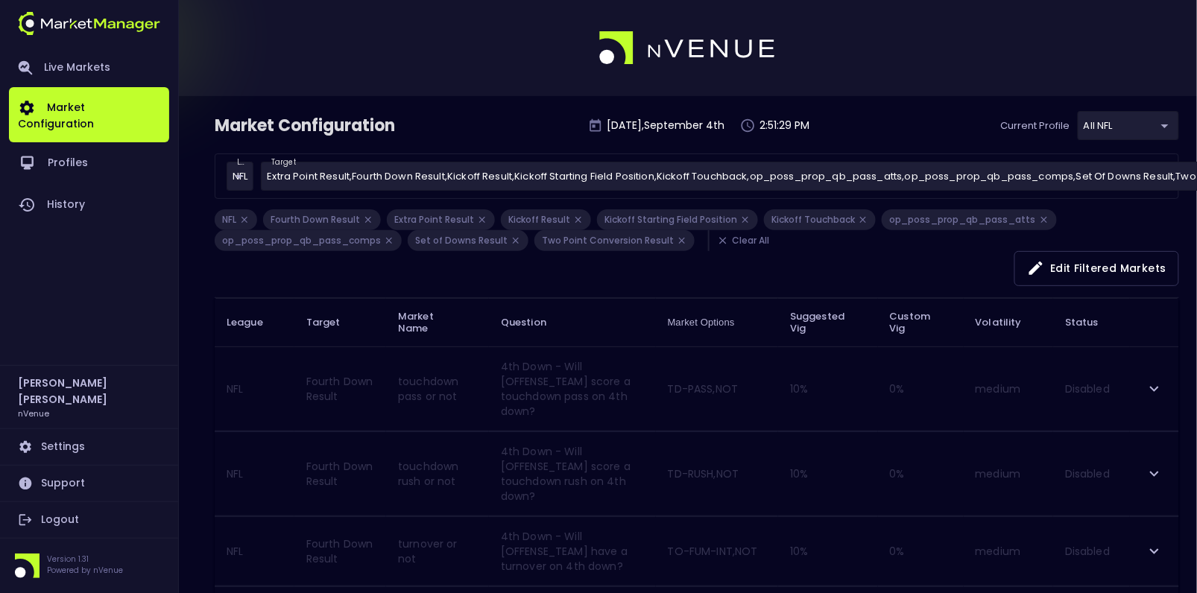
click at [729, 241] on li "Clear All" at bounding box center [742, 240] width 69 height 21
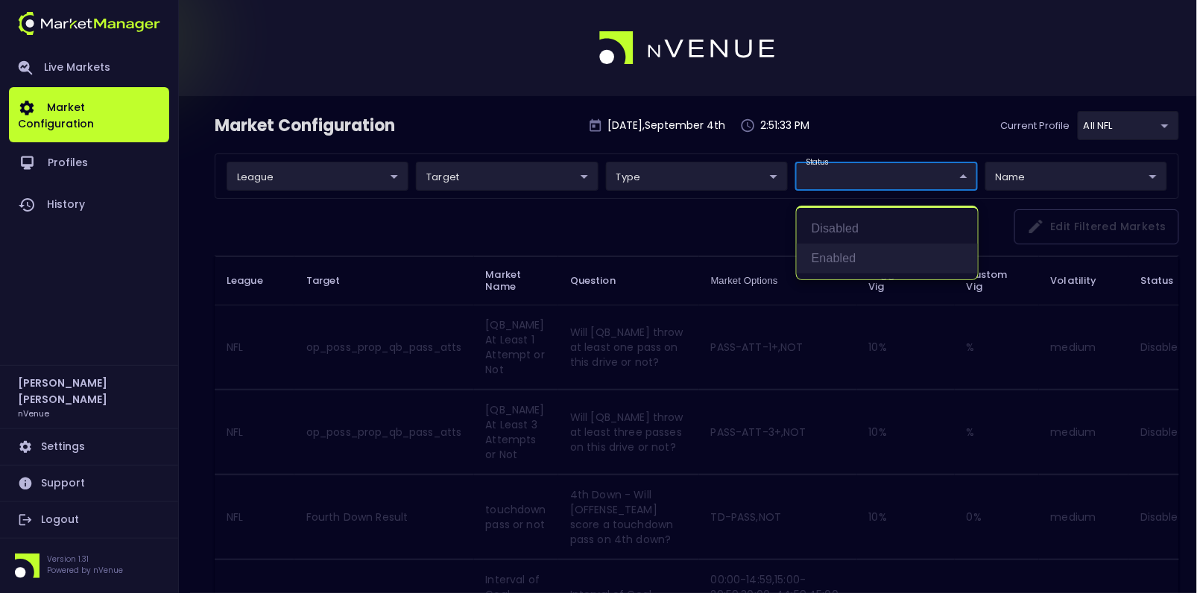
click at [826, 262] on li "Enabled" at bounding box center [887, 259] width 181 height 30
type input "Enabled"
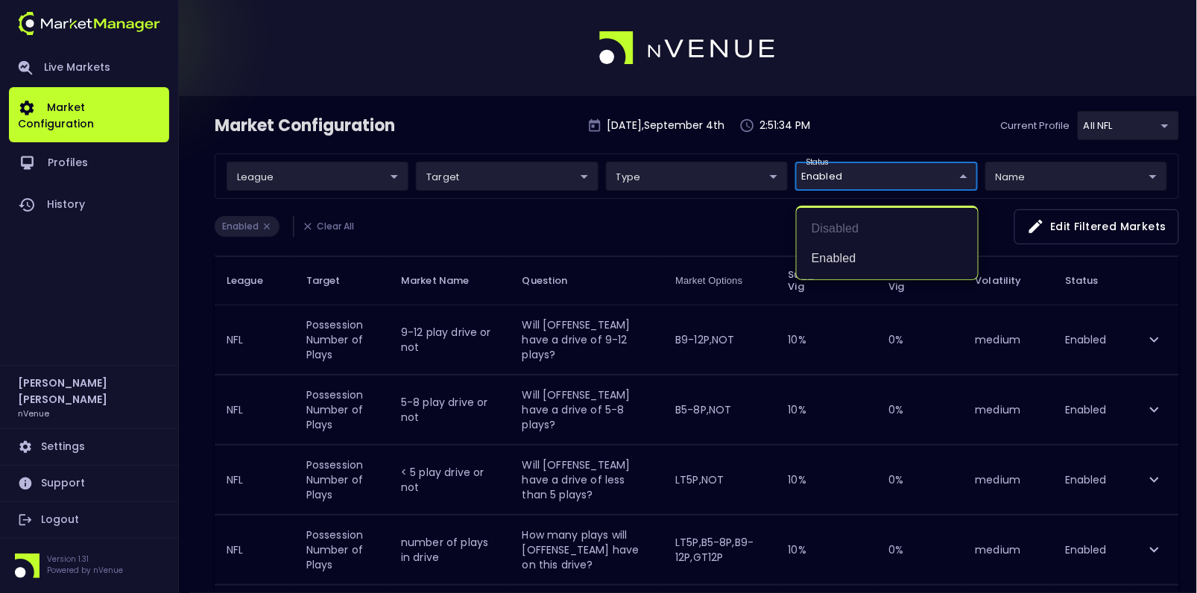
click at [537, 122] on div at bounding box center [598, 296] width 1197 height 593
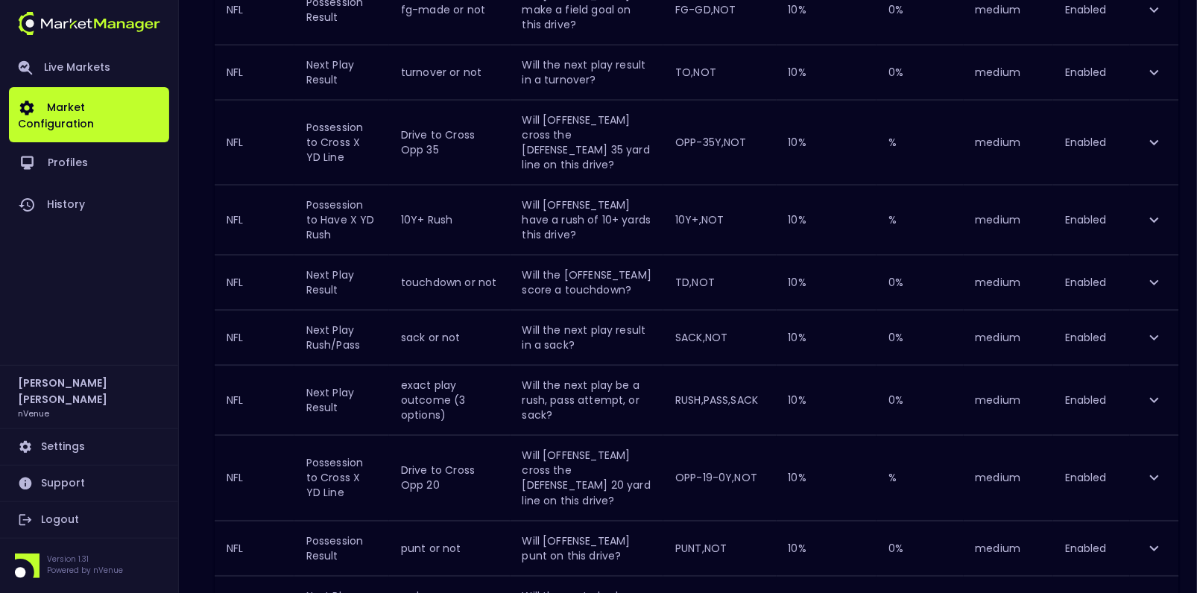
scroll to position [1399, 0]
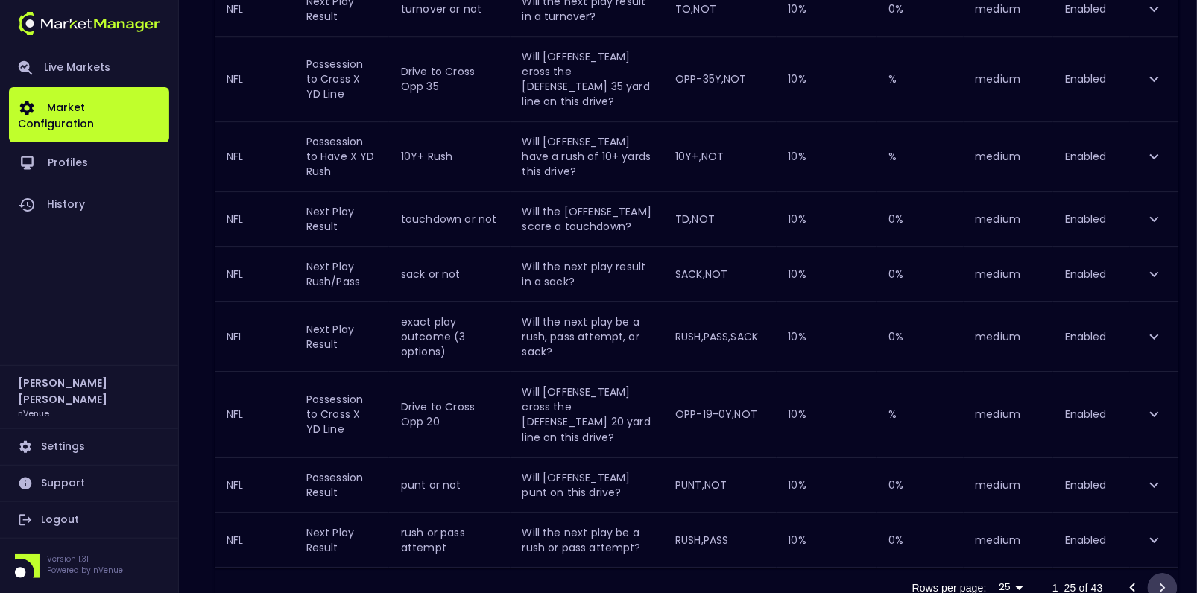
click at [1165, 579] on icon "Go to next page" at bounding box center [1162, 588] width 18 height 18
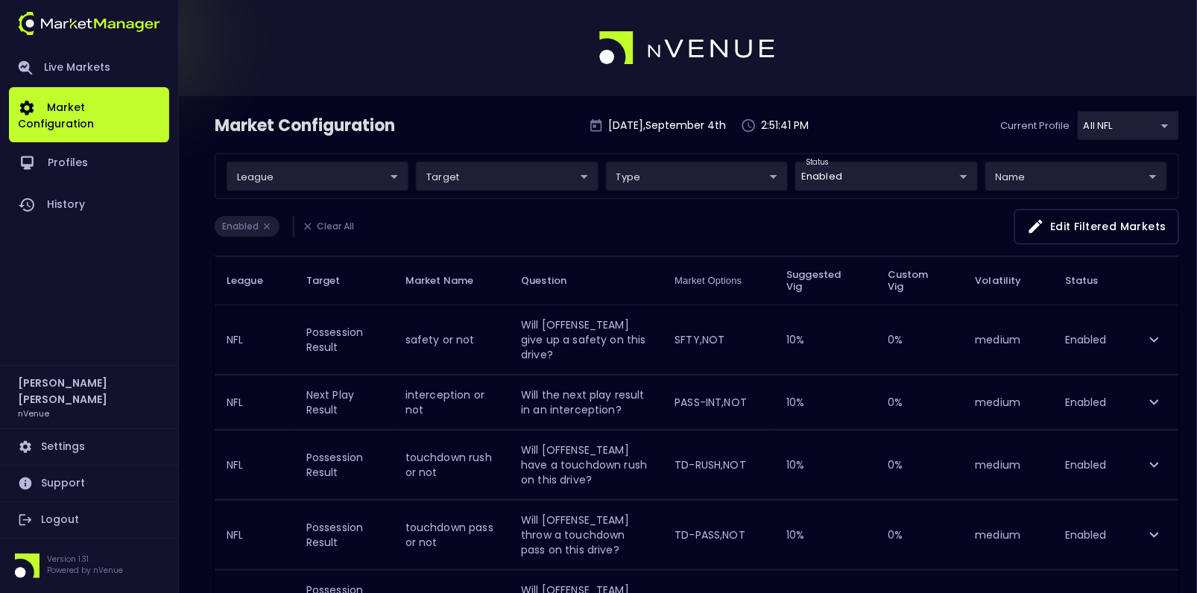
scroll to position [1003, 0]
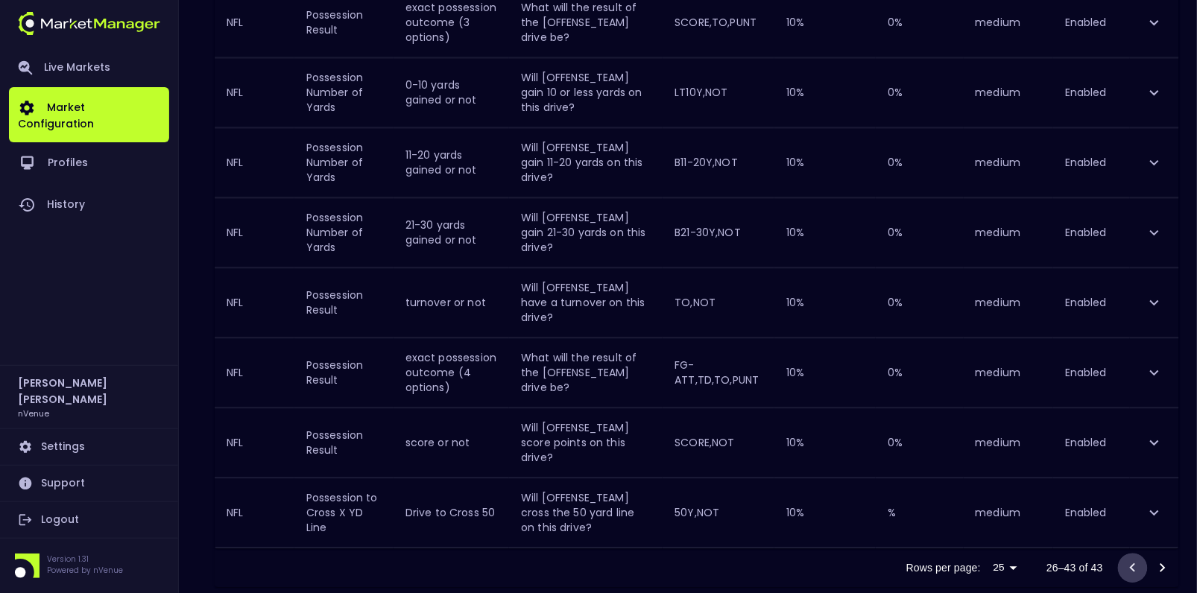
click at [1136, 559] on icon "Go to previous page" at bounding box center [1133, 568] width 18 height 18
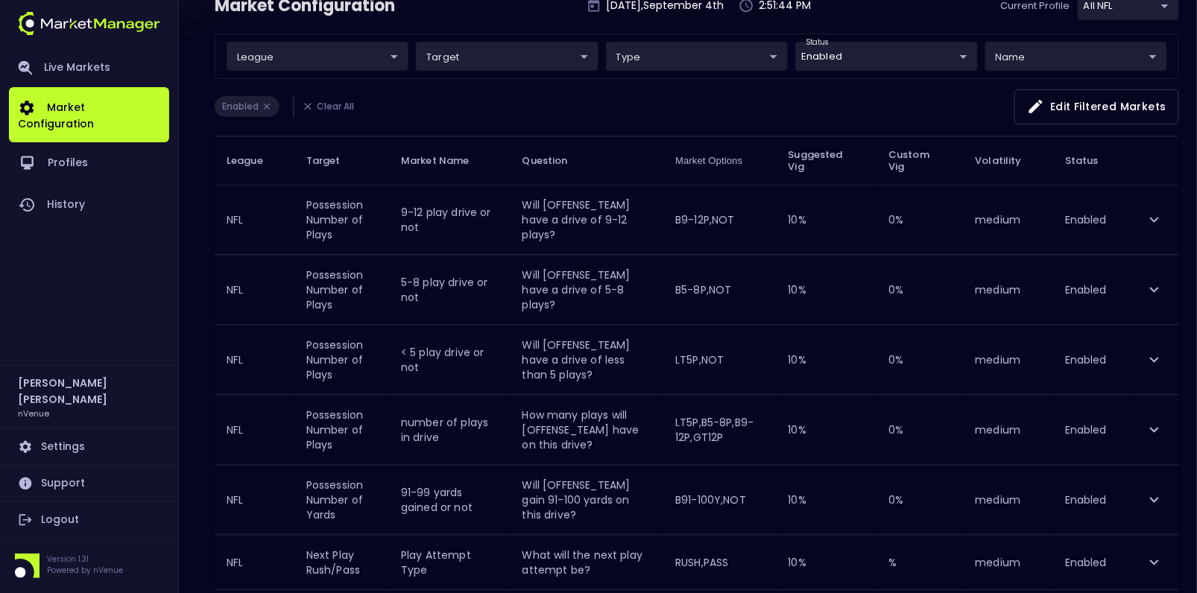
scroll to position [0, 0]
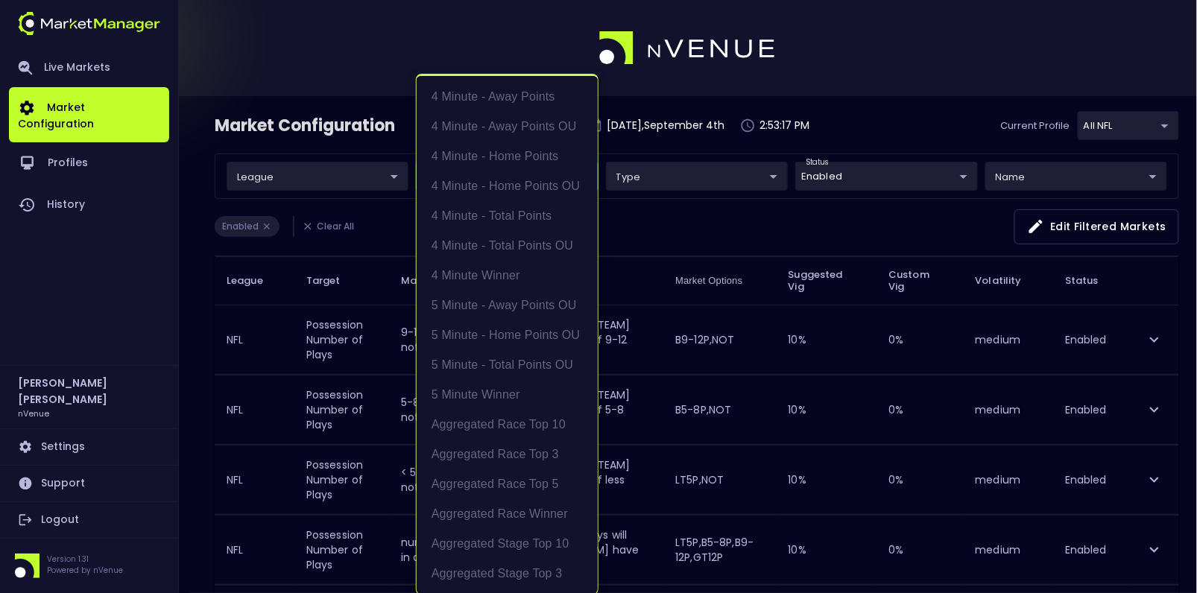
click at [299, 159] on div at bounding box center [598, 296] width 1197 height 593
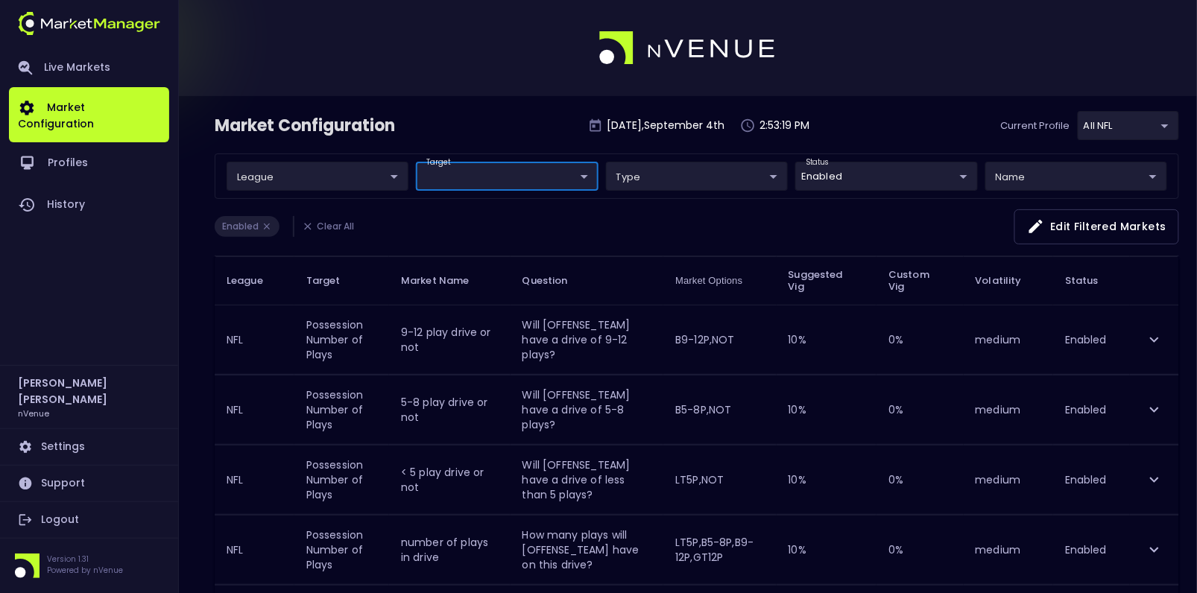
click at [268, 224] on icon at bounding box center [267, 226] width 10 height 10
click at [265, 232] on li "Enabled" at bounding box center [247, 226] width 65 height 21
click at [267, 224] on icon at bounding box center [267, 227] width 6 height 6
click at [327, 221] on li "Clear All" at bounding box center [327, 226] width 69 height 21
